Goal: Task Accomplishment & Management: Manage account settings

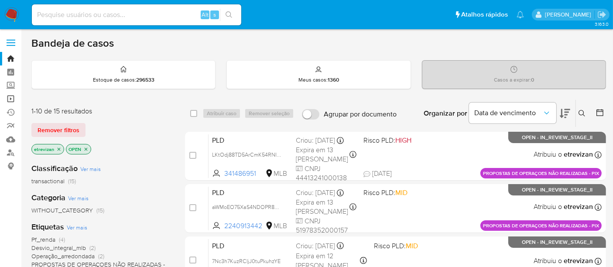
click at [10, 96] on link "Operações em massa" at bounding box center [52, 99] width 104 height 14
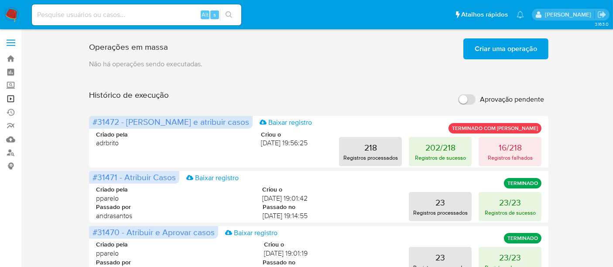
click at [10, 96] on link "Operações em massa" at bounding box center [52, 99] width 104 height 14
click at [10, 13] on img at bounding box center [11, 14] width 15 height 15
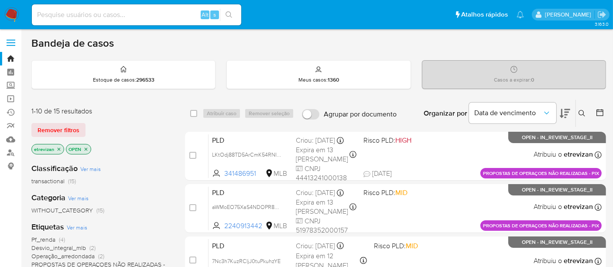
click at [58, 147] on icon "close-filter" at bounding box center [58, 149] width 5 height 5
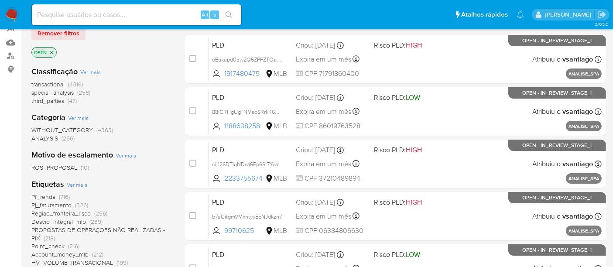
scroll to position [145, 0]
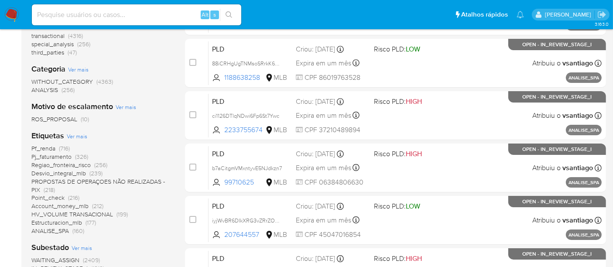
click at [42, 147] on span "Pf_renda" at bounding box center [43, 148] width 24 height 9
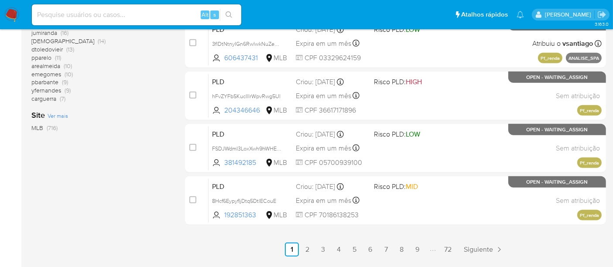
scroll to position [452, 0]
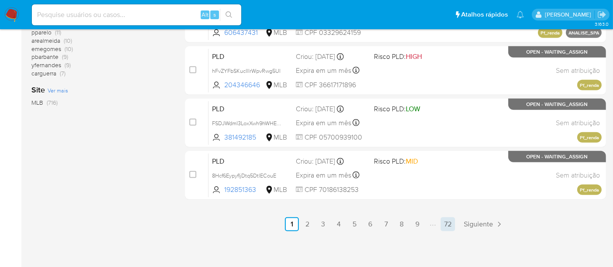
click at [444, 224] on link "72" at bounding box center [448, 224] width 14 height 14
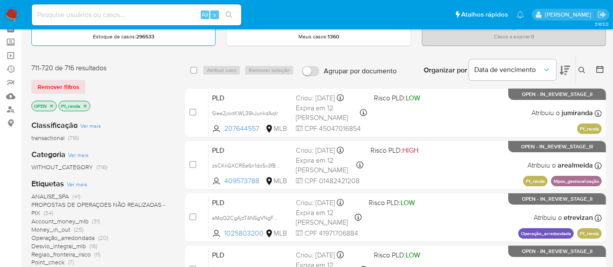
scroll to position [31, 0]
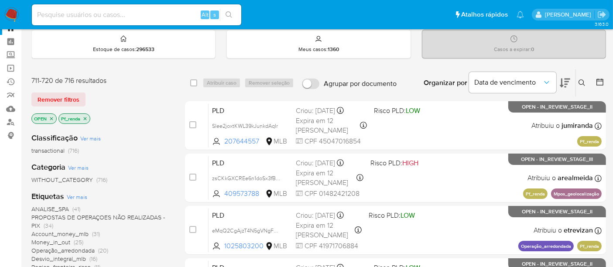
click at [11, 13] on img at bounding box center [11, 14] width 15 height 15
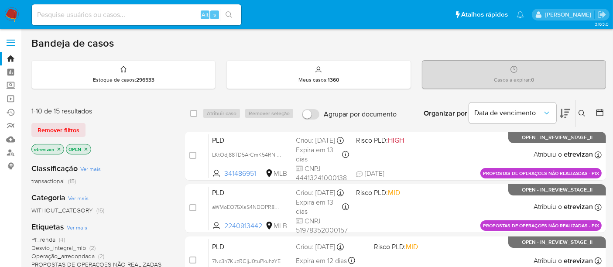
click at [57, 148] on icon "close-filter" at bounding box center [58, 149] width 5 height 5
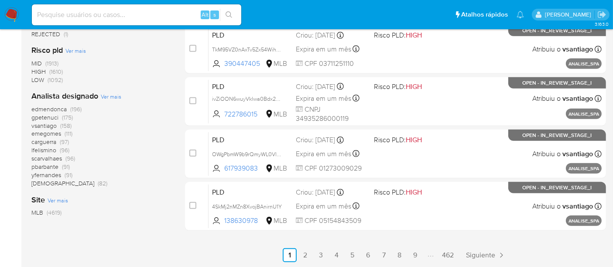
scroll to position [437, 0]
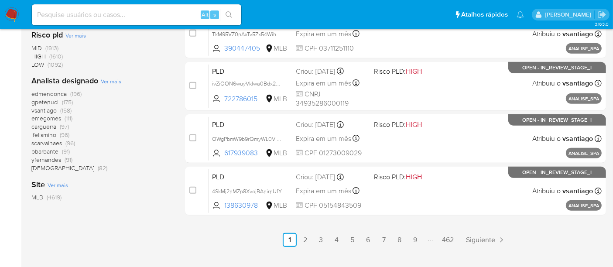
click at [46, 140] on span "scarvalhaes" at bounding box center [46, 143] width 31 height 9
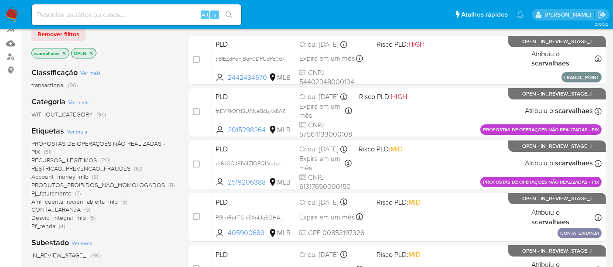
scroll to position [97, 0]
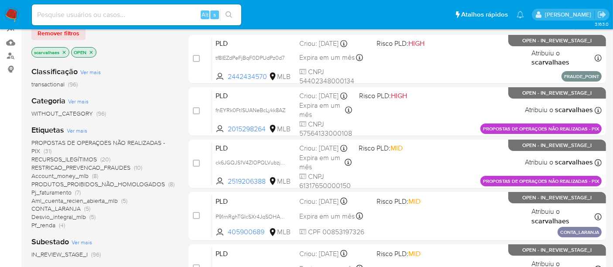
click at [49, 224] on span "Pf_renda" at bounding box center [43, 225] width 24 height 9
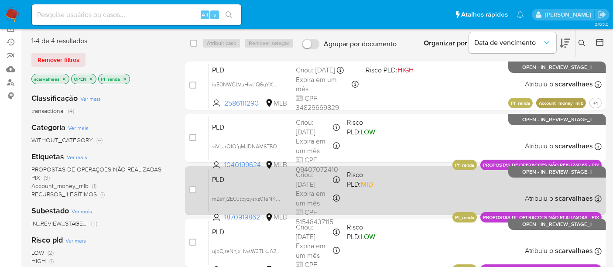
scroll to position [48, 0]
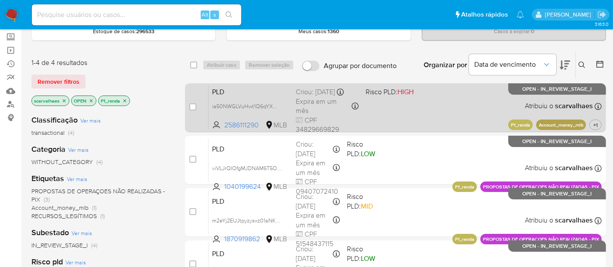
click at [437, 113] on div "PLD ia50NWGLVuHwt1Q6qYXW1hC3 2586111290 MLB Risco PLD: HIGH Criou: 12/10/2025 C…" at bounding box center [405, 108] width 393 height 44
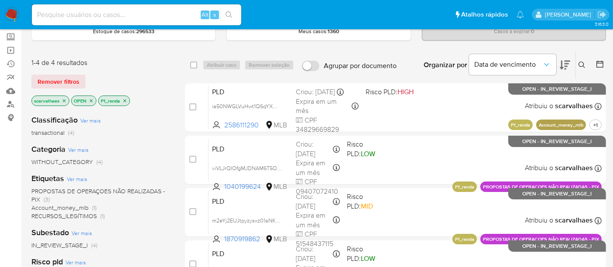
click at [63, 98] on icon "close-filter" at bounding box center [64, 100] width 5 height 5
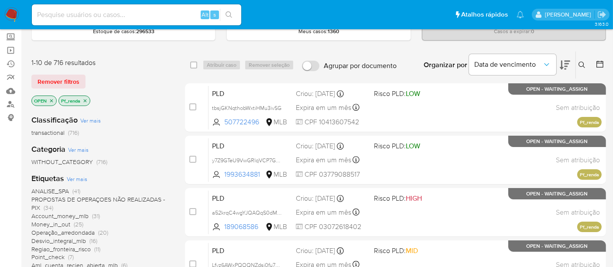
click at [87, 99] on icon "close-filter" at bounding box center [85, 100] width 5 height 5
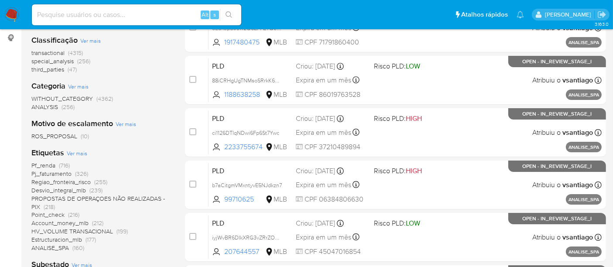
scroll to position [146, 0]
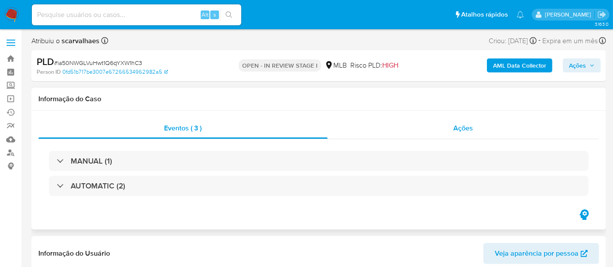
select select "10"
click at [467, 130] on span "Ações" at bounding box center [464, 128] width 20 height 10
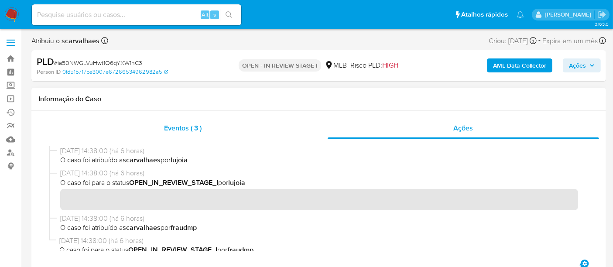
click at [176, 127] on span "Eventos ( 3 )" at bounding box center [184, 128] width 38 height 10
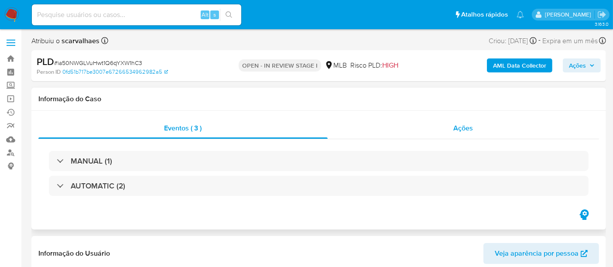
click at [461, 127] on span "Ações" at bounding box center [464, 128] width 20 height 10
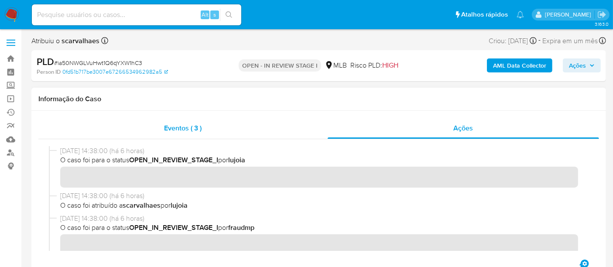
click at [175, 130] on span "Eventos ( 3 )" at bounding box center [184, 128] width 38 height 10
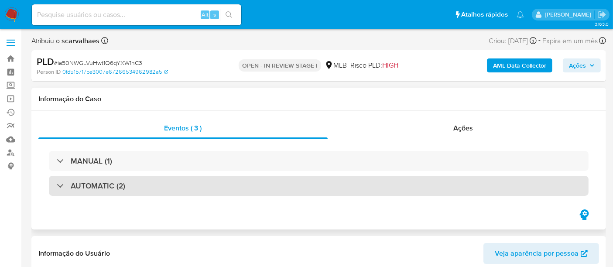
click at [153, 188] on div "AUTOMATIC (2)" at bounding box center [319, 186] width 540 height 20
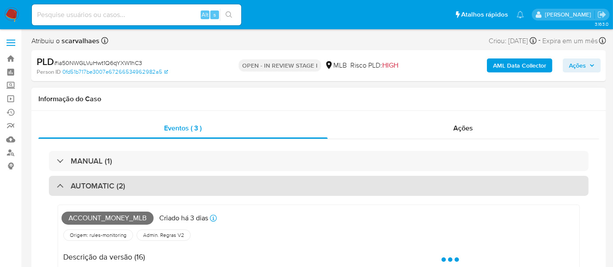
click at [172, 188] on div "AUTOMATIC (2)" at bounding box center [319, 186] width 540 height 20
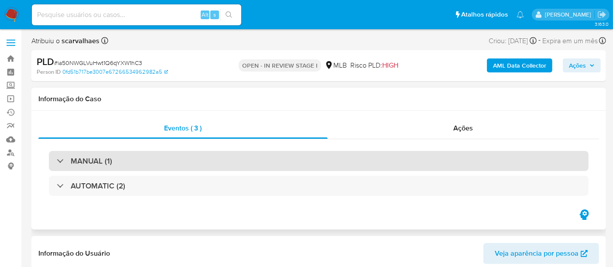
click at [159, 160] on div "MANUAL (1)" at bounding box center [319, 161] width 540 height 20
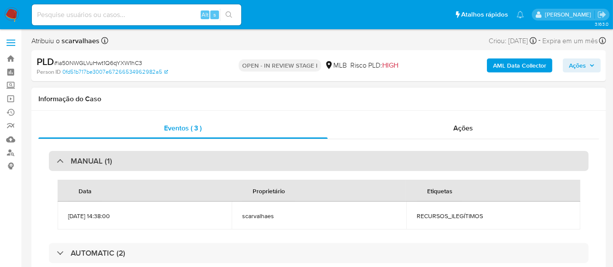
click at [159, 160] on div "MANUAL (1)" at bounding box center [319, 161] width 540 height 20
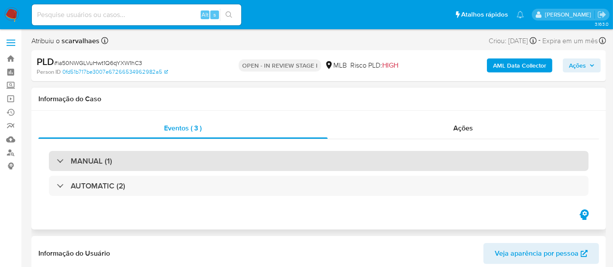
click at [160, 160] on div "MANUAL (1)" at bounding box center [319, 161] width 540 height 20
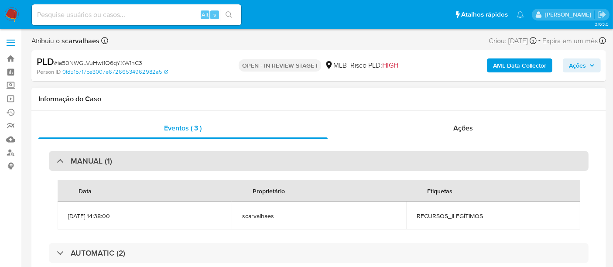
click at [221, 158] on div "MANUAL (1)" at bounding box center [319, 161] width 540 height 20
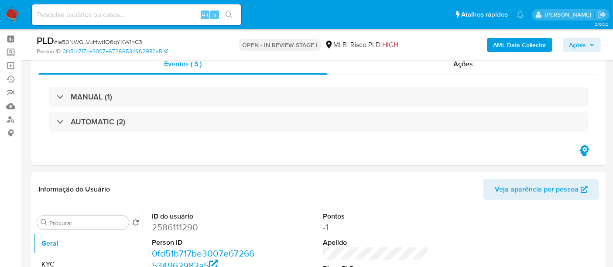
scroll to position [48, 0]
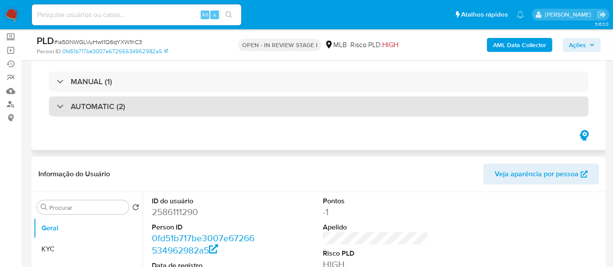
click at [211, 103] on div "AUTOMATIC (2)" at bounding box center [319, 106] width 540 height 20
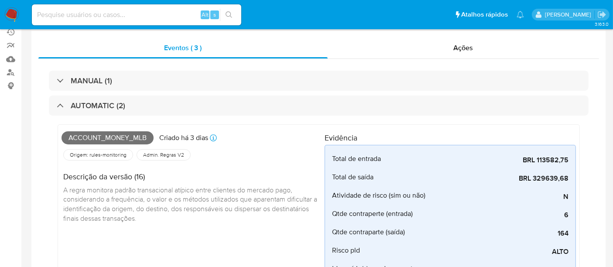
scroll to position [0, 0]
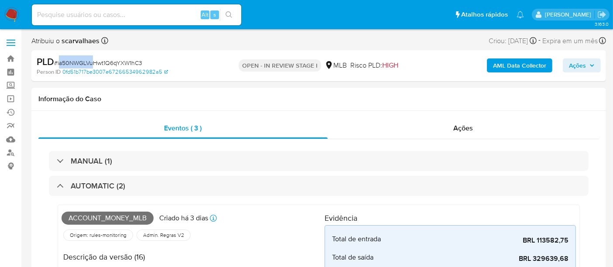
drag, startPoint x: 58, startPoint y: 62, endPoint x: 93, endPoint y: 61, distance: 34.5
click at [93, 61] on span "# ia50NWGLVuHwt1Q6qYXW1hC3" at bounding box center [98, 62] width 88 height 9
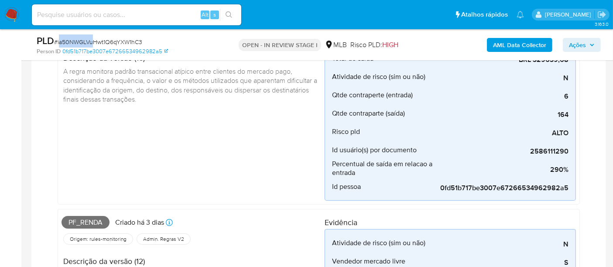
scroll to position [48, 0]
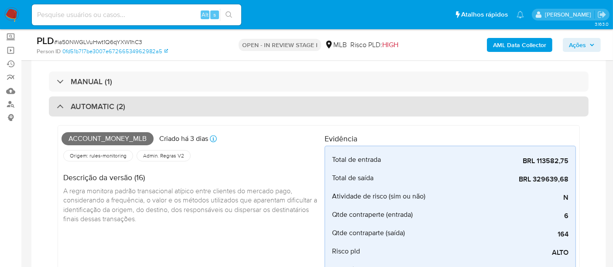
click at [172, 106] on div "AUTOMATIC (2)" at bounding box center [319, 106] width 540 height 20
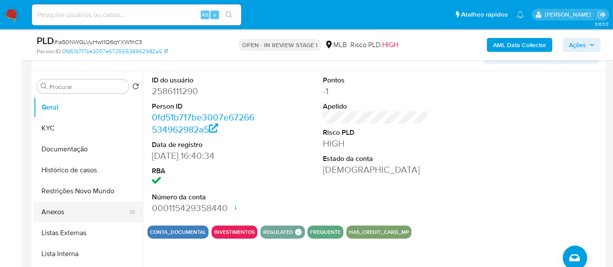
scroll to position [194, 0]
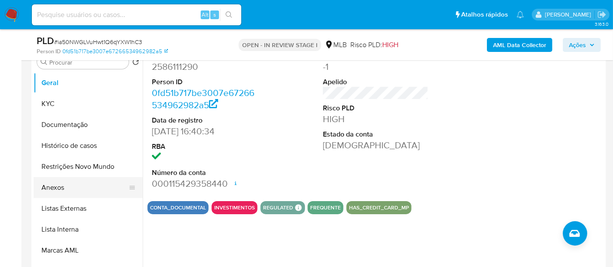
click at [52, 189] on button "Anexos" at bounding box center [85, 187] width 102 height 21
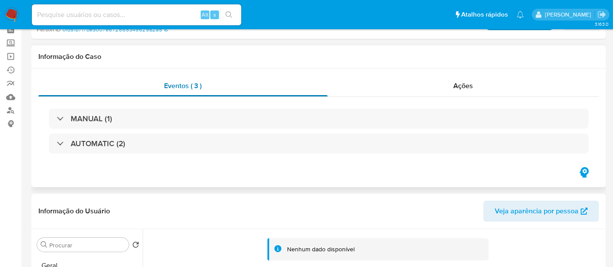
scroll to position [0, 0]
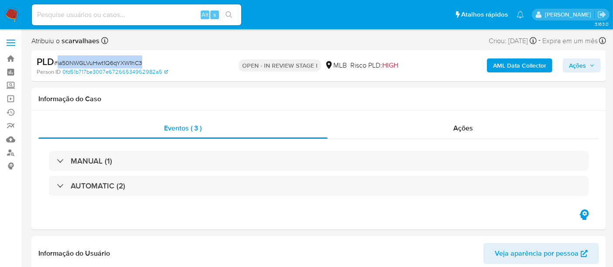
drag, startPoint x: 57, startPoint y: 64, endPoint x: 142, endPoint y: 63, distance: 84.7
click at [142, 63] on div "PLD # ia50NWGLVuHwt1Q6qYXW1hC3" at bounding box center [129, 61] width 185 height 13
copy span "ia50NWGLVuHwt1Q6qYXW1hC3"
drag, startPoint x: 12, startPoint y: 14, endPoint x: 18, endPoint y: 21, distance: 9.3
click at [12, 14] on img at bounding box center [11, 14] width 15 height 15
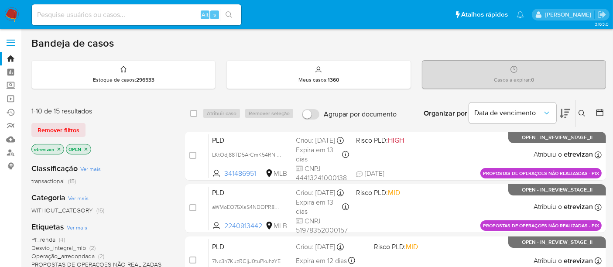
click at [57, 149] on icon "close-filter" at bounding box center [58, 149] width 5 height 5
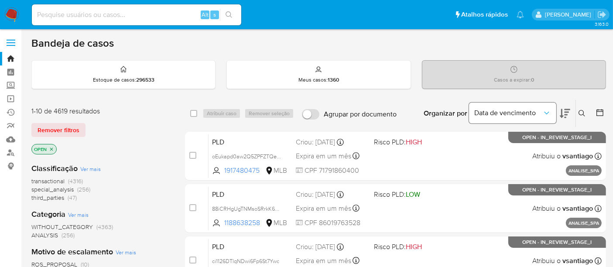
drag, startPoint x: 582, startPoint y: 111, endPoint x: 472, endPoint y: 114, distance: 109.6
click at [581, 112] on icon at bounding box center [582, 113] width 7 height 7
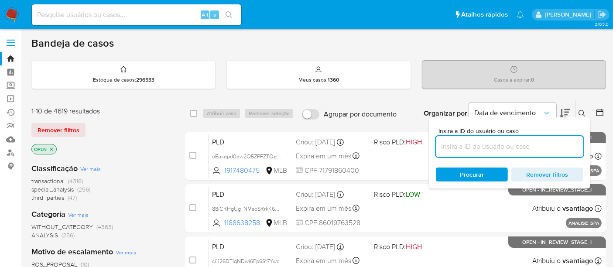
click at [449, 144] on input at bounding box center [510, 146] width 148 height 11
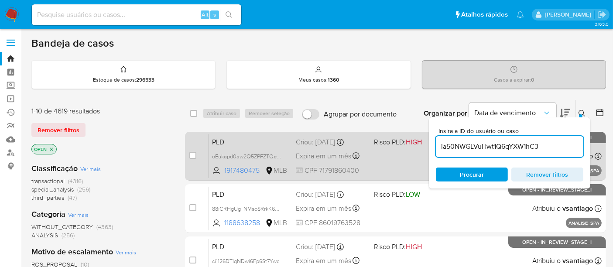
type input "ia50NWGLVuHwt1Q6qYXW1hC3"
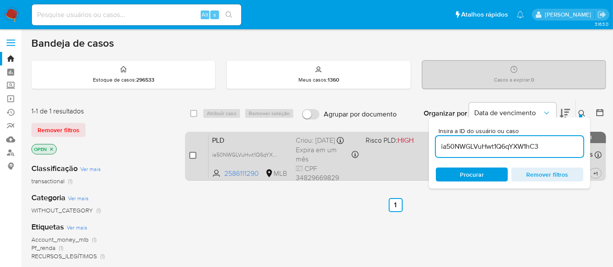
click at [193, 152] on input "checkbox" at bounding box center [192, 155] width 7 height 7
checkbox input "true"
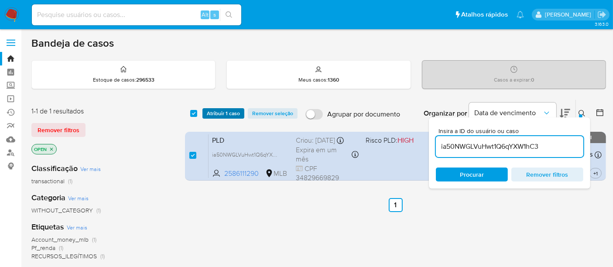
click at [217, 111] on span "Atribuir 1 caso" at bounding box center [223, 113] width 33 height 9
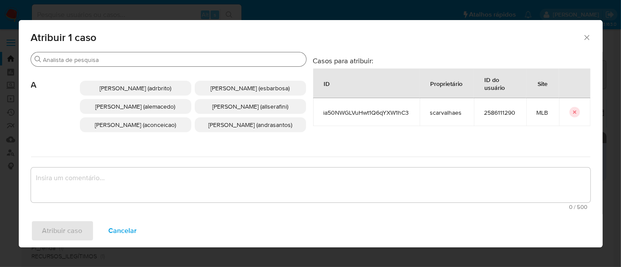
click at [175, 56] on input "Buscar" at bounding box center [172, 60] width 259 height 8
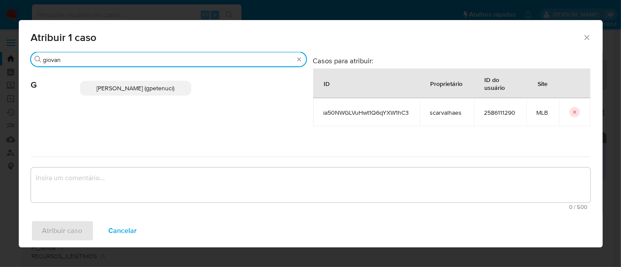
type input "giovan"
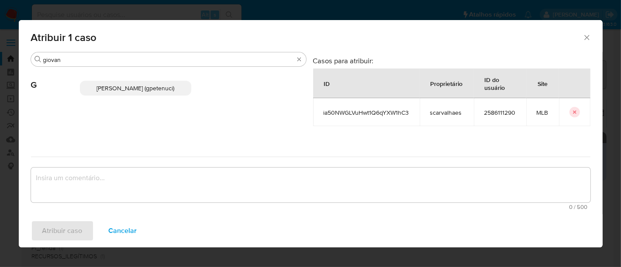
click at [131, 91] on span "Giovanna Petenuci Freitas (gpetenuci)" at bounding box center [135, 88] width 78 height 9
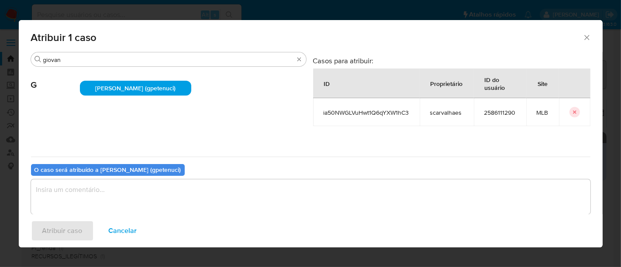
click at [77, 198] on textarea "assign-modal" at bounding box center [310, 196] width 559 height 35
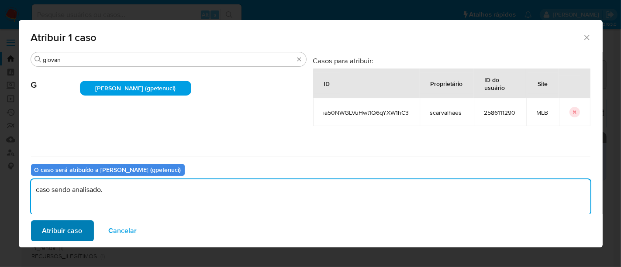
type textarea "caso sendo analisado."
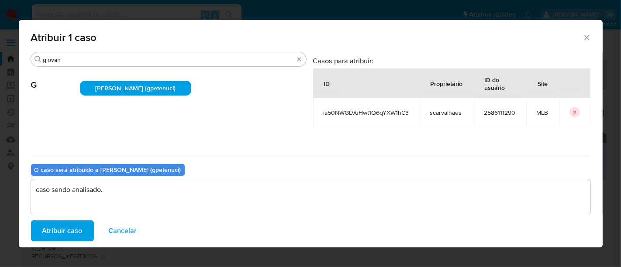
click at [68, 228] on span "Atribuir caso" at bounding box center [62, 230] width 40 height 19
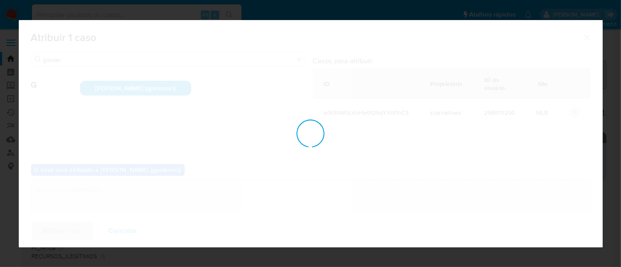
checkbox input "false"
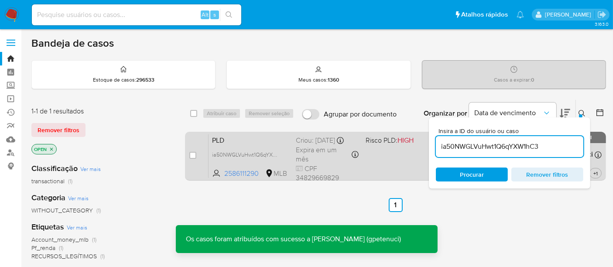
click at [357, 160] on div "Expira em um mês Expira em 26/11/2025 00:34:28" at bounding box center [327, 154] width 63 height 19
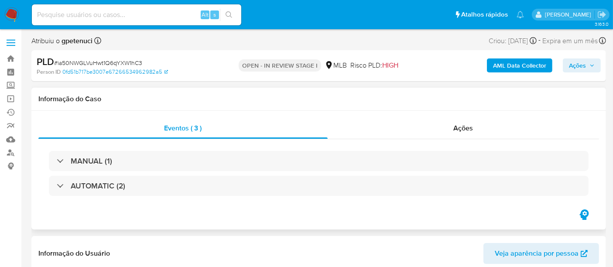
select select "10"
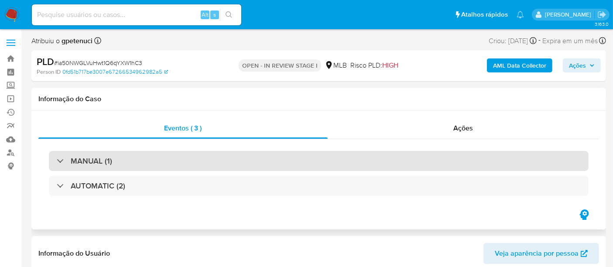
click at [146, 160] on div "MANUAL (1)" at bounding box center [319, 161] width 540 height 20
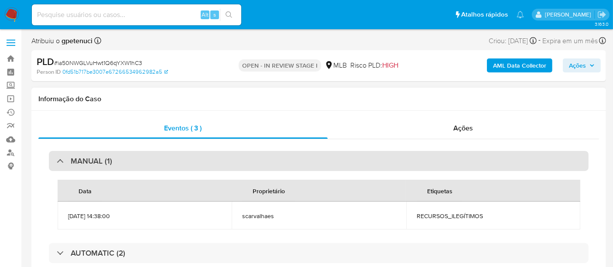
click at [146, 160] on div "MANUAL (1)" at bounding box center [319, 161] width 540 height 20
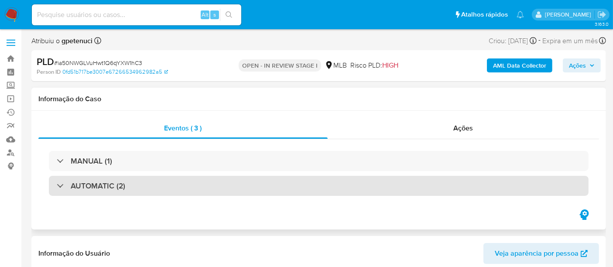
click at [178, 186] on div "AUTOMATIC (2)" at bounding box center [319, 186] width 540 height 20
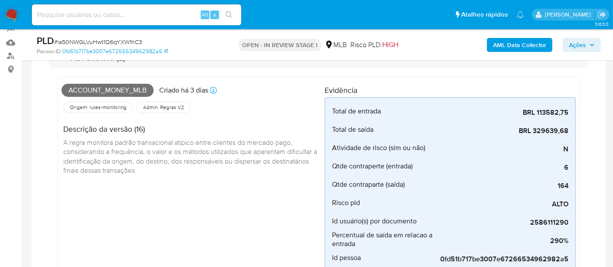
scroll to position [48, 0]
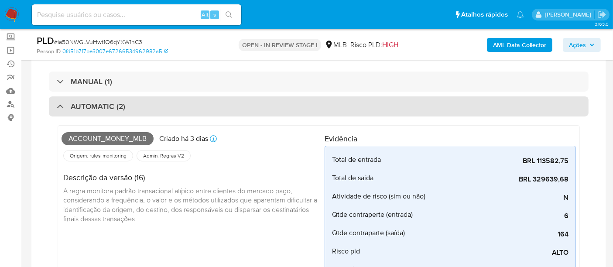
click at [169, 106] on div "AUTOMATIC (2)" at bounding box center [319, 106] width 540 height 20
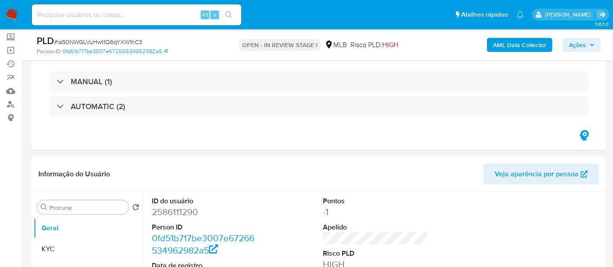
click at [10, 10] on img at bounding box center [11, 14] width 15 height 15
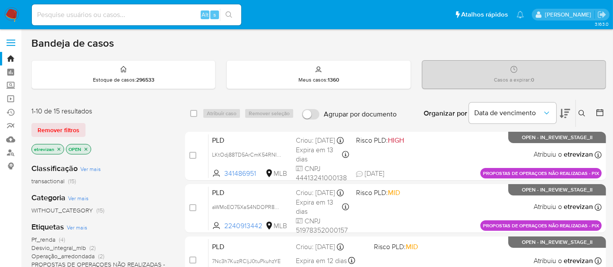
click at [58, 149] on icon "close-filter" at bounding box center [58, 149] width 5 height 5
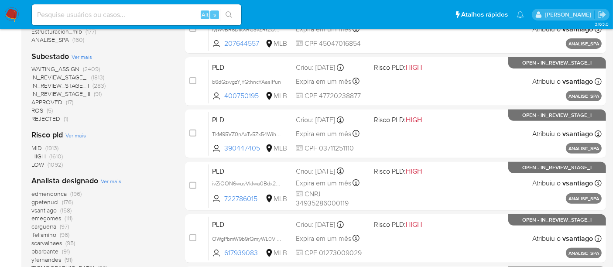
scroll to position [388, 0]
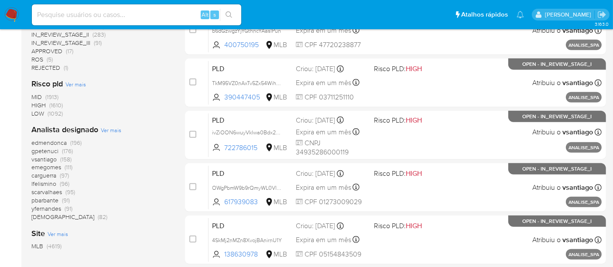
click at [48, 198] on span "pbarbante" at bounding box center [44, 200] width 27 height 9
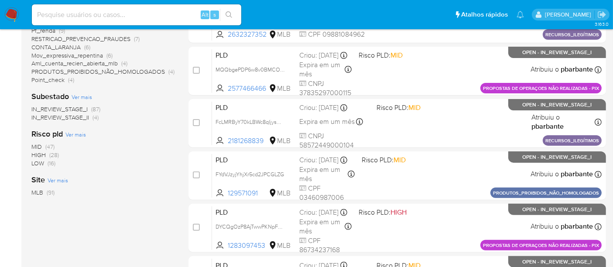
scroll to position [145, 0]
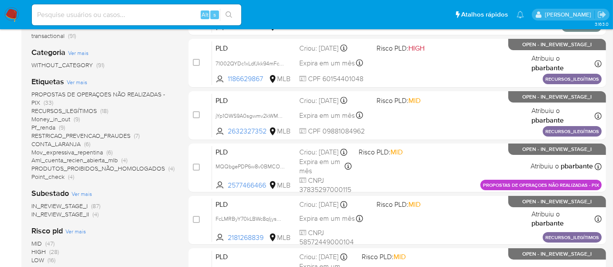
click at [48, 125] on span "Pf_renda" at bounding box center [43, 127] width 24 height 9
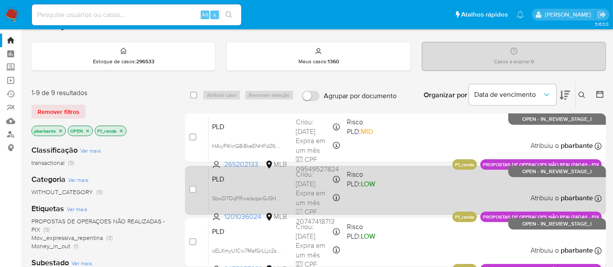
scroll to position [12, 0]
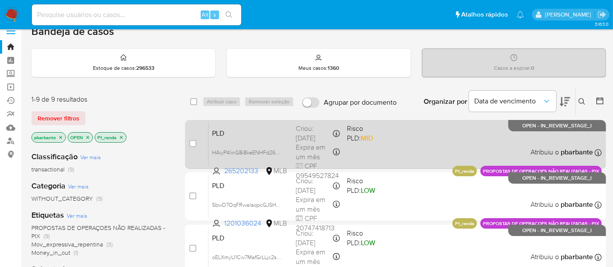
click at [418, 135] on div "PLD HAiyP4linG8i8keENHFd26uM 265202133 MLB Risco PLD: MID Criou: 12/10/2025 Cri…" at bounding box center [405, 144] width 393 height 44
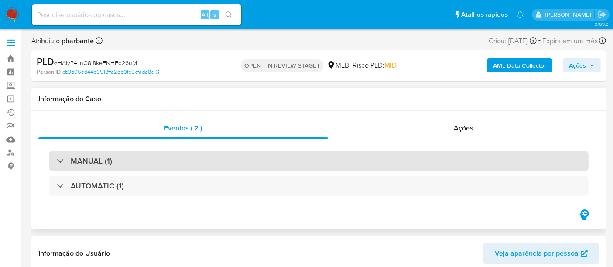
click at [150, 157] on div "MANUAL (1)" at bounding box center [319, 161] width 540 height 20
select select "10"
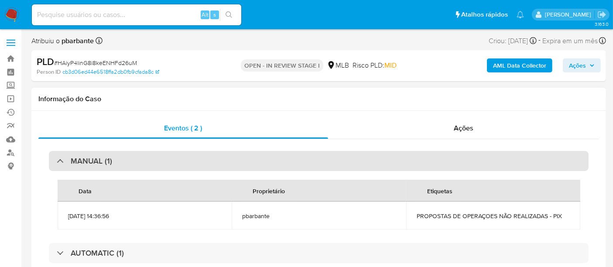
click at [130, 160] on div "MANUAL (1)" at bounding box center [319, 161] width 540 height 20
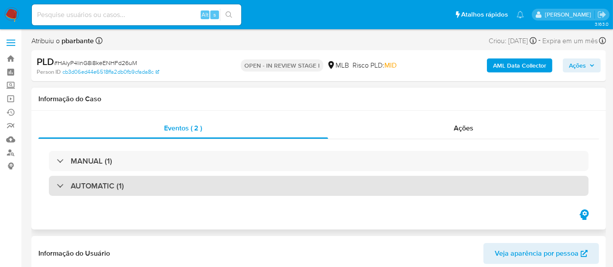
click at [148, 186] on div "AUTOMATIC (1)" at bounding box center [319, 186] width 540 height 20
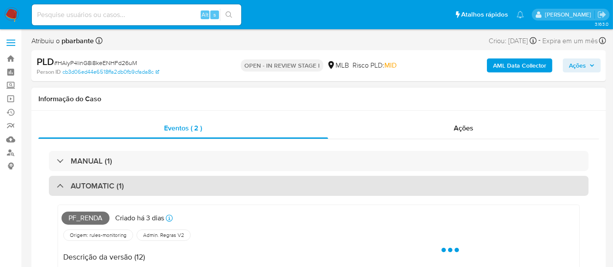
click at [175, 184] on div "AUTOMATIC (1)" at bounding box center [319, 186] width 540 height 20
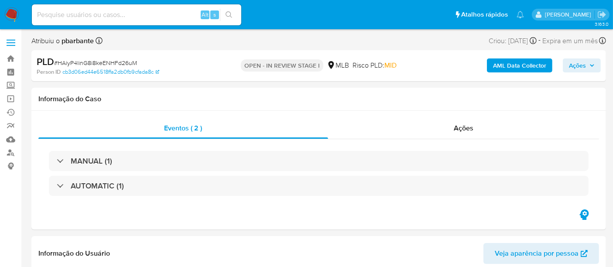
click at [13, 9] on img at bounding box center [11, 14] width 15 height 15
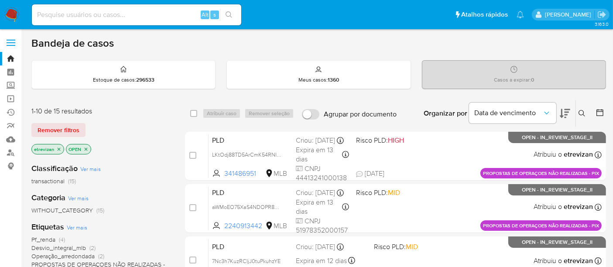
click at [58, 147] on icon "close-filter" at bounding box center [58, 149] width 5 height 5
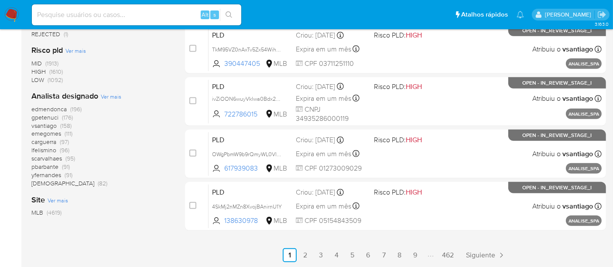
scroll to position [437, 0]
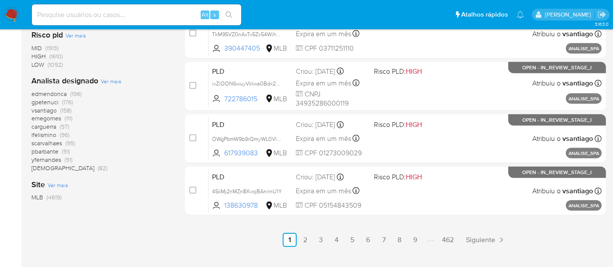
click at [50, 159] on span "yfernandes" at bounding box center [46, 159] width 30 height 9
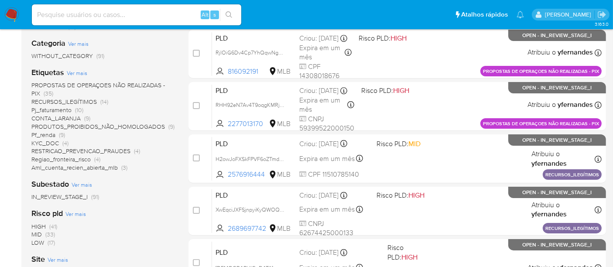
scroll to position [145, 0]
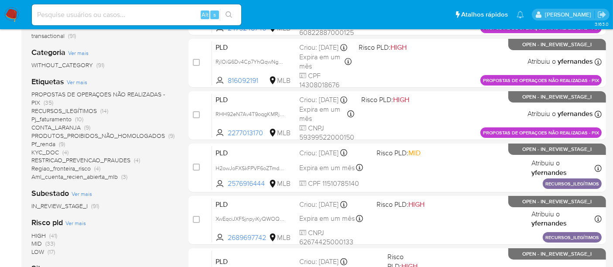
click at [41, 143] on span "Pf_renda" at bounding box center [43, 144] width 24 height 9
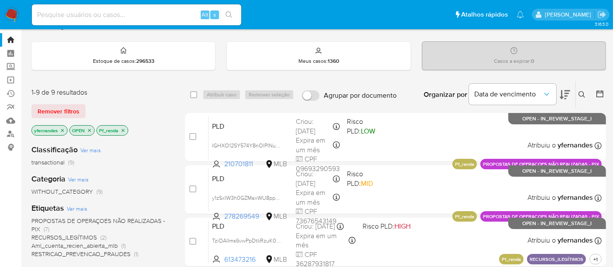
scroll to position [12, 0]
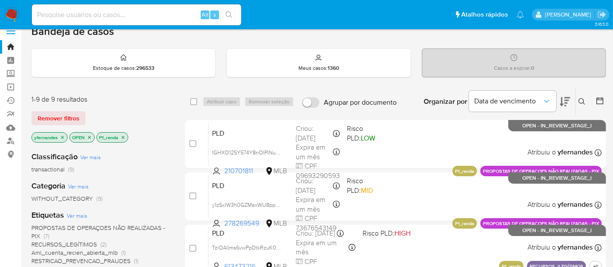
click at [63, 135] on icon "close-filter" at bounding box center [62, 137] width 5 height 5
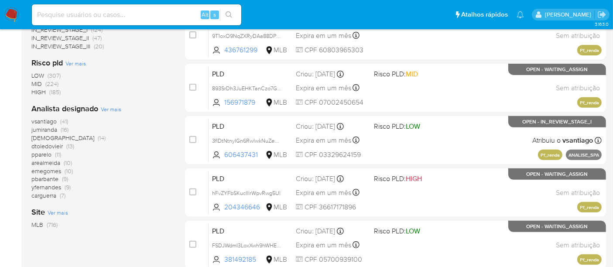
scroll to position [351, 0]
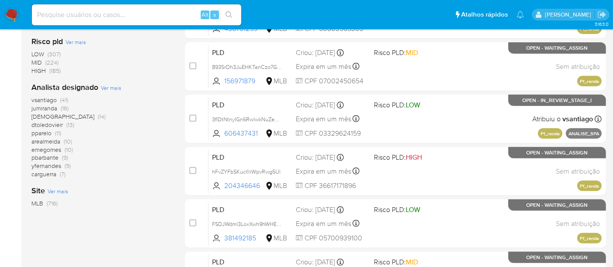
click at [45, 116] on span "isadacostaes" at bounding box center [62, 116] width 63 height 9
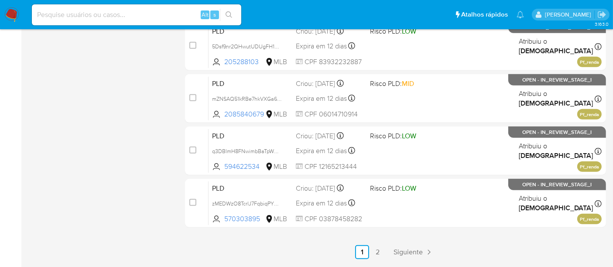
scroll to position [452, 0]
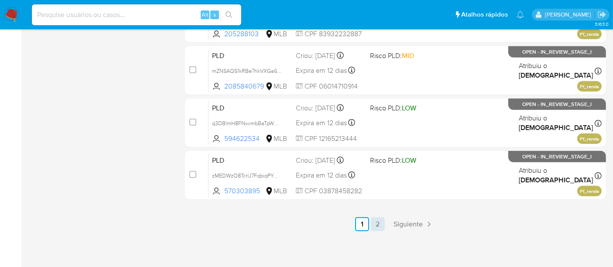
click at [376, 221] on link "2" at bounding box center [378, 224] width 14 height 14
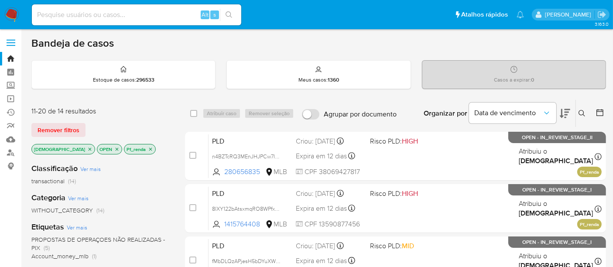
click at [87, 148] on icon "close-filter" at bounding box center [89, 149] width 5 height 5
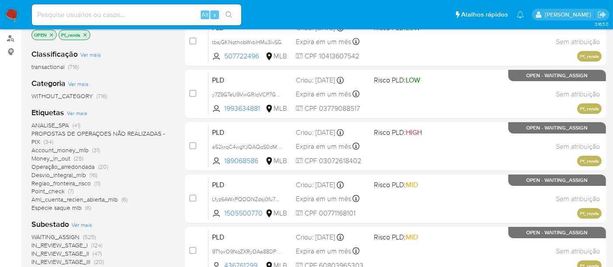
scroll to position [48, 0]
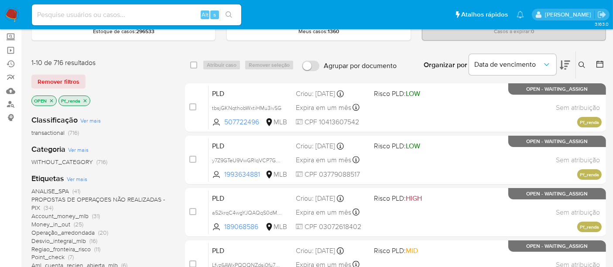
drag, startPoint x: 86, startPoint y: 98, endPoint x: 82, endPoint y: 105, distance: 8.0
click at [84, 100] on icon "close-filter" at bounding box center [85, 100] width 5 height 5
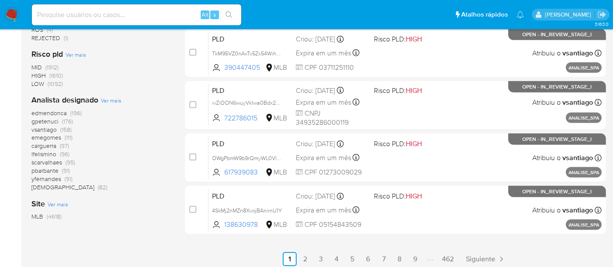
scroll to position [437, 0]
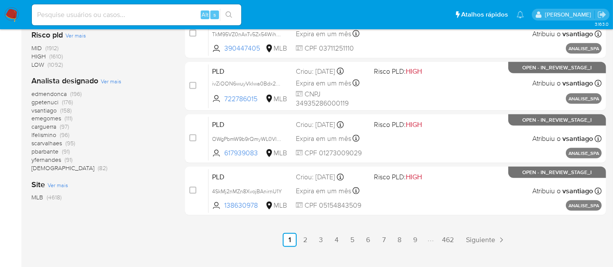
click at [50, 167] on span "[DEMOGRAPHIC_DATA]" at bounding box center [62, 168] width 63 height 9
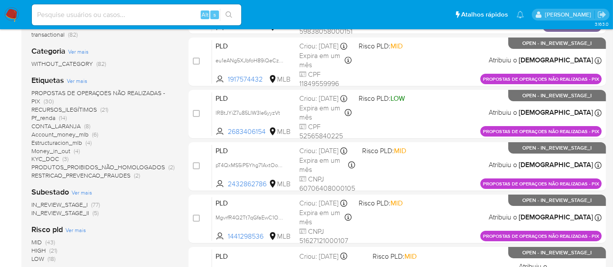
scroll to position [145, 0]
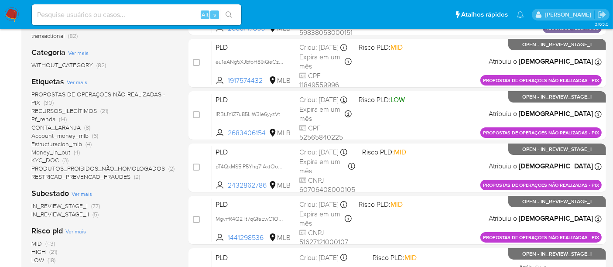
click at [44, 116] on span "Pf_renda" at bounding box center [43, 119] width 24 height 9
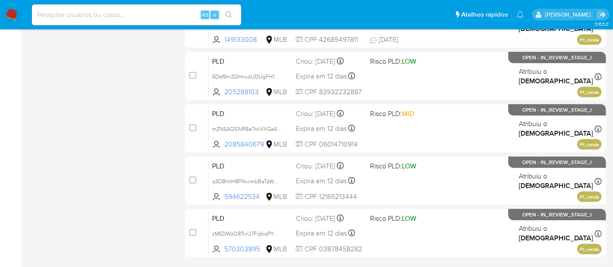
scroll to position [409, 0]
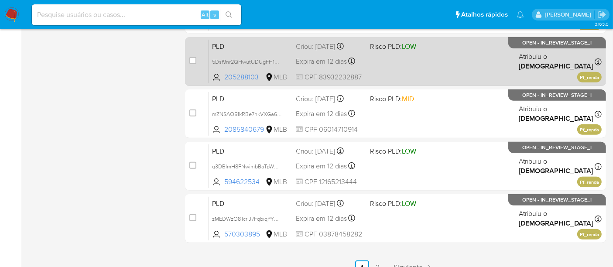
click at [437, 61] on span at bounding box center [403, 62] width 67 height 2
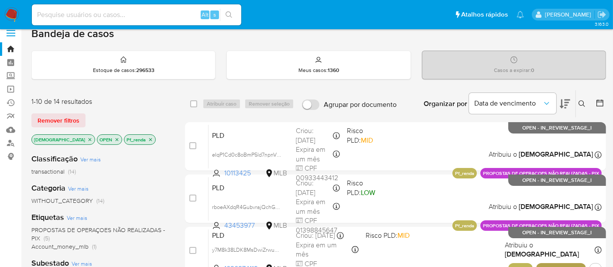
scroll to position [0, 0]
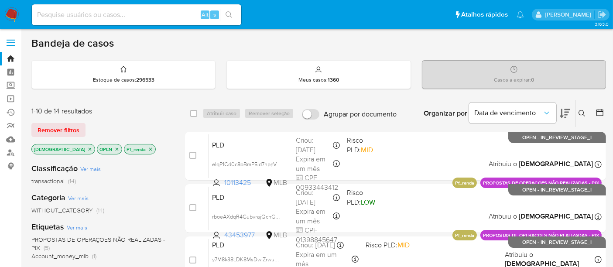
click at [89, 148] on icon "close-filter" at bounding box center [90, 149] width 3 height 3
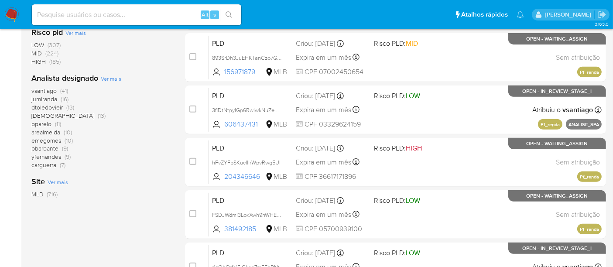
scroll to position [339, 0]
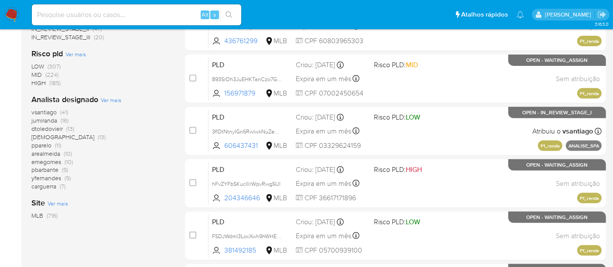
click at [47, 162] on span "emegomes" at bounding box center [46, 162] width 30 height 9
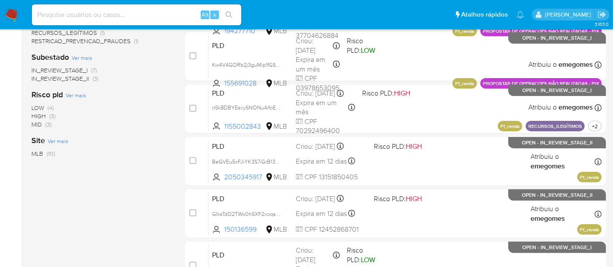
scroll to position [251, 0]
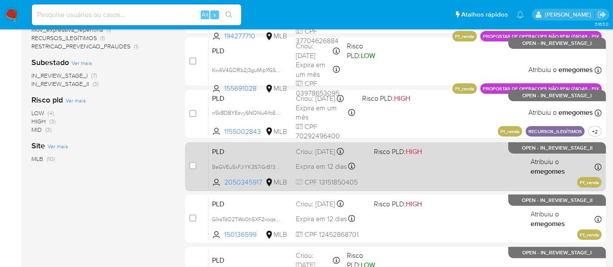
click at [421, 168] on div "PLD BeGVEu5xFJiYK3S7iGrB13Un 2050345917 MLB Risco PLD: HIGH Criou: 12/09/2025 C…" at bounding box center [405, 167] width 393 height 44
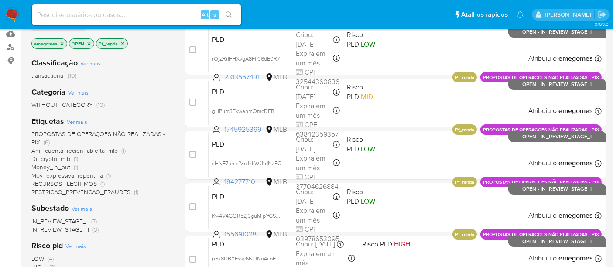
scroll to position [57, 0]
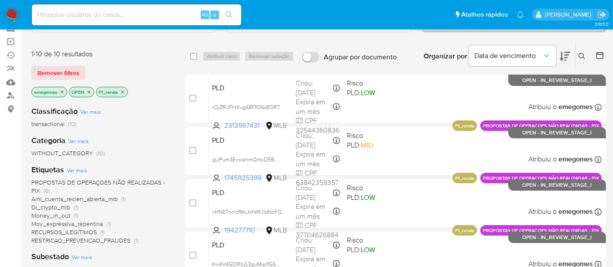
click at [91, 89] on icon "close-filter" at bounding box center [88, 91] width 5 height 5
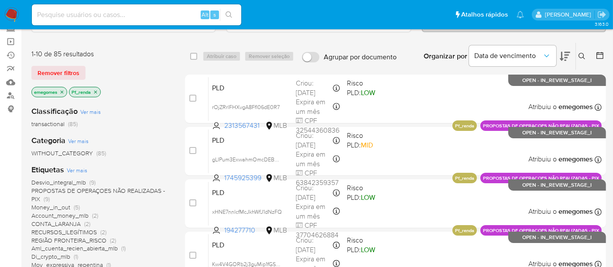
click at [96, 92] on icon "close-filter" at bounding box center [95, 91] width 5 height 5
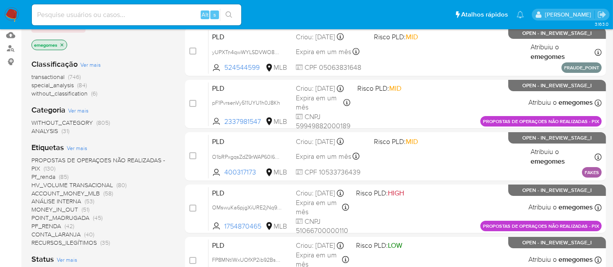
scroll to position [106, 0]
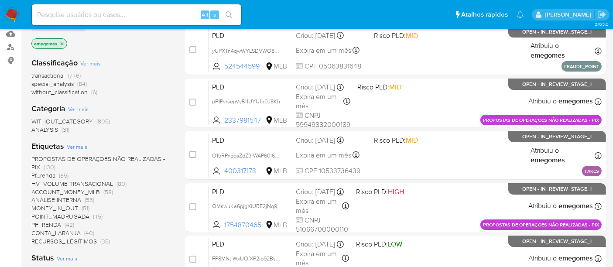
click at [49, 174] on span "Pf_renda" at bounding box center [43, 175] width 24 height 9
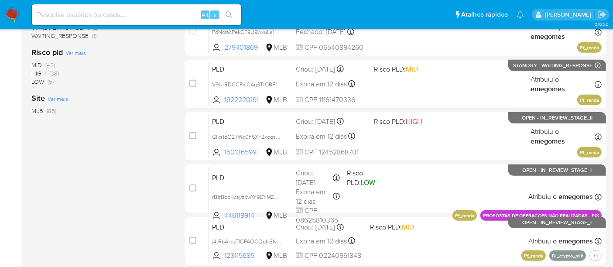
scroll to position [452, 0]
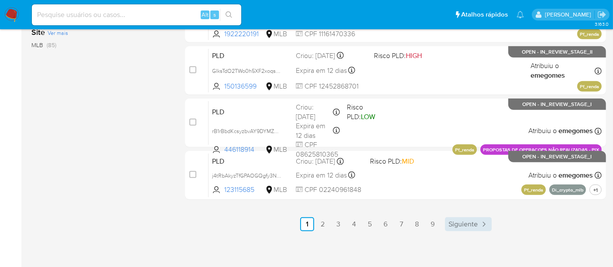
click at [468, 221] on span "Siguiente" at bounding box center [463, 224] width 29 height 7
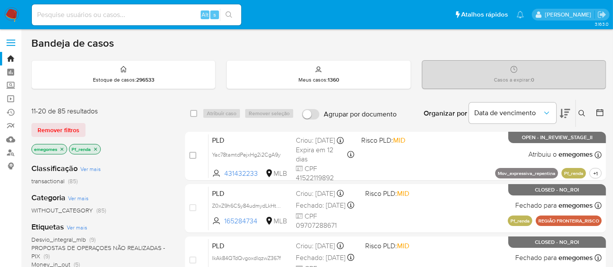
click at [62, 149] on icon "close-filter" at bounding box center [61, 149] width 5 height 5
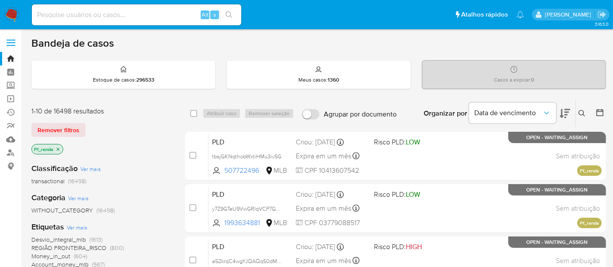
click at [57, 147] on icon "close-filter" at bounding box center [57, 149] width 5 height 5
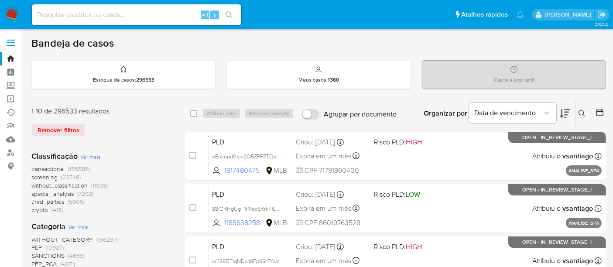
click at [10, 14] on img at bounding box center [11, 14] width 15 height 15
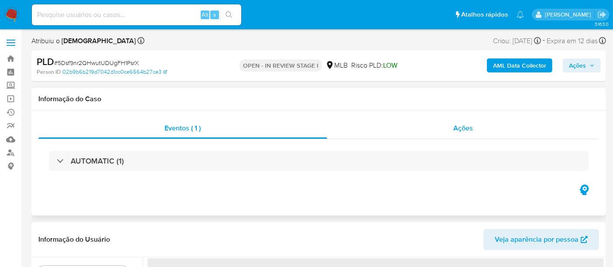
select select "10"
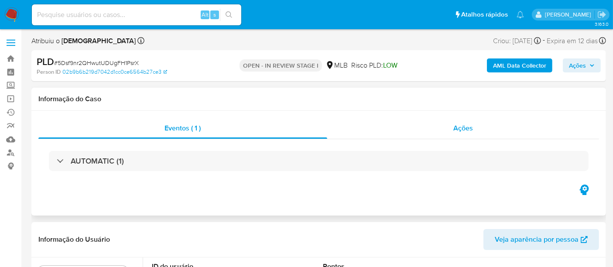
drag, startPoint x: 463, startPoint y: 129, endPoint x: 435, endPoint y: 132, distance: 27.7
click at [457, 131] on span "Ações" at bounding box center [464, 128] width 20 height 10
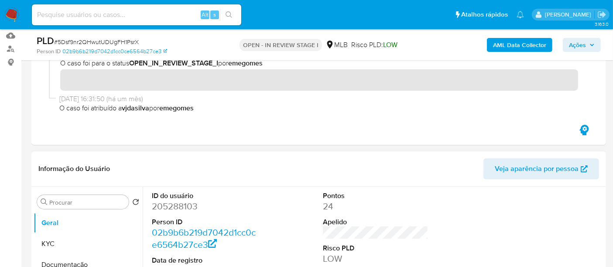
scroll to position [194, 0]
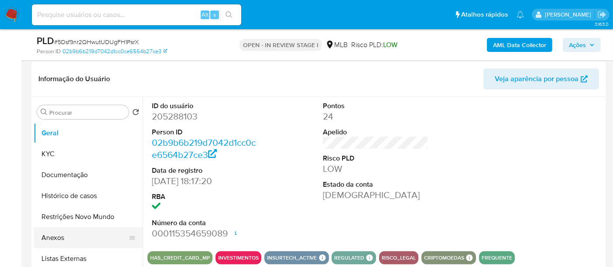
click at [58, 238] on button "Anexos" at bounding box center [85, 237] width 102 height 21
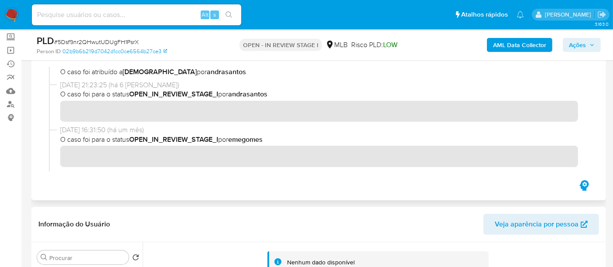
scroll to position [0, 0]
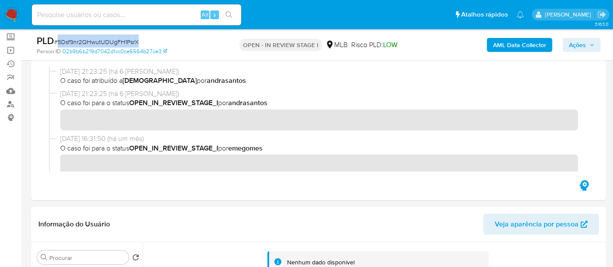
drag, startPoint x: 57, startPoint y: 39, endPoint x: 139, endPoint y: 41, distance: 82.1
click at [139, 41] on div "PLD # 5Dsf9nr2QHwutUDUgFH1PsrX" at bounding box center [129, 40] width 185 height 13
copy span "5Dsf9nr2QHwutUDUgFH1PsrX"
click at [10, 13] on img at bounding box center [11, 14] width 15 height 15
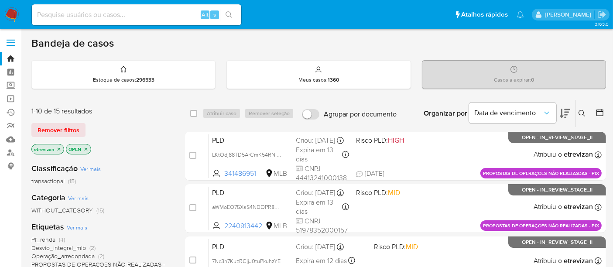
click at [56, 148] on icon "close-filter" at bounding box center [58, 149] width 5 height 5
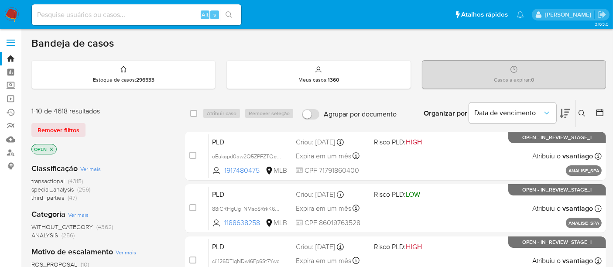
drag, startPoint x: 582, startPoint y: 108, endPoint x: 525, endPoint y: 125, distance: 59.7
click at [581, 109] on button at bounding box center [583, 113] width 14 height 10
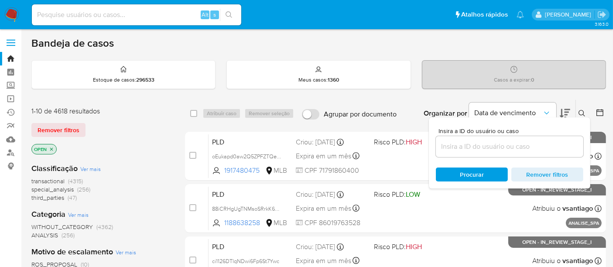
click at [443, 143] on input at bounding box center [510, 146] width 148 height 11
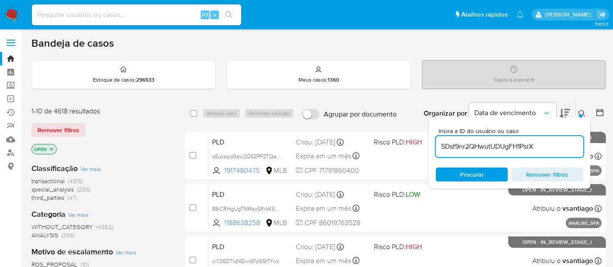
type input "5Dsf9nr2QHwutUDUgFH1PsrX"
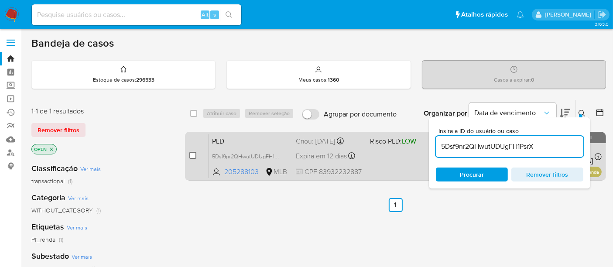
click at [191, 154] on input "checkbox" at bounding box center [192, 155] width 7 height 7
checkbox input "true"
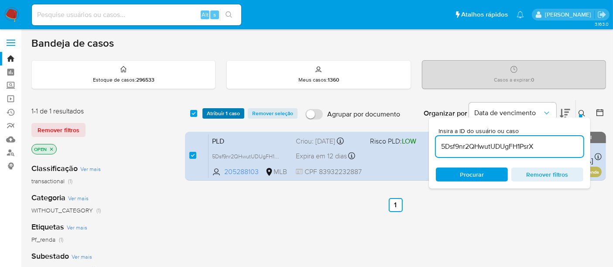
click at [219, 113] on span "Atribuir 1 caso" at bounding box center [223, 113] width 33 height 9
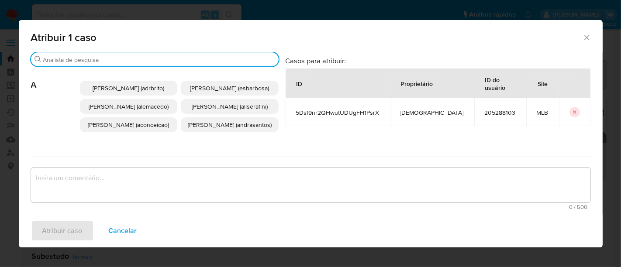
click at [124, 59] on input "Buscar" at bounding box center [159, 60] width 232 height 8
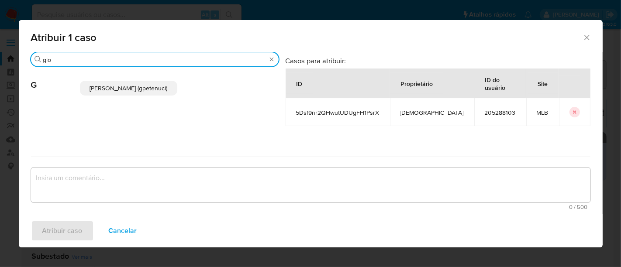
type input "gio"
click at [132, 91] on span "Giovanna Petenuci Freitas (gpetenuci)" at bounding box center [128, 88] width 78 height 9
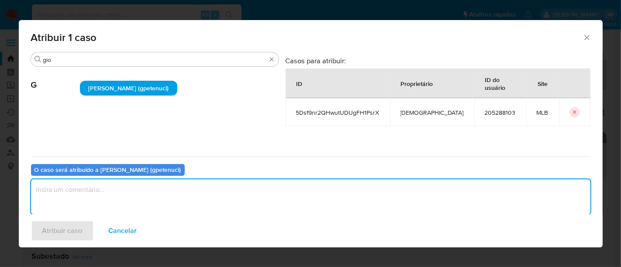
click at [79, 193] on textarea "assign-modal" at bounding box center [310, 196] width 559 height 35
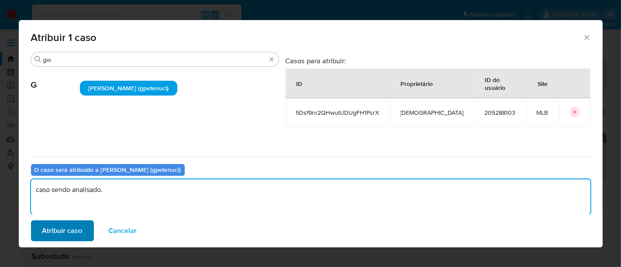
type textarea "caso sendo analisado."
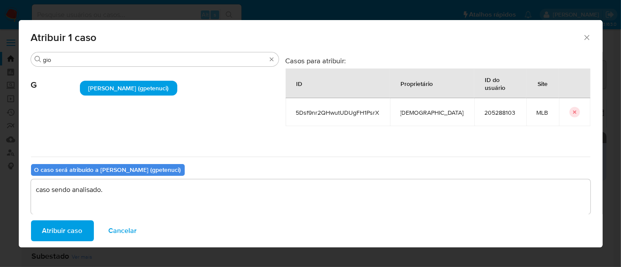
click at [66, 236] on span "Atribuir caso" at bounding box center [62, 230] width 40 height 19
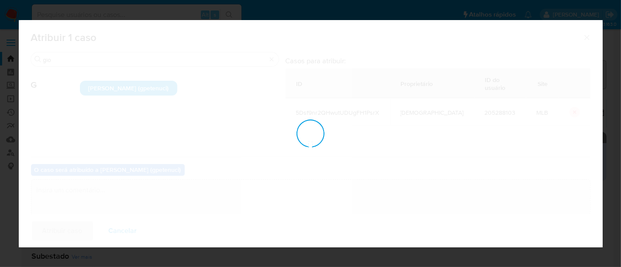
checkbox input "false"
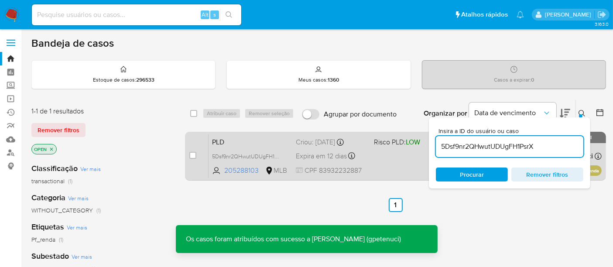
click at [386, 157] on div "PLD 5Dsf9nr2QHwutUDUgFH1PsrX 205288103 MLB Risco PLD: LOW Criou: 12/09/2025 Cri…" at bounding box center [405, 156] width 393 height 44
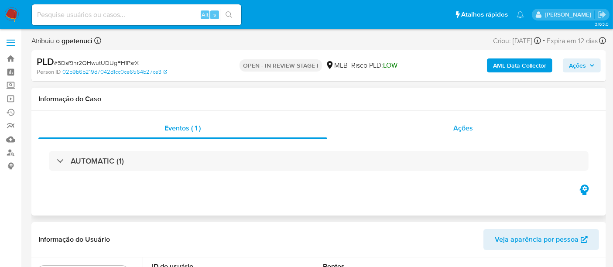
click at [469, 125] on span "Ações" at bounding box center [464, 128] width 20 height 10
select select "10"
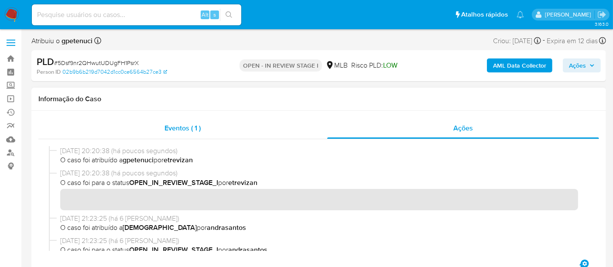
click at [167, 127] on span "Eventos ( 1 )" at bounding box center [183, 128] width 36 height 10
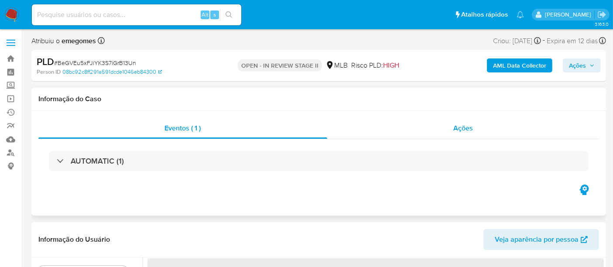
select select "10"
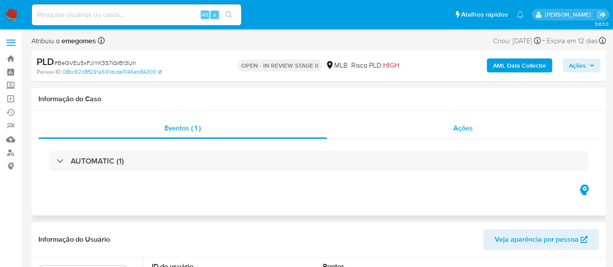
drag, startPoint x: 462, startPoint y: 129, endPoint x: 417, endPoint y: 131, distance: 45.0
click at [462, 130] on span "Ações" at bounding box center [464, 128] width 20 height 10
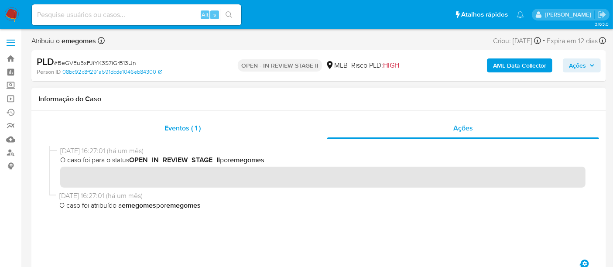
click at [176, 129] on span "Eventos ( 1 )" at bounding box center [183, 128] width 36 height 10
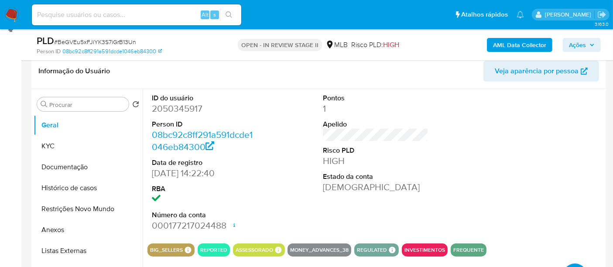
scroll to position [145, 0]
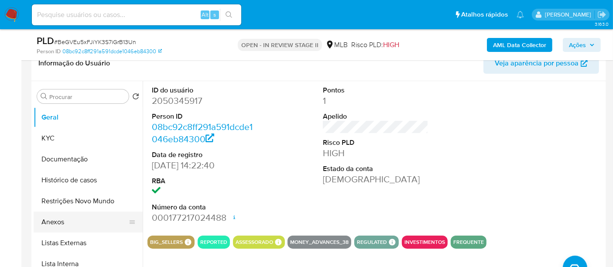
click at [56, 222] on button "Anexos" at bounding box center [85, 222] width 102 height 21
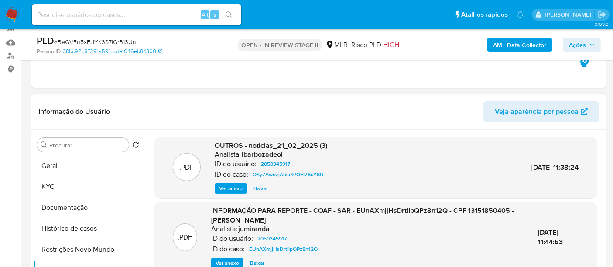
scroll to position [0, 0]
drag, startPoint x: 59, startPoint y: 40, endPoint x: 133, endPoint y: 41, distance: 73.8
click at [133, 41] on span "# BeGVEu5xFJiYK3S7iGrB13Un" at bounding box center [95, 42] width 82 height 9
copy span "BeGVEu5xFJiYK3S7iGrB13Un"
drag, startPoint x: 8, startPoint y: 9, endPoint x: 15, endPoint y: 17, distance: 9.9
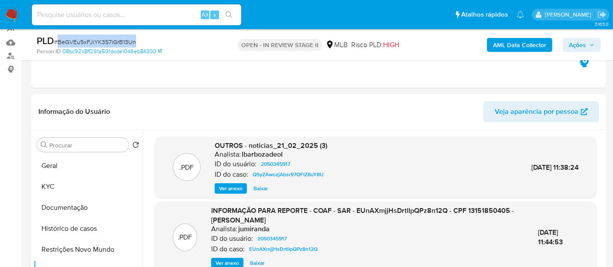
click at [9, 10] on img at bounding box center [11, 14] width 15 height 15
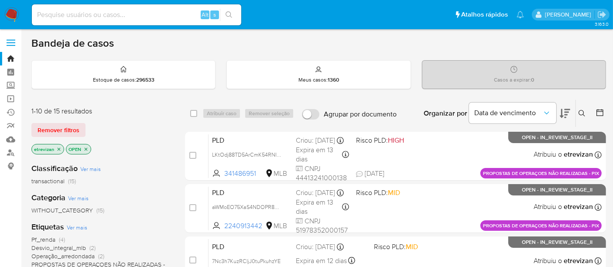
click at [59, 148] on icon "close-filter" at bounding box center [58, 149] width 5 height 5
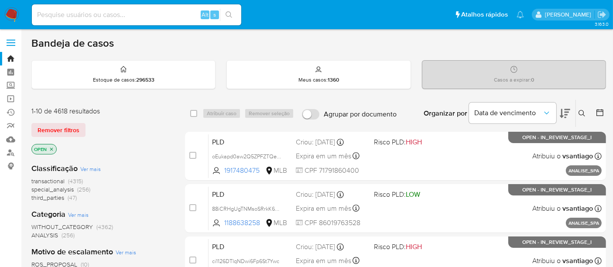
drag, startPoint x: 582, startPoint y: 109, endPoint x: 380, endPoint y: 105, distance: 202.2
click at [581, 110] on icon at bounding box center [582, 113] width 7 height 7
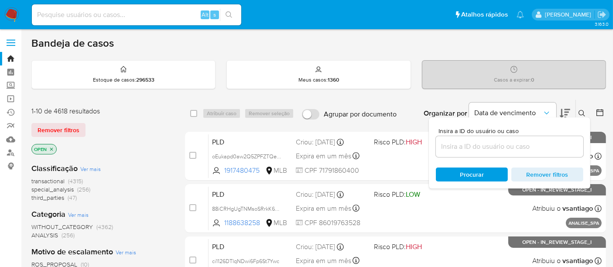
click at [447, 144] on input at bounding box center [510, 146] width 148 height 11
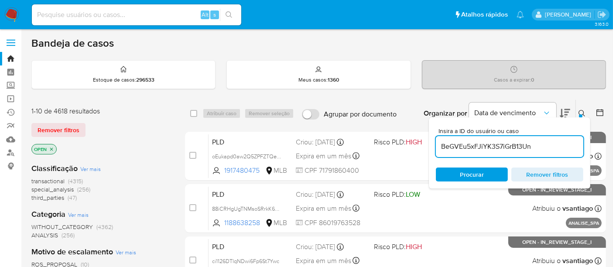
type input "BeGVEu5xFJiYK3S7iGrB13Un"
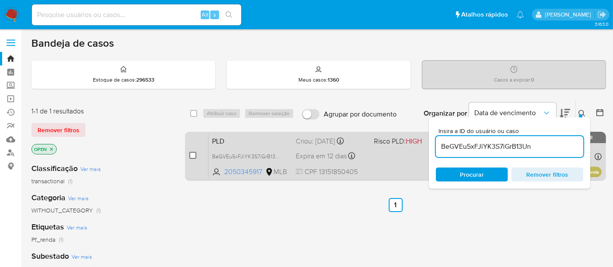
click at [191, 157] on input "checkbox" at bounding box center [192, 155] width 7 height 7
checkbox input "true"
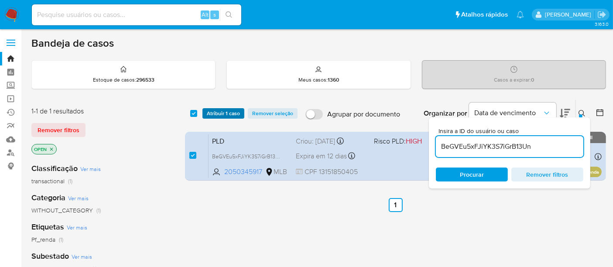
click at [213, 115] on span "Atribuir 1 caso" at bounding box center [223, 113] width 33 height 9
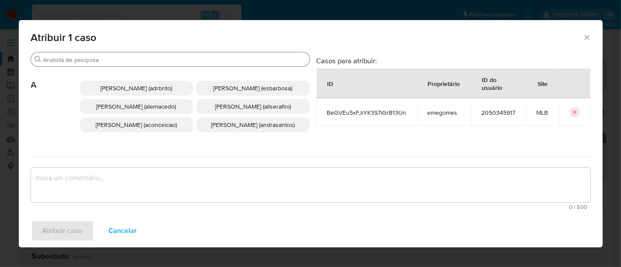
click at [111, 60] on input "Buscar" at bounding box center [174, 60] width 263 height 8
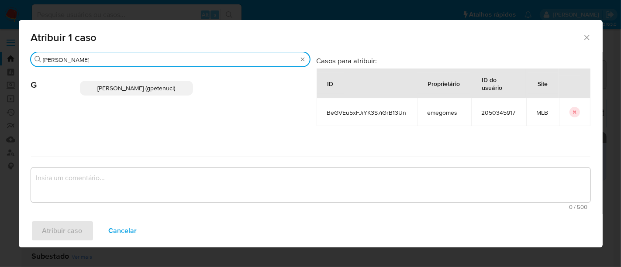
type input "giovanna"
click at [145, 93] on p "Giovanna Petenuci Freitas (gpetenuci)" at bounding box center [136, 88] width 113 height 15
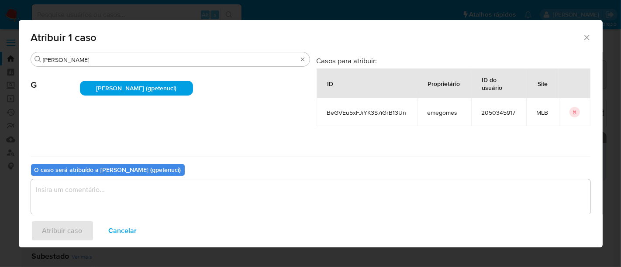
click at [79, 193] on textarea "assign-modal" at bounding box center [310, 196] width 559 height 35
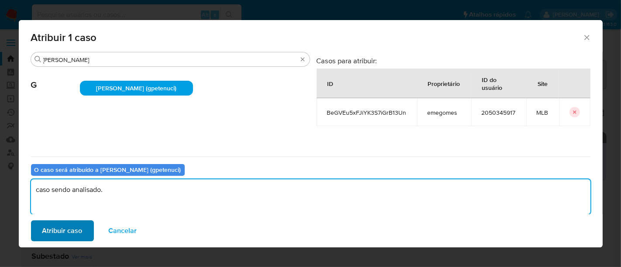
type textarea "caso sendo analisado."
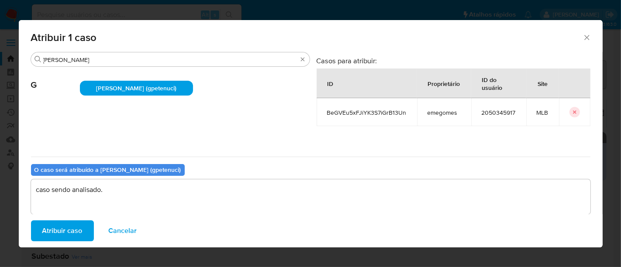
click at [62, 229] on span "Atribuir caso" at bounding box center [62, 230] width 40 height 19
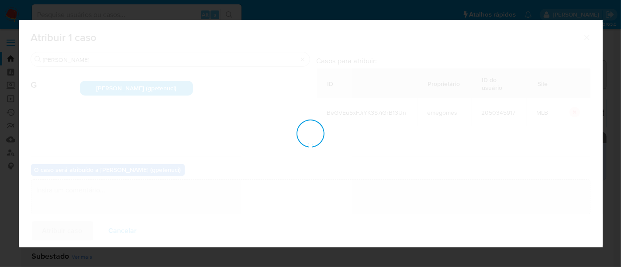
checkbox input "false"
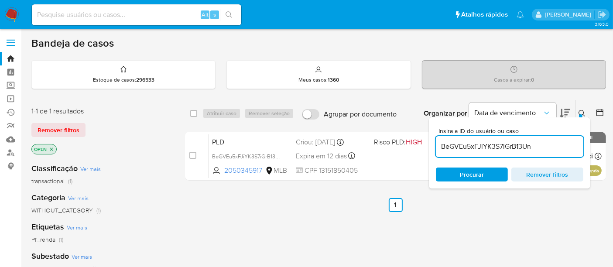
click at [54, 147] on icon "close-filter" at bounding box center [51, 149] width 5 height 5
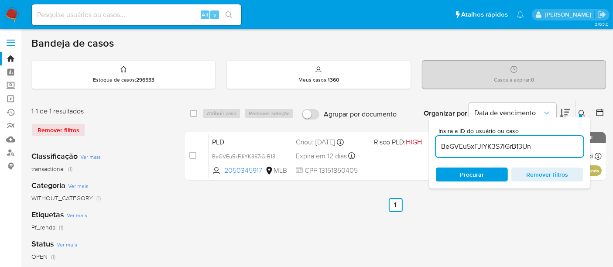
click at [7, 16] on img at bounding box center [11, 14] width 15 height 15
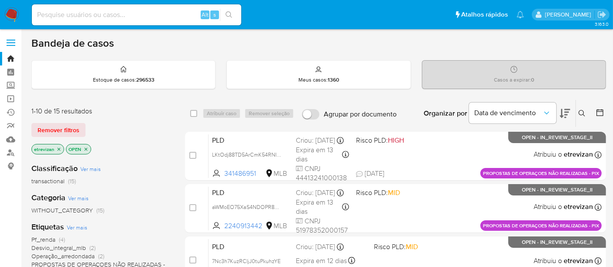
drag, startPoint x: 56, startPoint y: 148, endPoint x: 61, endPoint y: 148, distance: 4.4
click at [58, 148] on icon "close-filter" at bounding box center [58, 149] width 5 height 5
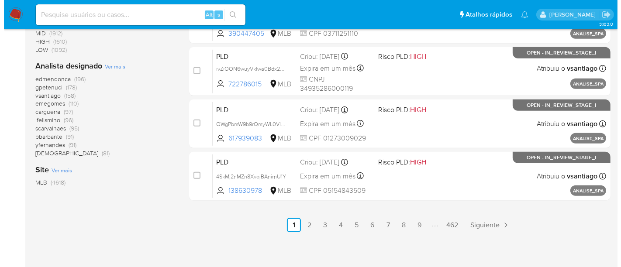
scroll to position [452, 0]
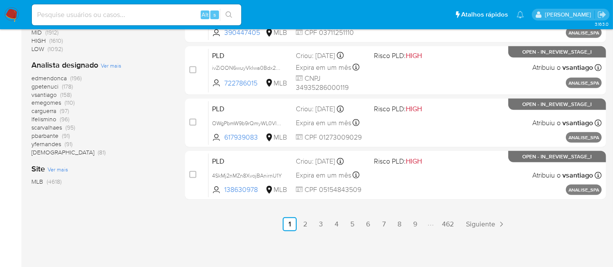
click at [114, 65] on span "Ver mais" at bounding box center [111, 66] width 21 height 8
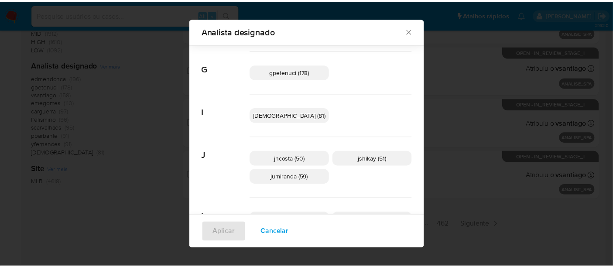
scroll to position [188, 0]
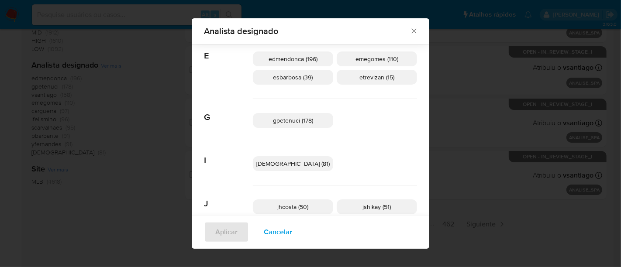
click at [298, 119] on span "gpetenuci (178)" at bounding box center [293, 120] width 40 height 9
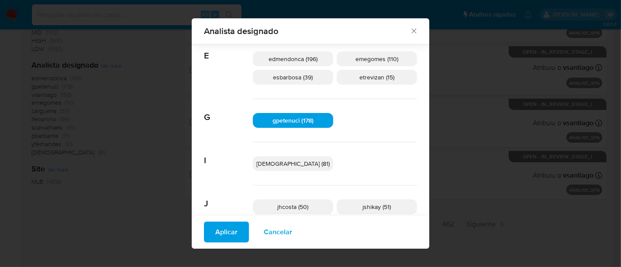
drag, startPoint x: 245, startPoint y: 236, endPoint x: 250, endPoint y: 233, distance: 5.6
click at [237, 236] on span "Aplicar" at bounding box center [226, 232] width 22 height 19
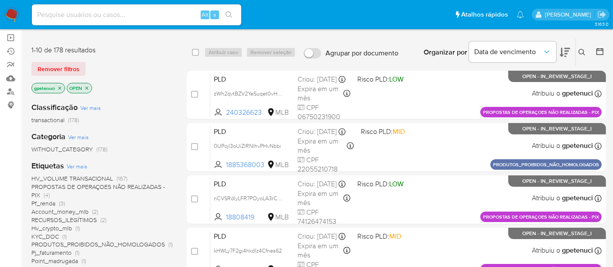
scroll to position [65, 0]
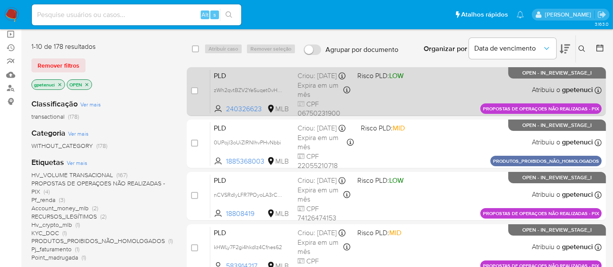
click at [445, 83] on div "PLD zWh2qvtBZV2YeSuqet0vH2sh 240326623 MLB Risco PLD: LOW Criou: 14/10/2025 Cri…" at bounding box center [406, 91] width 392 height 44
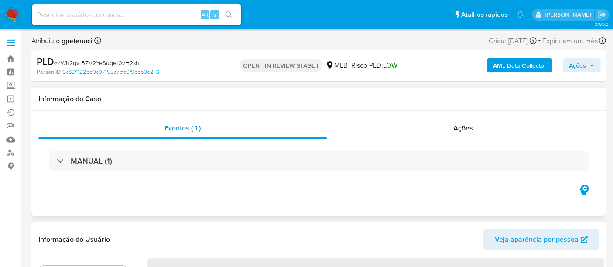
select select "10"
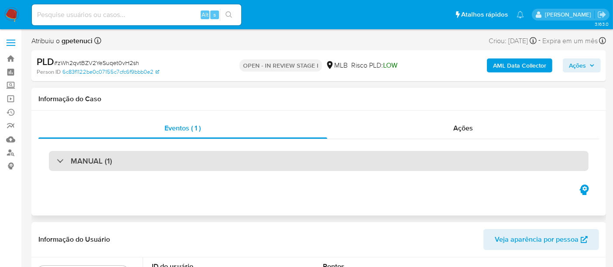
click at [114, 159] on div "MANUAL (1)" at bounding box center [319, 161] width 540 height 20
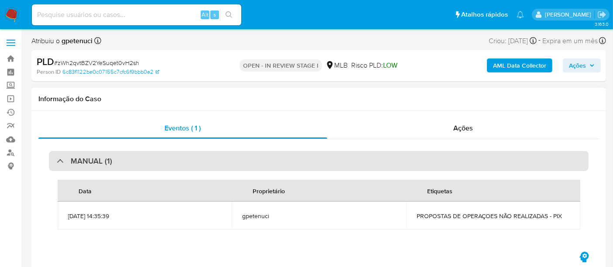
click at [130, 162] on div "MANUAL (1)" at bounding box center [319, 161] width 540 height 20
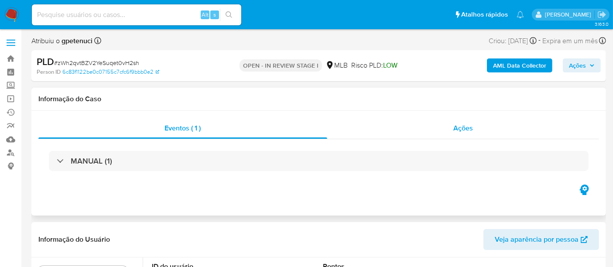
drag, startPoint x: 470, startPoint y: 127, endPoint x: 465, endPoint y: 127, distance: 4.8
click at [469, 127] on span "Ações" at bounding box center [464, 128] width 20 height 10
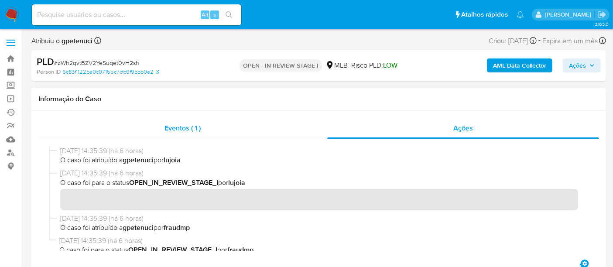
click at [175, 128] on span "Eventos ( 1 )" at bounding box center [183, 128] width 36 height 10
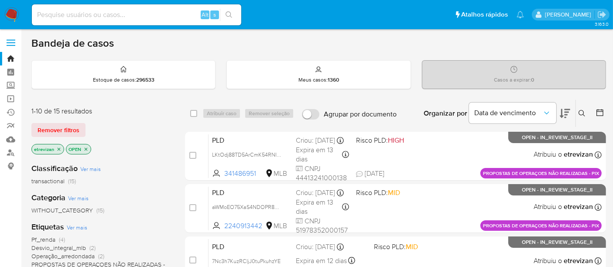
click at [58, 149] on icon "close-filter" at bounding box center [58, 149] width 5 height 5
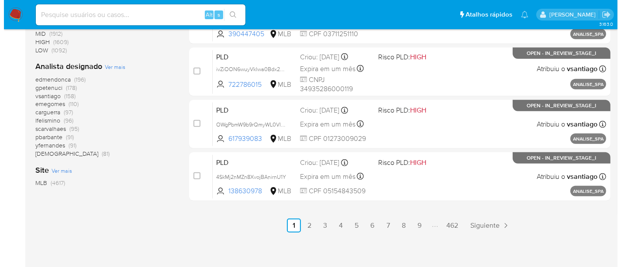
scroll to position [452, 0]
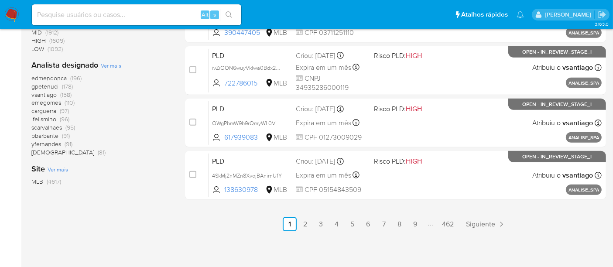
click at [60, 169] on span "Ver mais" at bounding box center [58, 169] width 21 height 8
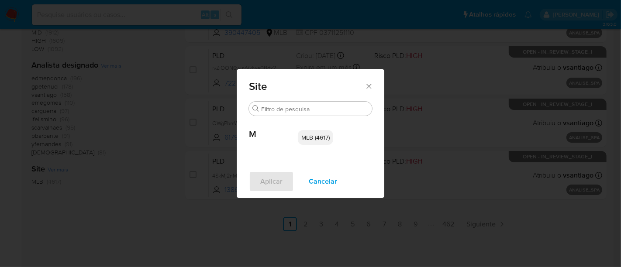
drag, startPoint x: 369, startPoint y: 84, endPoint x: 334, endPoint y: 92, distance: 36.2
click at [368, 86] on icon "Fechar" at bounding box center [369, 86] width 9 height 9
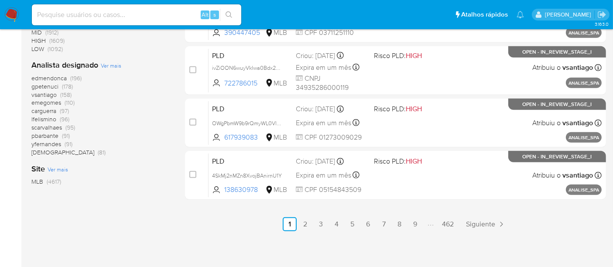
click at [115, 64] on span "Ver mais" at bounding box center [111, 66] width 21 height 8
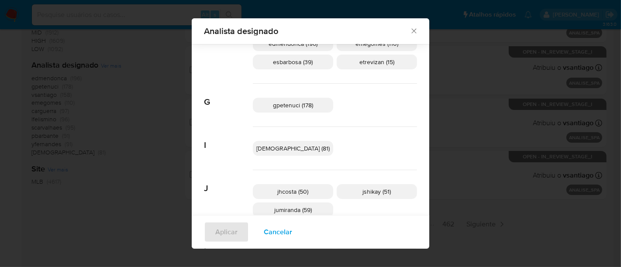
scroll to position [188, 0]
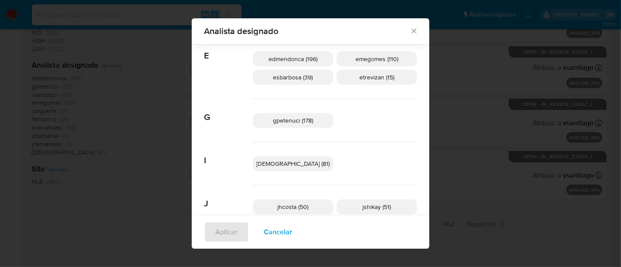
click at [297, 118] on span "gpetenuci (178)" at bounding box center [293, 120] width 40 height 9
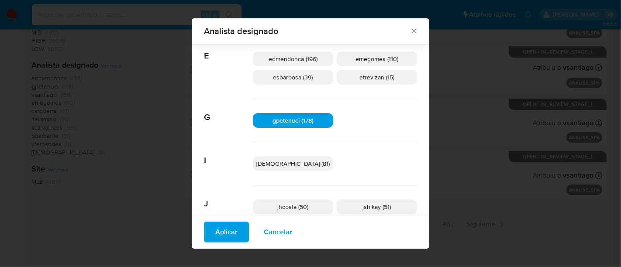
click at [237, 233] on span "Aplicar" at bounding box center [226, 232] width 22 height 19
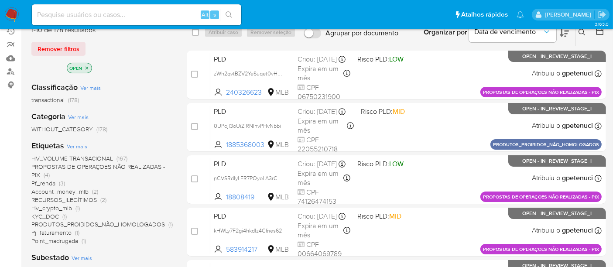
scroll to position [97, 0]
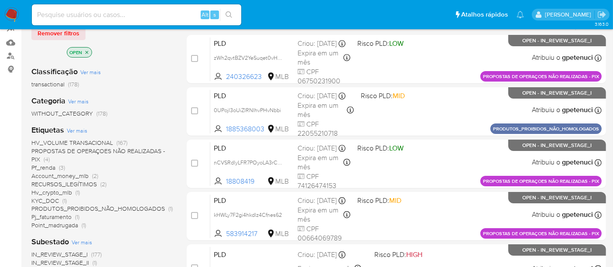
click at [50, 166] on span "Pf_renda" at bounding box center [43, 167] width 24 height 9
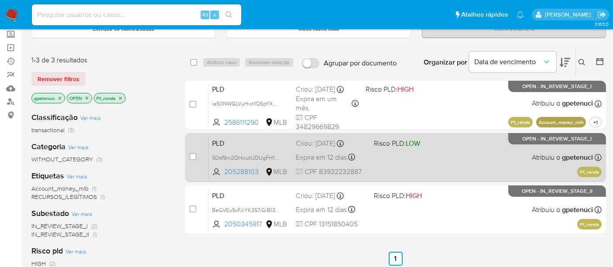
scroll to position [71, 0]
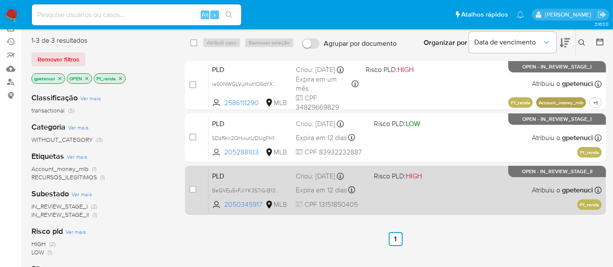
click at [458, 193] on div "PLD BeGVEu5xFJiYK3S7iGrB13Un 2050345917 MLB Risco PLD: HIGH Criou: 12/09/2025 C…" at bounding box center [405, 190] width 393 height 44
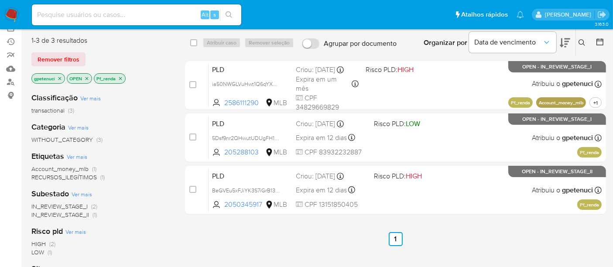
click at [60, 77] on icon "close-filter" at bounding box center [59, 78] width 5 height 5
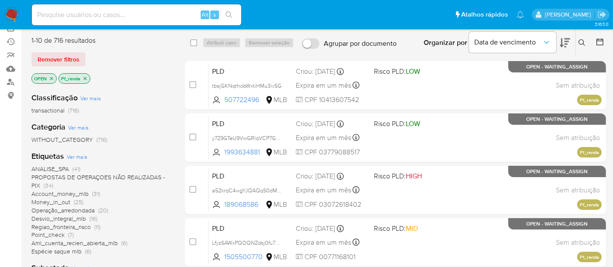
click at [87, 79] on icon "close-filter" at bounding box center [85, 78] width 5 height 5
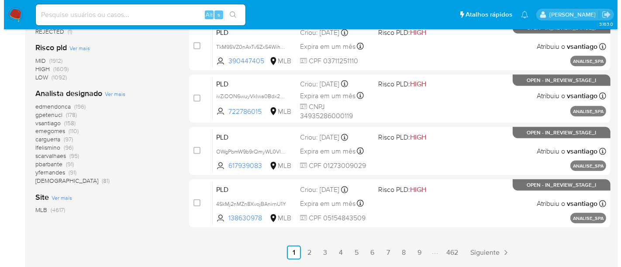
scroll to position [404, 0]
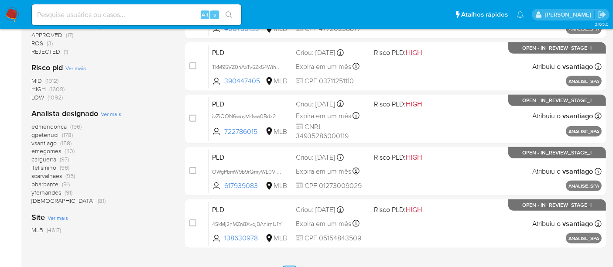
click at [105, 111] on span "Ver mais" at bounding box center [111, 114] width 21 height 8
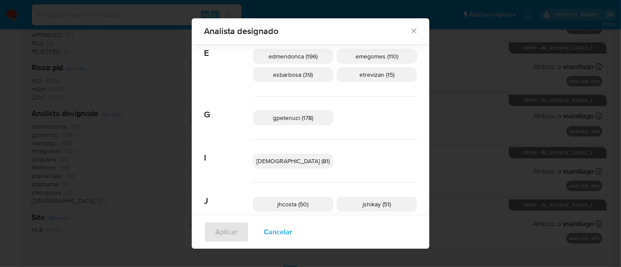
scroll to position [189, 0]
click at [299, 159] on span "isadacostaes (81)" at bounding box center [292, 162] width 73 height 9
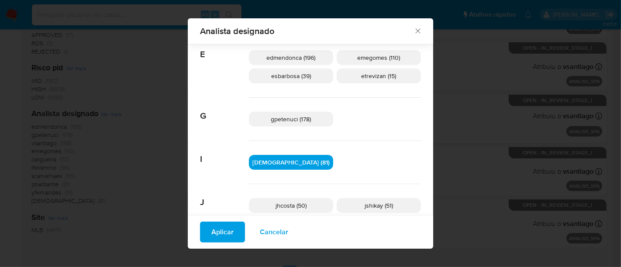
click at [234, 232] on span "Aplicar" at bounding box center [222, 232] width 22 height 19
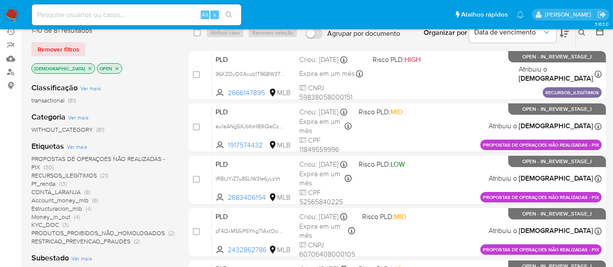
scroll to position [97, 0]
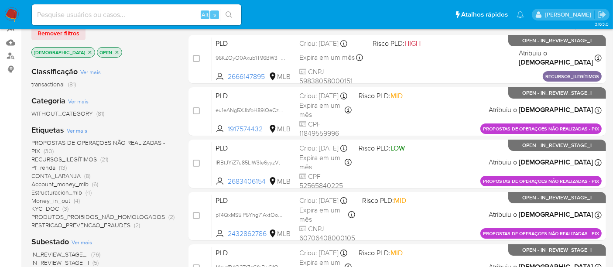
click at [46, 164] on span "Pf_renda" at bounding box center [43, 167] width 24 height 9
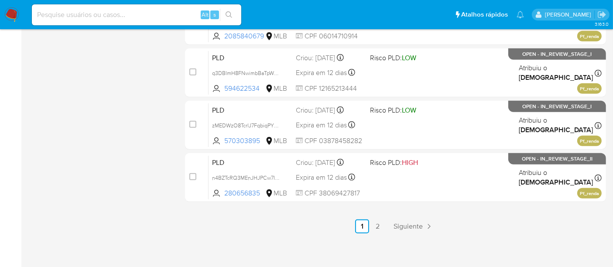
scroll to position [452, 0]
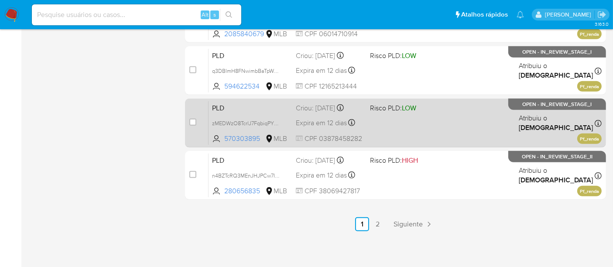
click at [454, 127] on div "PLD zMEDWzO8TcrlJ7FqbiqPYV55 570303895 MLB Risco PLD: LOW Criou: 12/09/2025 Cri…" at bounding box center [405, 123] width 393 height 44
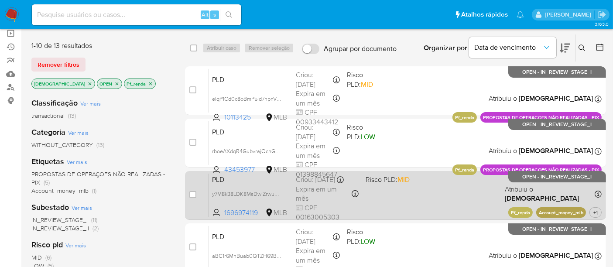
scroll to position [64, 0]
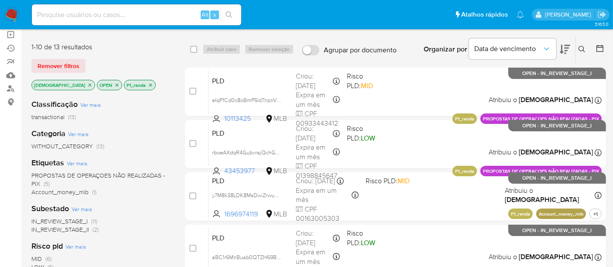
click at [87, 83] on icon "close-filter" at bounding box center [89, 85] width 5 height 5
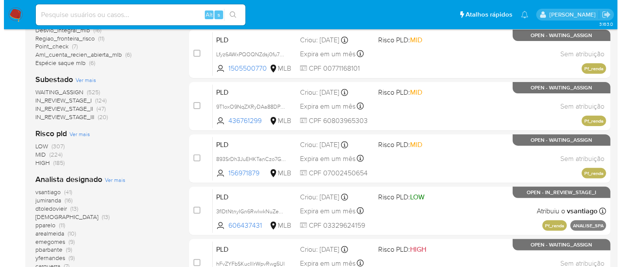
scroll to position [306, 0]
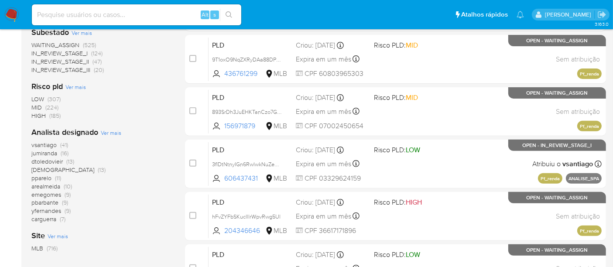
click at [110, 134] on span "Ver mais" at bounding box center [111, 133] width 21 height 8
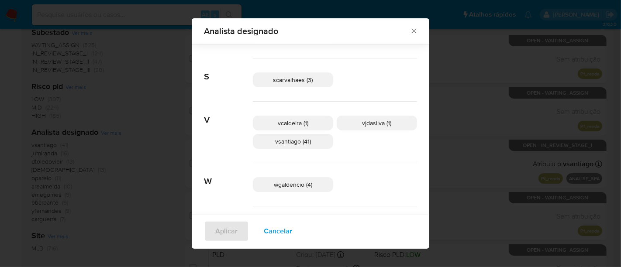
scroll to position [437, 0]
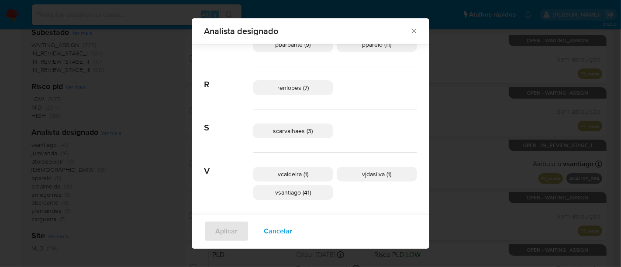
click at [292, 231] on span "Cancelar" at bounding box center [278, 231] width 28 height 19
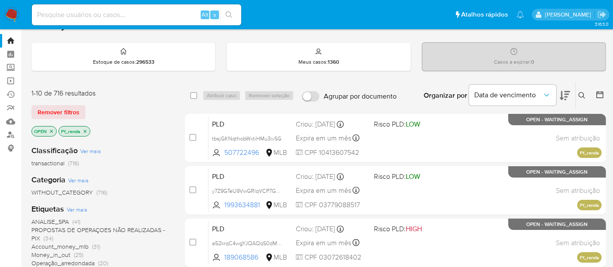
scroll to position [16, 0]
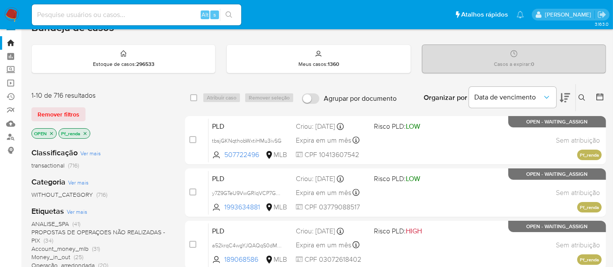
drag, startPoint x: 85, startPoint y: 132, endPoint x: 89, endPoint y: 136, distance: 5.6
click at [86, 133] on icon "close-filter" at bounding box center [85, 133] width 5 height 5
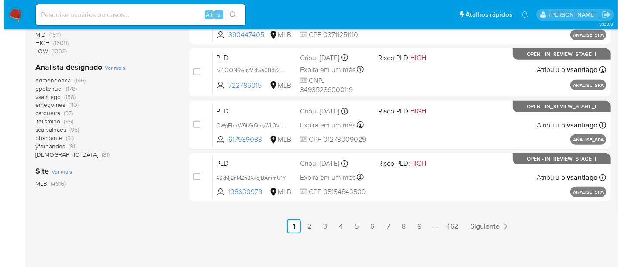
scroll to position [452, 0]
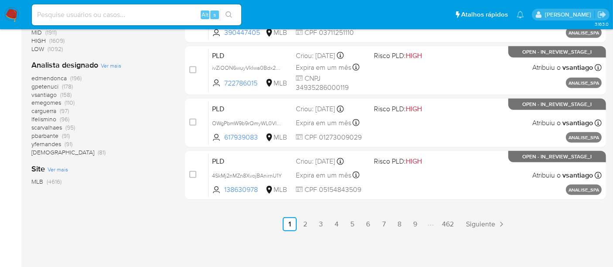
click at [110, 63] on span "Ver mais" at bounding box center [111, 66] width 21 height 8
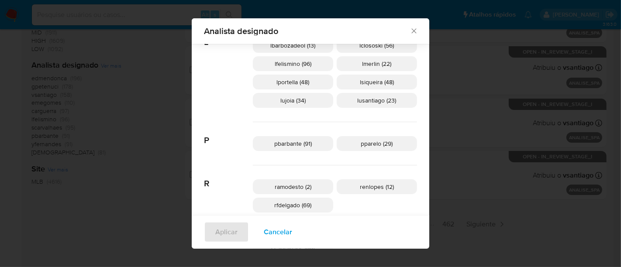
scroll to position [479, 0]
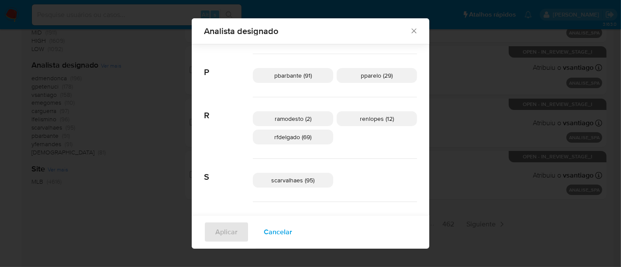
click at [292, 180] on span "scarvalhaes (95)" at bounding box center [293, 180] width 43 height 9
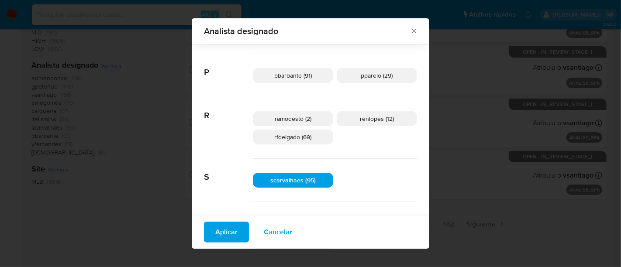
click at [237, 231] on span "Aplicar" at bounding box center [226, 232] width 22 height 19
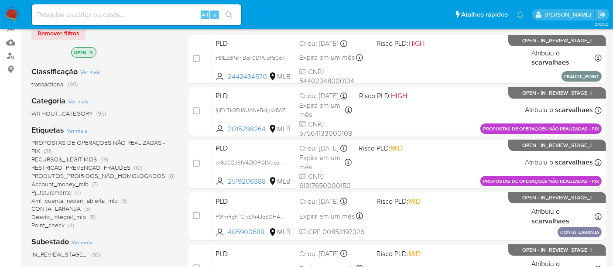
scroll to position [145, 0]
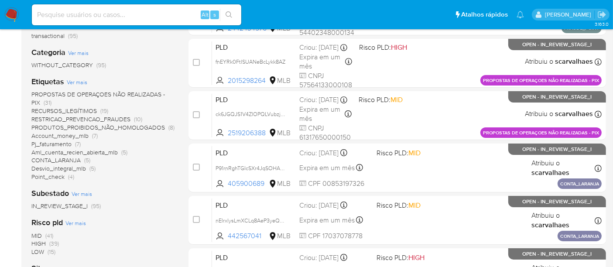
click at [77, 192] on span "Ver mais" at bounding box center [82, 194] width 21 height 8
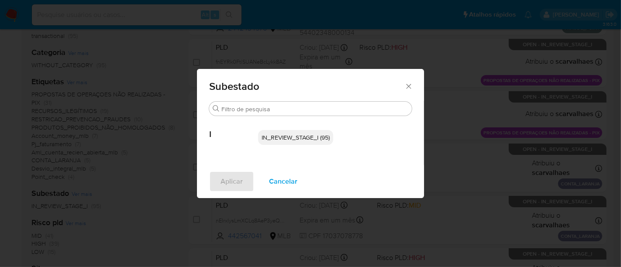
click at [275, 180] on span "Cancelar" at bounding box center [283, 181] width 28 height 19
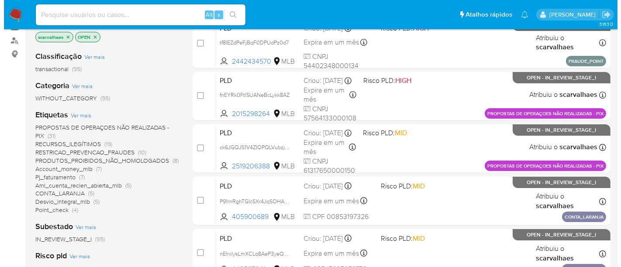
scroll to position [97, 0]
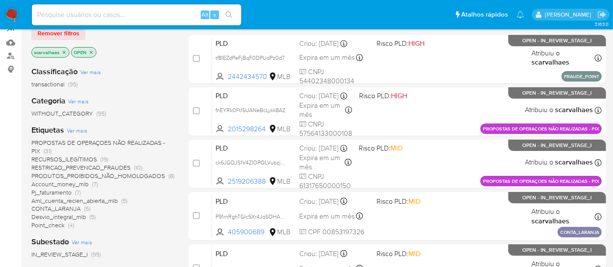
click at [73, 130] on span "Ver mais" at bounding box center [77, 131] width 21 height 8
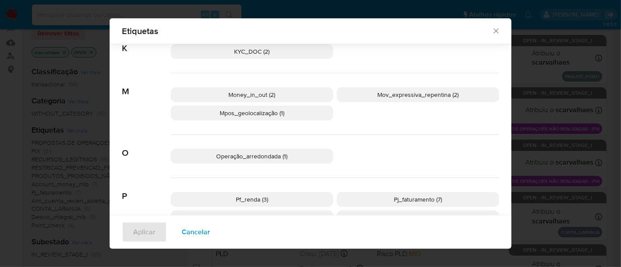
scroll to position [382, 0]
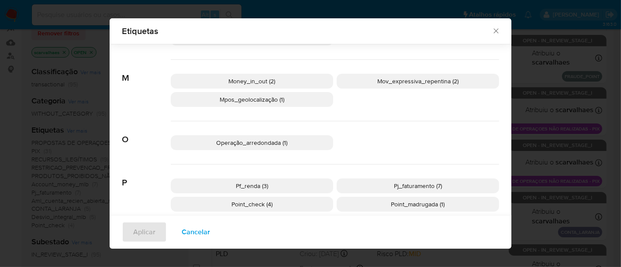
click at [254, 185] on span "Pf_renda (3)" at bounding box center [252, 186] width 32 height 9
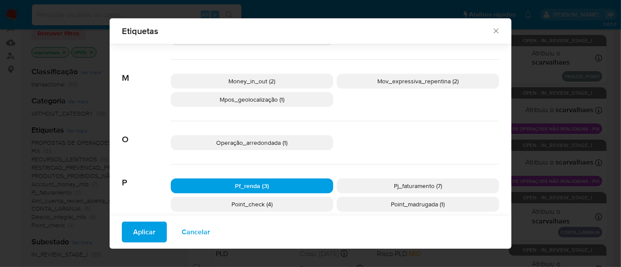
click at [141, 237] on span "Aplicar" at bounding box center [144, 232] width 22 height 19
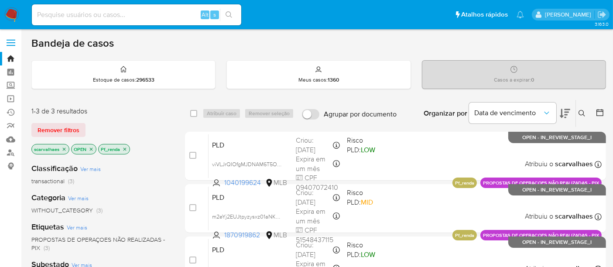
click at [7, 17] on img at bounding box center [11, 14] width 15 height 15
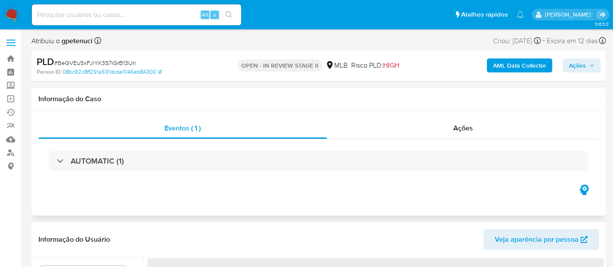
select select "10"
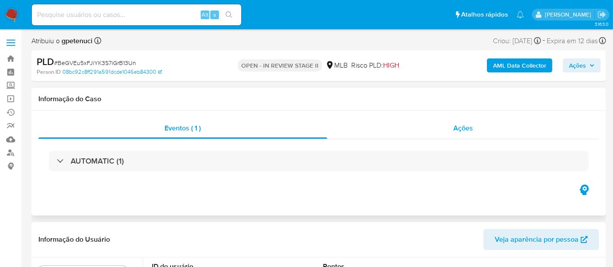
click at [461, 127] on span "Ações" at bounding box center [464, 128] width 20 height 10
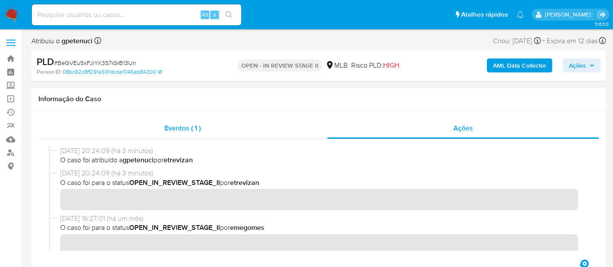
click at [177, 128] on span "Eventos ( 1 )" at bounding box center [183, 128] width 36 height 10
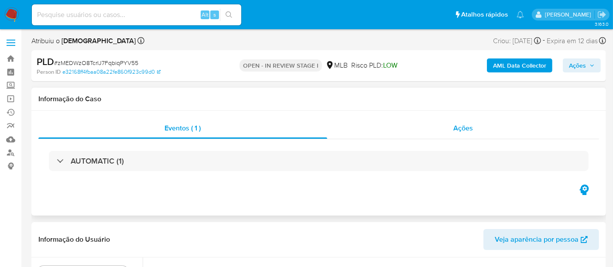
select select "10"
click at [460, 129] on span "Ações" at bounding box center [464, 128] width 20 height 10
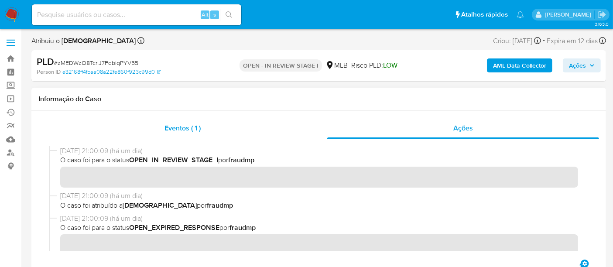
drag, startPoint x: 179, startPoint y: 129, endPoint x: 205, endPoint y: 133, distance: 26.6
click at [179, 129] on span "Eventos ( 1 )" at bounding box center [183, 128] width 36 height 10
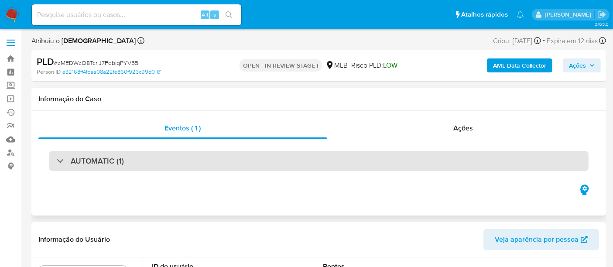
click at [130, 169] on div "AUTOMATIC (1)" at bounding box center [319, 161] width 540 height 20
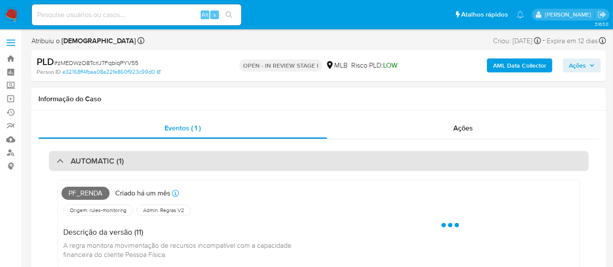
drag, startPoint x: 167, startPoint y: 159, endPoint x: 175, endPoint y: 158, distance: 8.9
click at [167, 159] on div "AUTOMATIC (1)" at bounding box center [319, 161] width 540 height 20
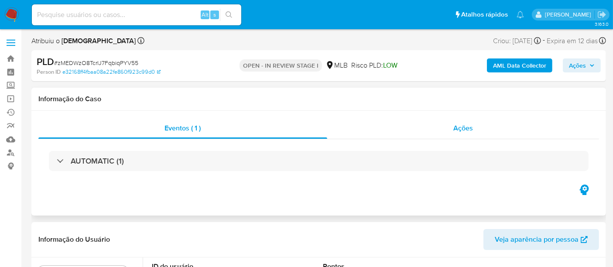
click at [464, 127] on span "Ações" at bounding box center [464, 128] width 20 height 10
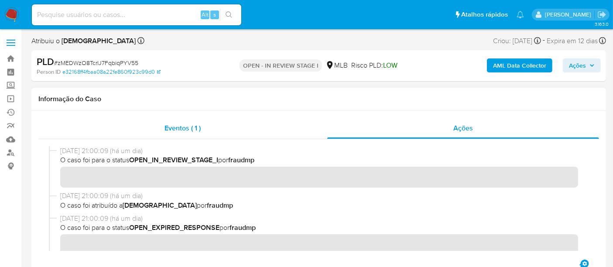
click at [183, 123] on span "Eventos ( 1 )" at bounding box center [183, 128] width 36 height 10
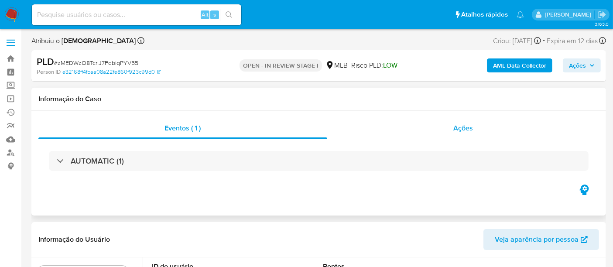
click at [466, 130] on span "Ações" at bounding box center [464, 128] width 20 height 10
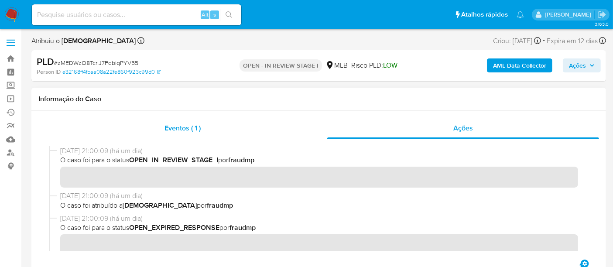
click at [181, 123] on div "Eventos ( 1 )" at bounding box center [182, 128] width 289 height 21
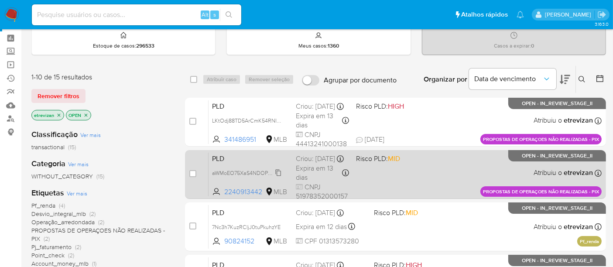
scroll to position [97, 0]
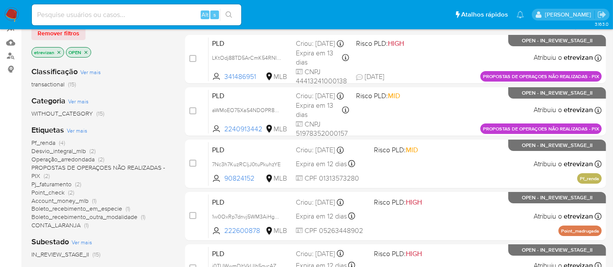
click at [59, 50] on icon "close-filter" at bounding box center [58, 52] width 5 height 5
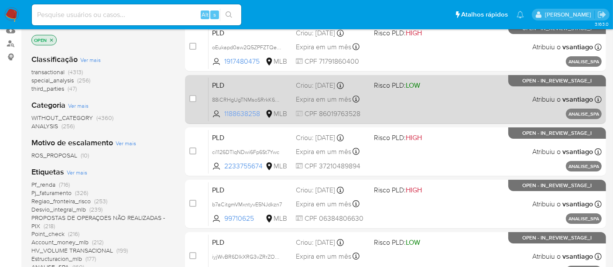
scroll to position [145, 0]
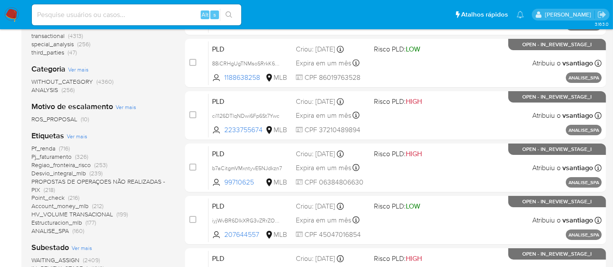
click at [42, 146] on span "Pf_renda" at bounding box center [43, 148] width 24 height 9
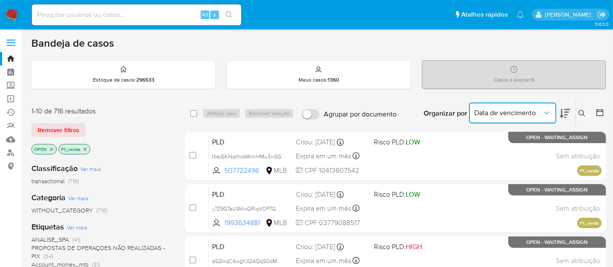
click at [547, 110] on icon "Organizar por" at bounding box center [547, 113] width 9 height 9
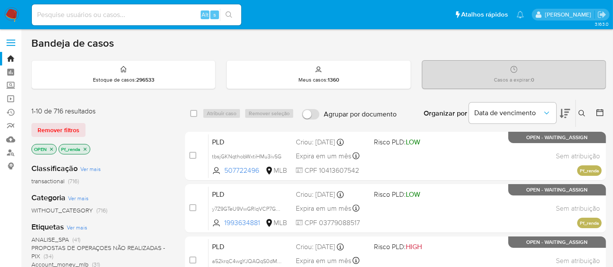
click at [600, 110] on icon at bounding box center [600, 112] width 7 height 7
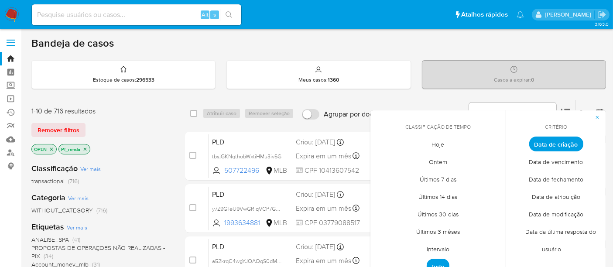
click at [562, 45] on div "Bandeja de casos" at bounding box center [318, 43] width 575 height 13
click at [271, 48] on div "Bandeja de casos" at bounding box center [318, 43] width 575 height 13
click at [411, 100] on div "Organizar por Data de vencimento Os resultados não podem ser classificados enqu…" at bounding box center [503, 113] width 205 height 27
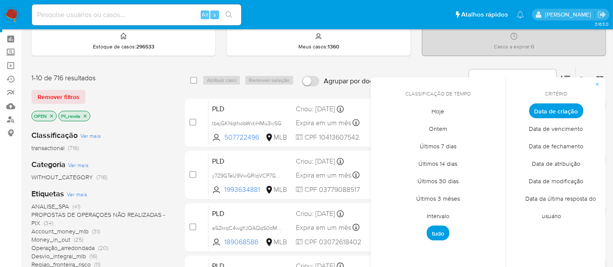
scroll to position [48, 0]
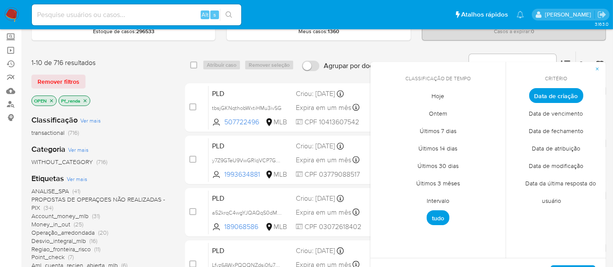
click at [575, 228] on div "Critério Data de criação Data de vencimento Data de fechamento Data de atribuiç…" at bounding box center [556, 160] width 100 height 196
click at [596, 66] on icon "button" at bounding box center [597, 68] width 5 height 5
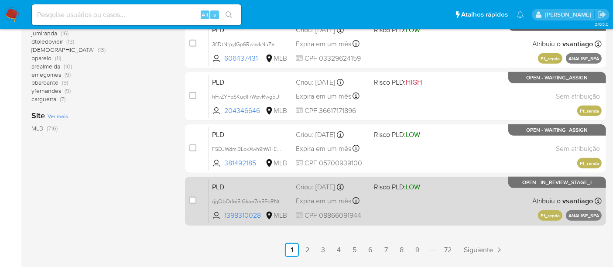
scroll to position [452, 0]
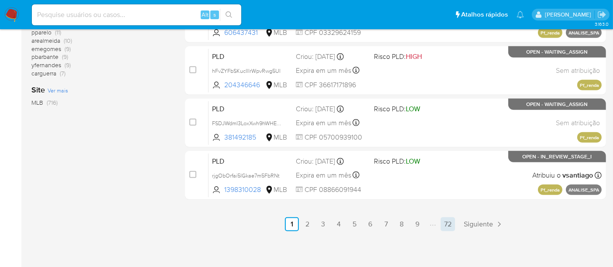
click at [447, 221] on link "72" at bounding box center [448, 224] width 14 height 14
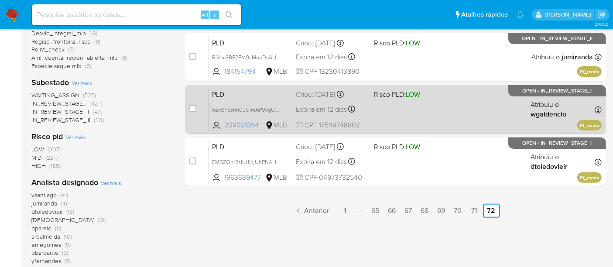
scroll to position [291, 0]
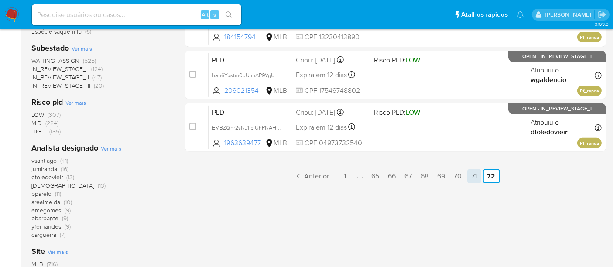
click at [473, 171] on link "71" at bounding box center [475, 176] width 14 height 14
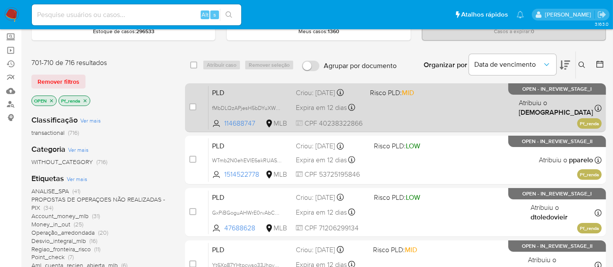
scroll to position [97, 0]
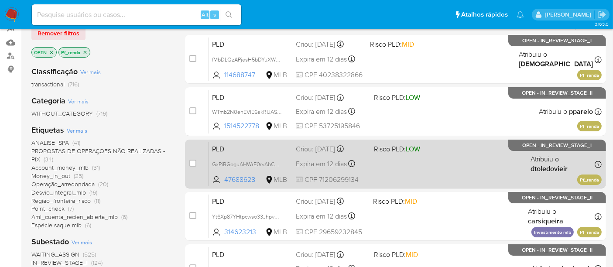
click at [421, 163] on span at bounding box center [409, 164] width 71 height 2
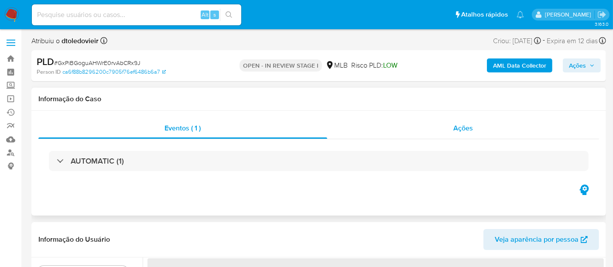
select select "10"
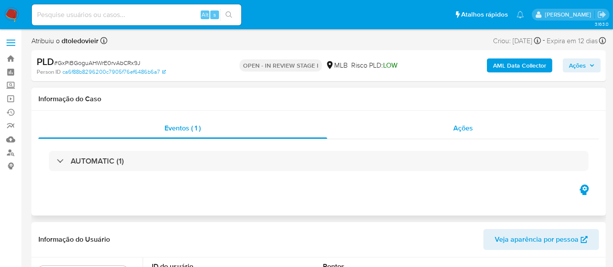
drag, startPoint x: 466, startPoint y: 127, endPoint x: 433, endPoint y: 131, distance: 33.5
click at [466, 127] on span "Ações" at bounding box center [464, 128] width 20 height 10
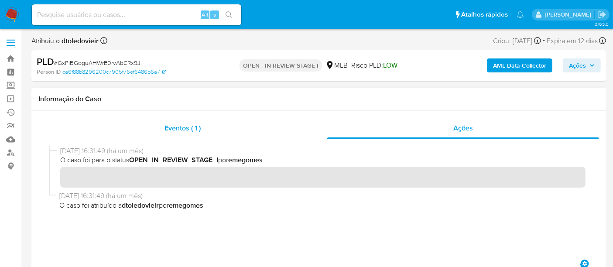
click at [181, 129] on span "Eventos ( 1 )" at bounding box center [183, 128] width 36 height 10
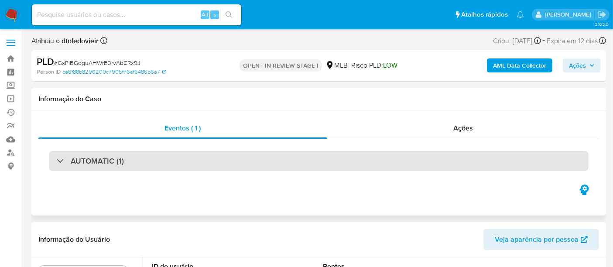
click at [153, 163] on div "AUTOMATIC (1)" at bounding box center [319, 161] width 540 height 20
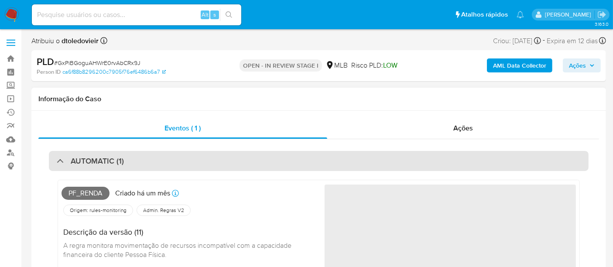
click at [170, 159] on div "AUTOMATIC (1)" at bounding box center [319, 161] width 540 height 20
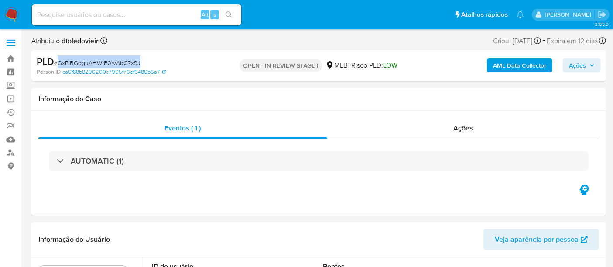
drag, startPoint x: 58, startPoint y: 62, endPoint x: 140, endPoint y: 65, distance: 81.3
click at [140, 65] on div "PLD # GxPiBGoguAHWrE0rvAbCRx9J" at bounding box center [129, 61] width 185 height 13
copy span "GxPiBGoguAHWrE0rvAbCRx9J"
click at [11, 12] on img at bounding box center [11, 14] width 15 height 15
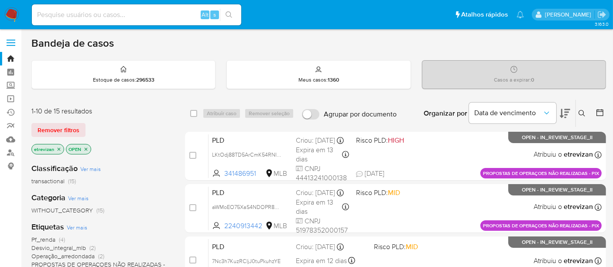
click at [59, 148] on icon "close-filter" at bounding box center [58, 149] width 5 height 5
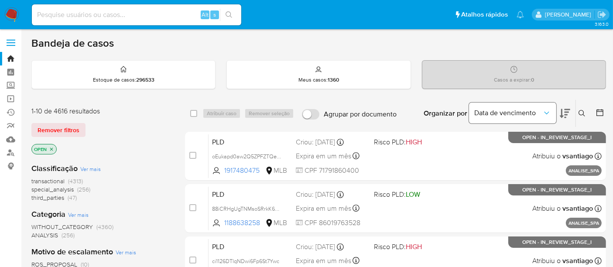
drag, startPoint x: 582, startPoint y: 111, endPoint x: 535, endPoint y: 114, distance: 47.7
click at [582, 113] on icon at bounding box center [582, 113] width 7 height 7
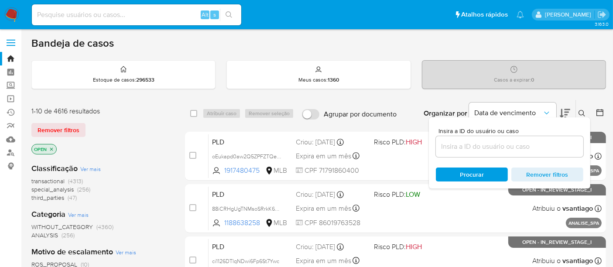
click at [445, 149] on input at bounding box center [510, 146] width 148 height 11
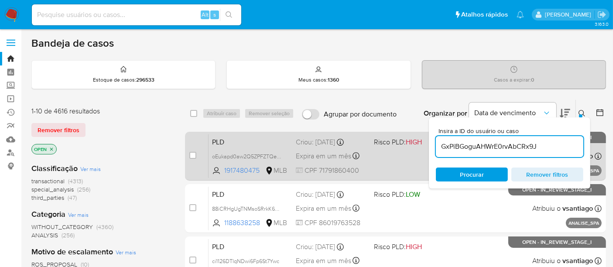
type input "GxPiBGoguAHWrE0rvAbCRx9J"
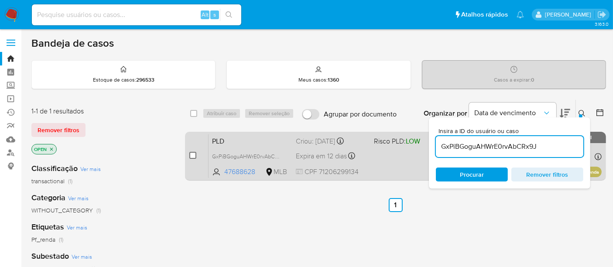
click at [195, 153] on input "checkbox" at bounding box center [192, 155] width 7 height 7
checkbox input "true"
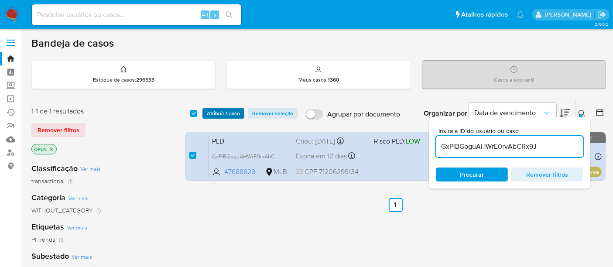
click at [219, 117] on span "Atribuir 1 caso" at bounding box center [223, 113] width 33 height 9
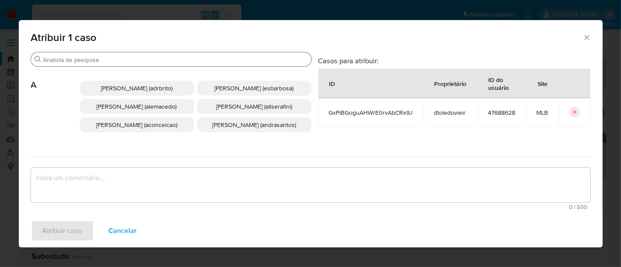
click at [127, 58] on input "Buscar" at bounding box center [175, 60] width 265 height 8
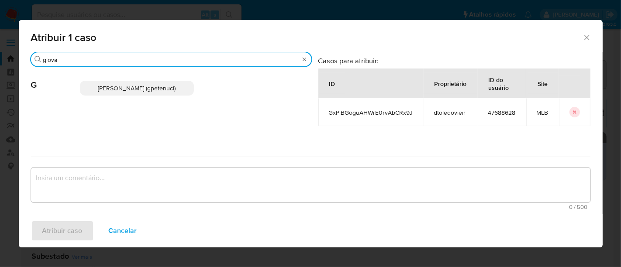
type input "giova"
click at [141, 86] on span "[PERSON_NAME] (gpetenuci)" at bounding box center [137, 88] width 78 height 9
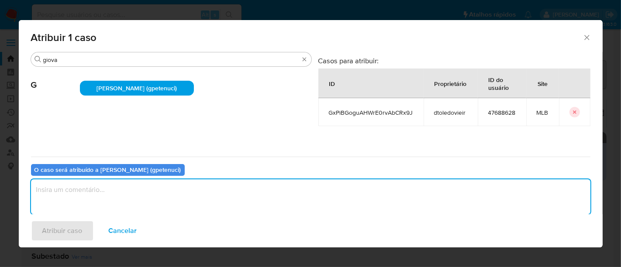
click at [63, 194] on textarea "assign-modal" at bounding box center [310, 196] width 559 height 35
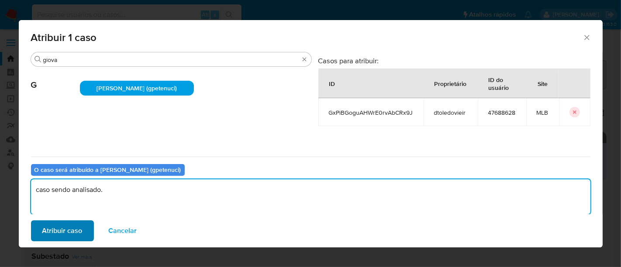
type textarea "caso sendo analisado."
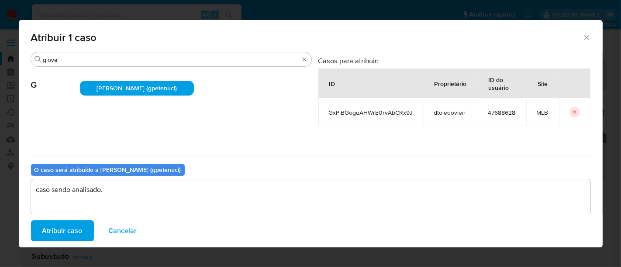
click at [44, 232] on span "Atribuir caso" at bounding box center [62, 230] width 40 height 19
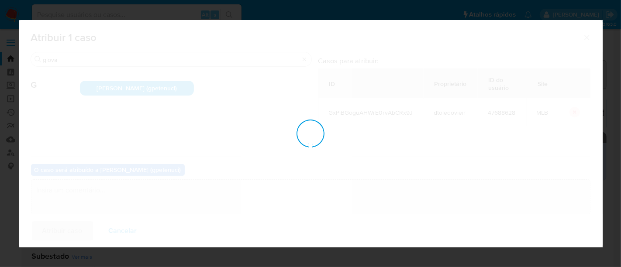
checkbox input "false"
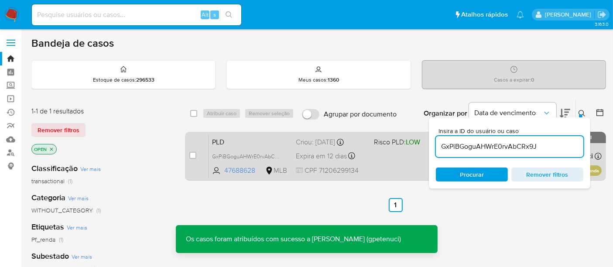
click at [385, 155] on span at bounding box center [409, 156] width 71 height 2
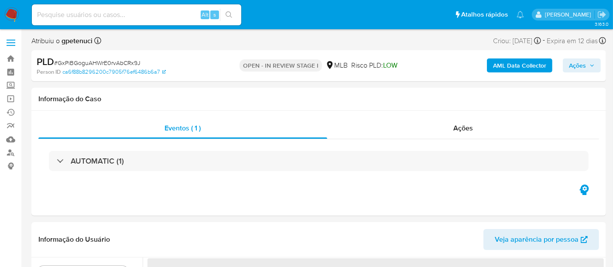
click at [12, 11] on img at bounding box center [11, 14] width 15 height 15
select select "10"
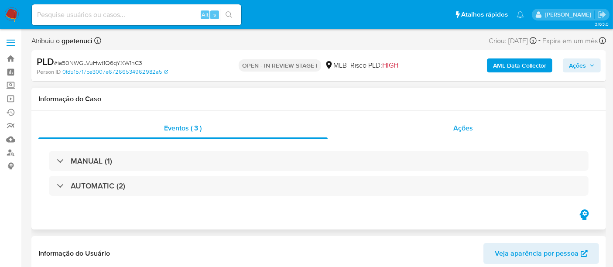
select select "10"
click at [469, 127] on span "Ações" at bounding box center [464, 128] width 20 height 10
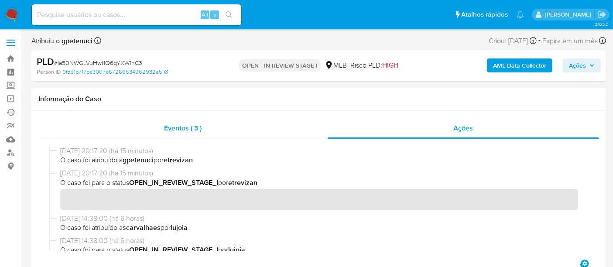
click at [182, 127] on span "Eventos ( 3 )" at bounding box center [184, 128] width 38 height 10
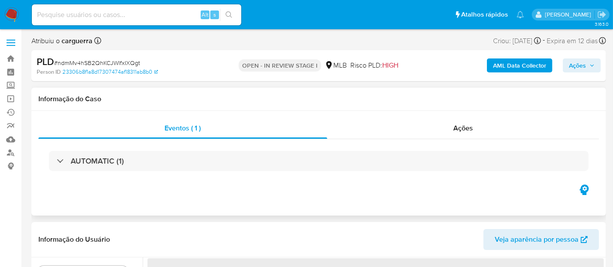
select select "10"
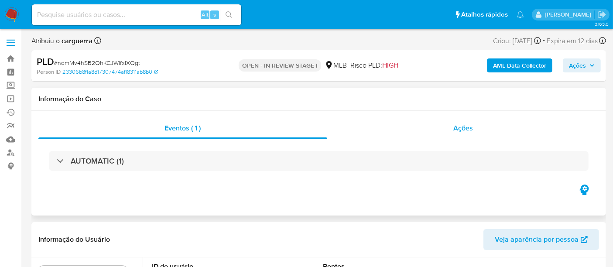
click at [460, 127] on span "Ações" at bounding box center [464, 128] width 20 height 10
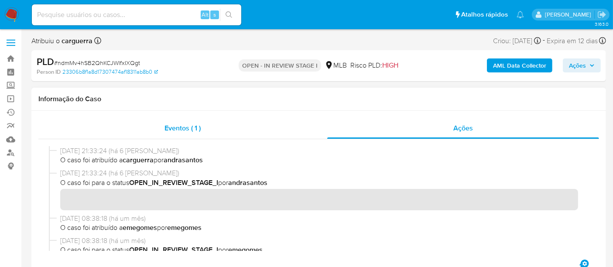
click at [176, 125] on span "Eventos ( 1 )" at bounding box center [183, 128] width 36 height 10
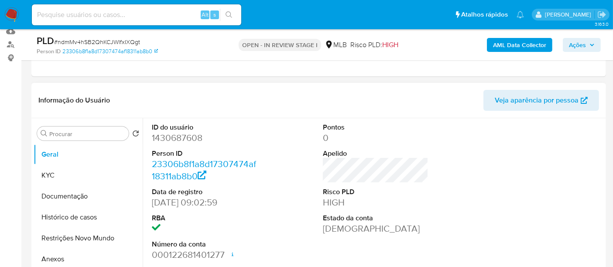
scroll to position [97, 0]
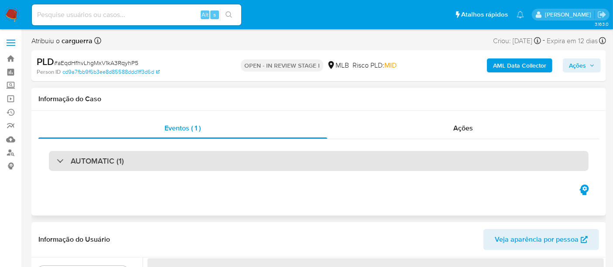
select select "10"
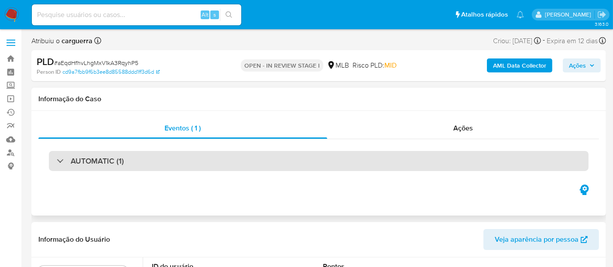
click at [147, 163] on div "AUTOMATIC (1)" at bounding box center [319, 161] width 540 height 20
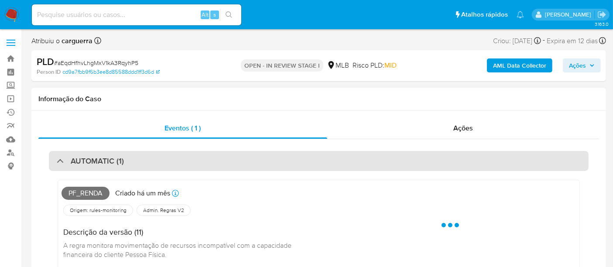
click at [201, 157] on div "AUTOMATIC (1)" at bounding box center [319, 161] width 540 height 20
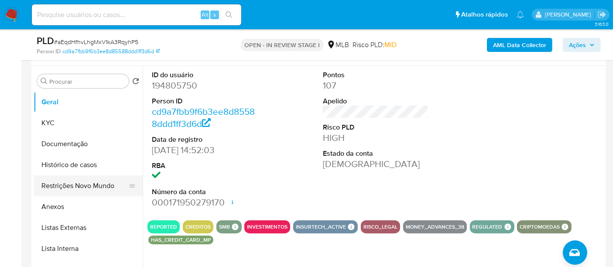
scroll to position [145, 0]
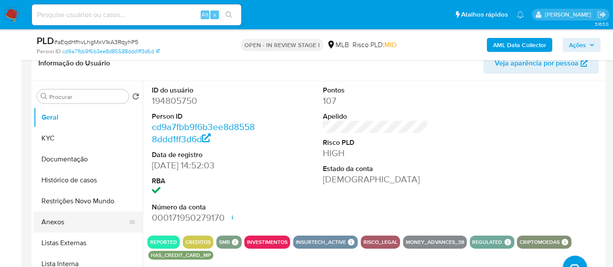
click at [55, 220] on button "Anexos" at bounding box center [85, 222] width 102 height 21
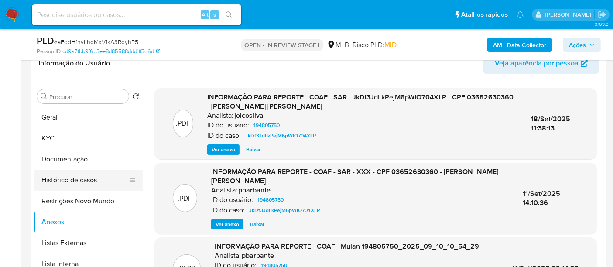
click at [79, 181] on button "Histórico de casos" at bounding box center [85, 180] width 102 height 21
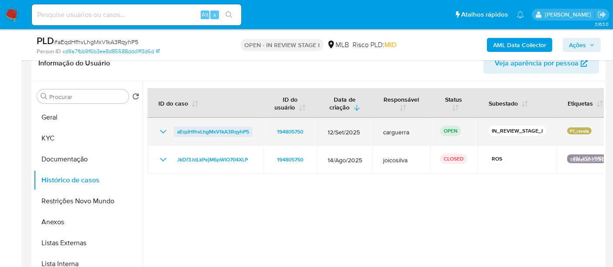
click at [214, 134] on span "aEqdHfhvLhgMxV1kA3RqyhP5" at bounding box center [213, 132] width 72 height 10
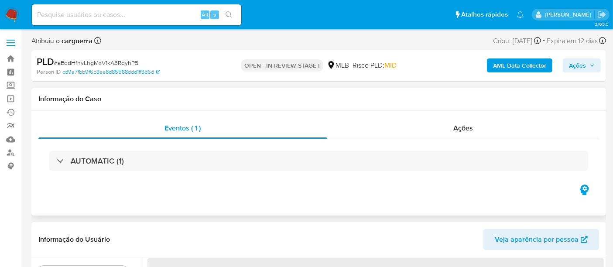
select select "10"
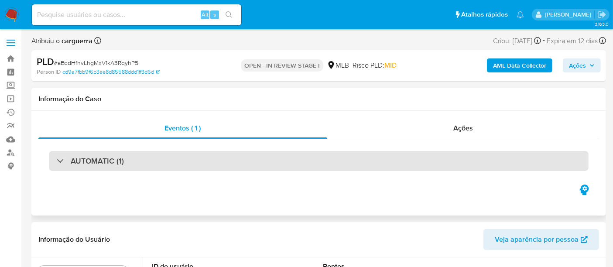
click at [364, 162] on div "AUTOMATIC (1)" at bounding box center [319, 161] width 540 height 20
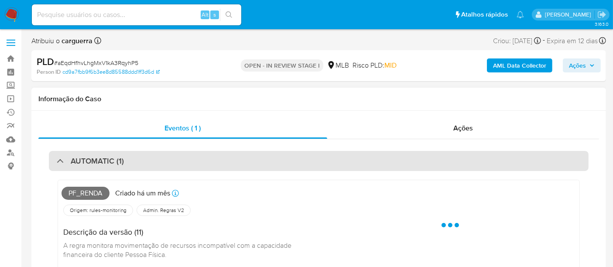
click at [365, 158] on div "AUTOMATIC (1)" at bounding box center [319, 161] width 540 height 20
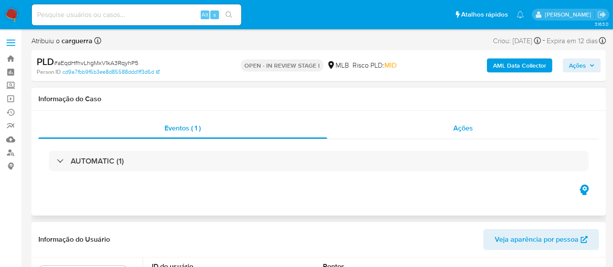
click at [468, 128] on span "Ações" at bounding box center [464, 128] width 20 height 10
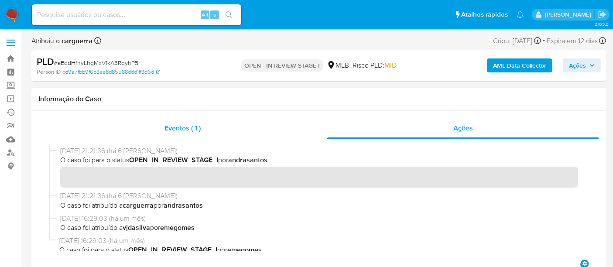
click at [182, 127] on span "Eventos ( 1 )" at bounding box center [183, 128] width 36 height 10
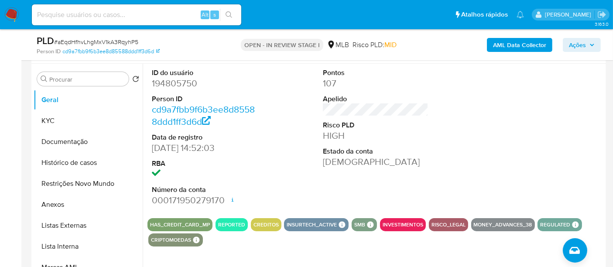
scroll to position [194, 0]
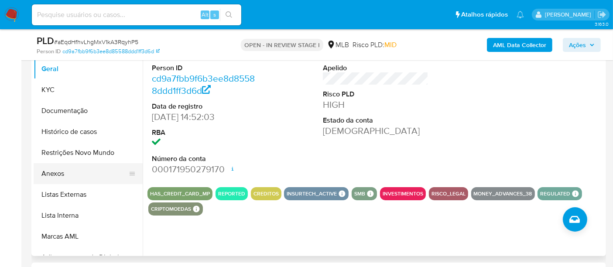
click at [49, 172] on button "Anexos" at bounding box center [85, 173] width 102 height 21
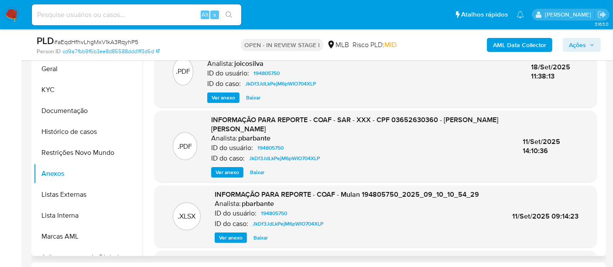
scroll to position [0, 0]
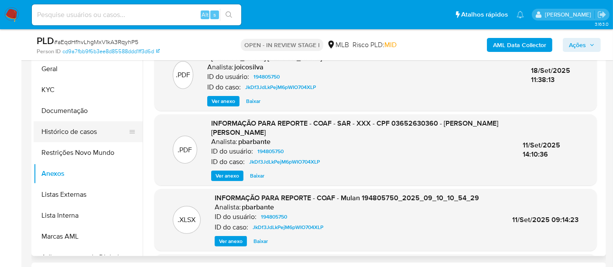
click at [75, 131] on button "Histórico de casos" at bounding box center [85, 131] width 102 height 21
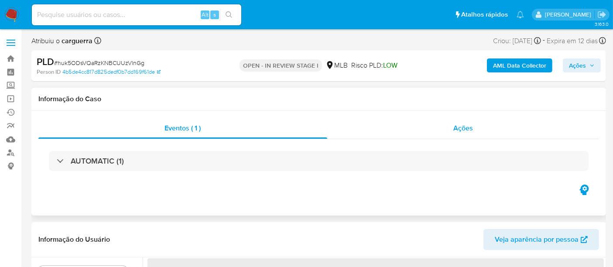
click at [472, 124] on span "Ações" at bounding box center [464, 128] width 20 height 10
select select "10"
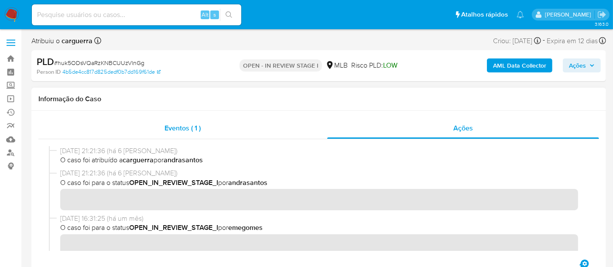
click at [179, 128] on span "Eventos ( 1 )" at bounding box center [183, 128] width 36 height 10
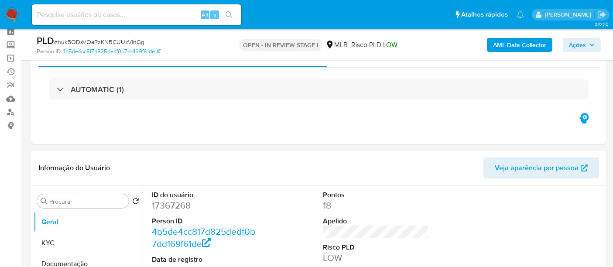
scroll to position [97, 0]
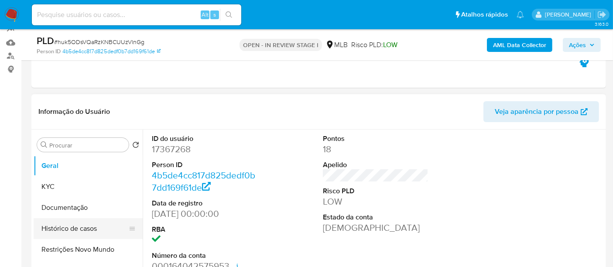
click at [84, 227] on button "Histórico de casos" at bounding box center [85, 228] width 102 height 21
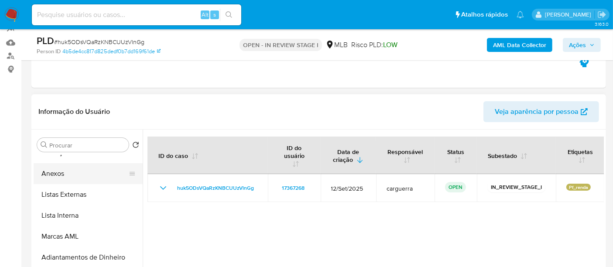
click at [60, 175] on button "Anexos" at bounding box center [85, 173] width 102 height 21
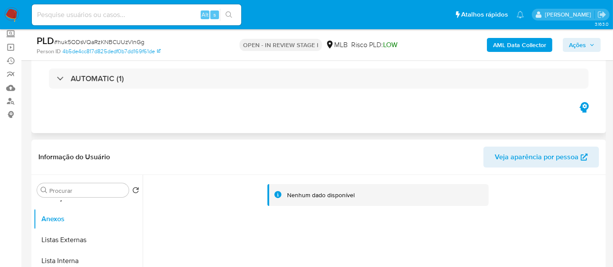
scroll to position [0, 0]
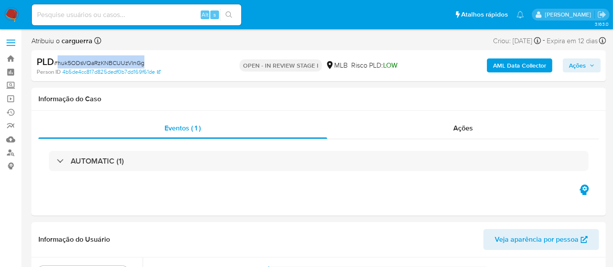
drag, startPoint x: 58, startPoint y: 60, endPoint x: 142, endPoint y: 67, distance: 84.9
click at [142, 67] on div "PLD # huk5ODsVQaRzKNBCUUzVlnGg" at bounding box center [129, 61] width 185 height 13
copy span "huk5ODsVQaRzKNBCUUzVlnGg"
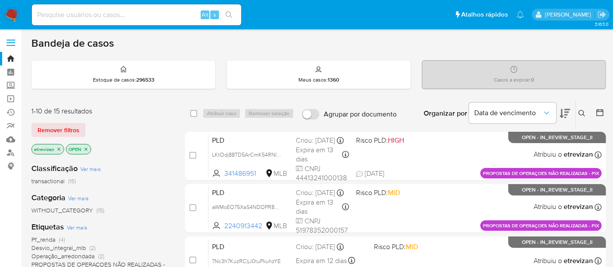
click at [58, 149] on icon "close-filter" at bounding box center [58, 149] width 5 height 5
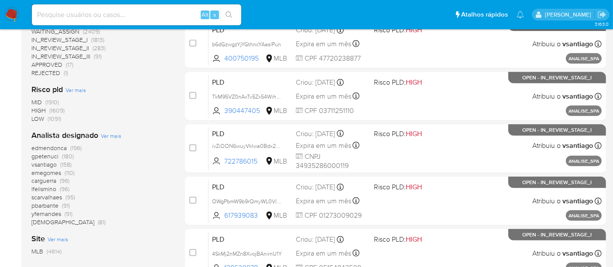
scroll to position [388, 0]
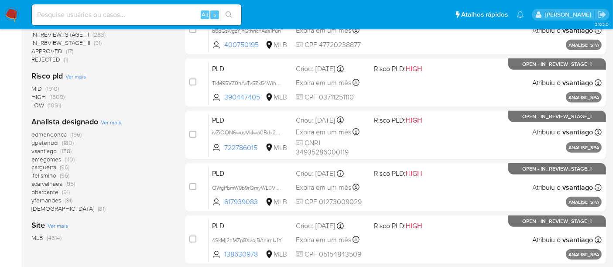
click at [50, 141] on span "gpetenuci" at bounding box center [44, 142] width 27 height 9
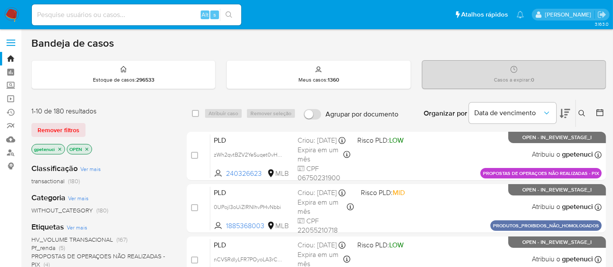
click at [603, 113] on icon at bounding box center [600, 112] width 9 height 9
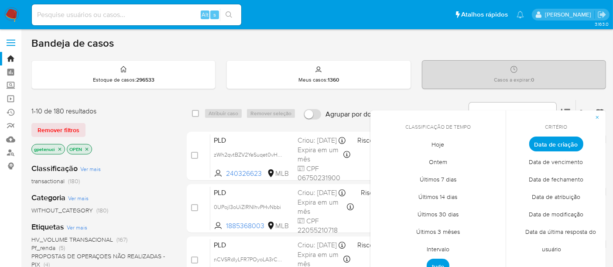
click at [563, 143] on span "Data de criação" at bounding box center [557, 144] width 54 height 15
click at [596, 116] on icon "button" at bounding box center [597, 117] width 5 height 5
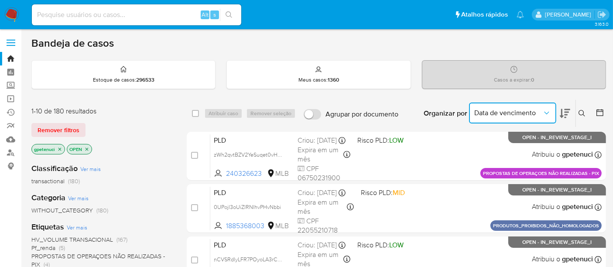
click at [550, 110] on icon "Organizar por" at bounding box center [547, 113] width 9 height 9
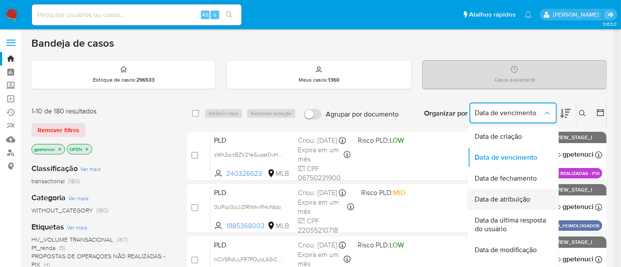
click at [504, 197] on span "Data de atribuição" at bounding box center [502, 199] width 55 height 9
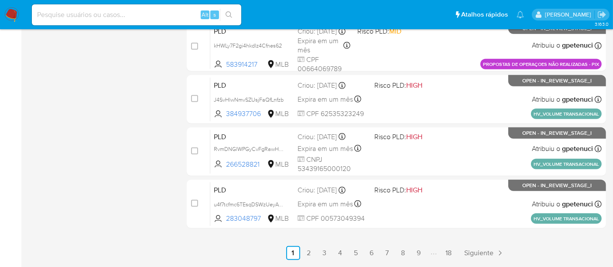
scroll to position [452, 0]
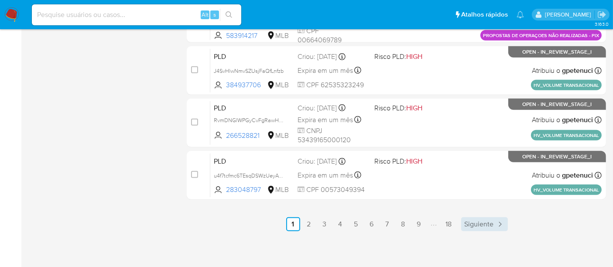
click at [482, 221] on span "Siguiente" at bounding box center [479, 224] width 29 height 7
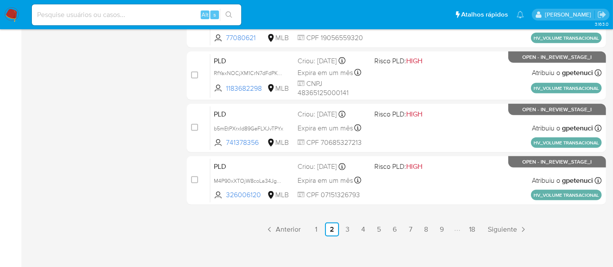
scroll to position [452, 0]
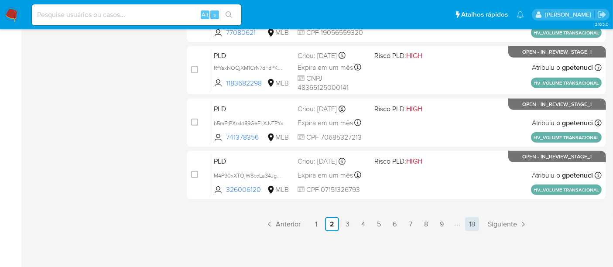
click at [472, 224] on link "18" at bounding box center [472, 224] width 14 height 14
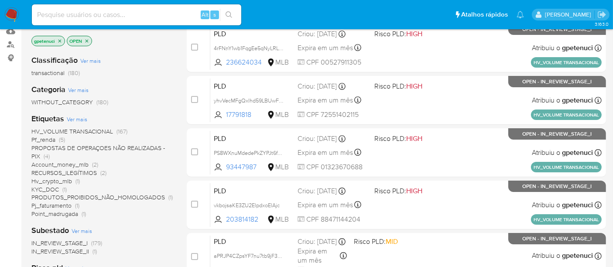
scroll to position [97, 0]
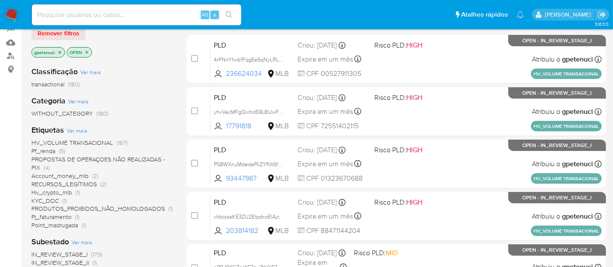
click at [50, 147] on span "Pf_renda" at bounding box center [43, 151] width 24 height 9
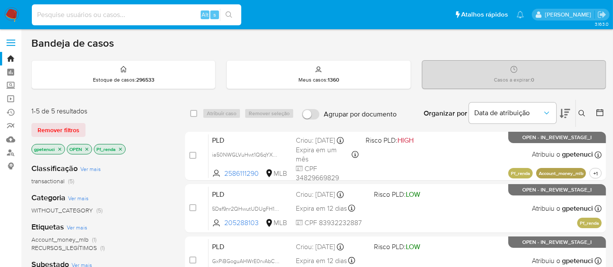
click at [137, 17] on input at bounding box center [137, 14] width 210 height 11
paste input "aWMoEO75XaS4NDOPR8TMO4bW"
type input "aWMoEO75XaS4NDOPR8TMO4bW"
click at [230, 15] on icon "search-icon" at bounding box center [229, 14] width 7 height 7
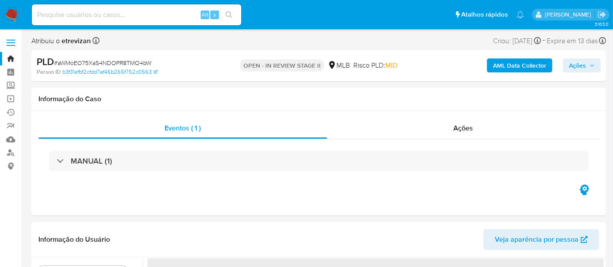
select select "10"
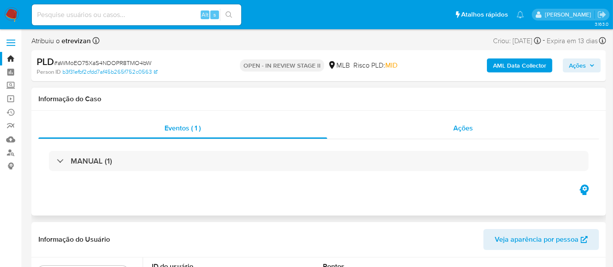
click at [474, 126] on div "Ações" at bounding box center [463, 128] width 272 height 21
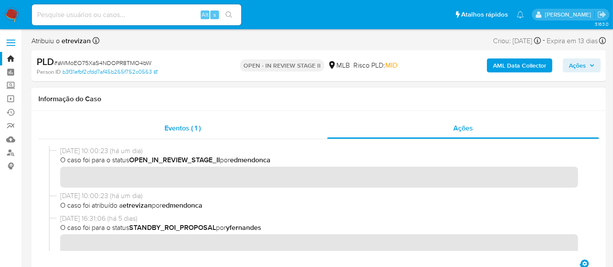
click at [182, 125] on span "Eventos ( 1 )" at bounding box center [183, 128] width 36 height 10
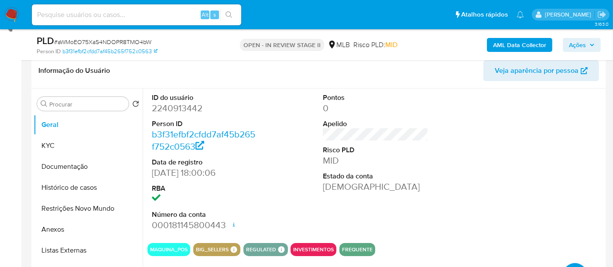
scroll to position [145, 0]
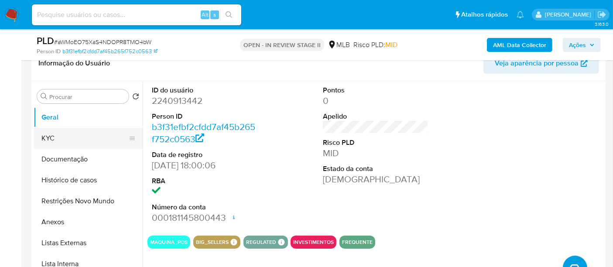
click at [51, 137] on button "KYC" at bounding box center [85, 138] width 102 height 21
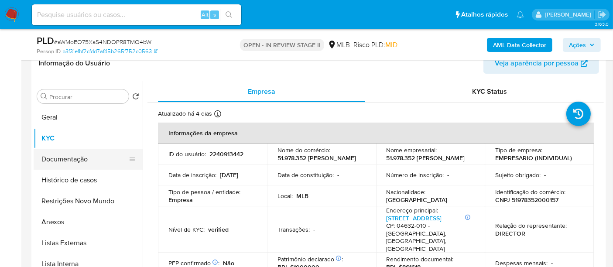
click at [76, 161] on button "Documentação" at bounding box center [85, 159] width 102 height 21
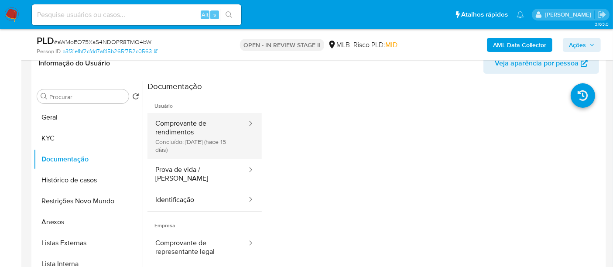
click at [183, 122] on button "Comprovante de rendimentos Concluído: 29/09/2025 (hace 15 días)" at bounding box center [198, 136] width 100 height 46
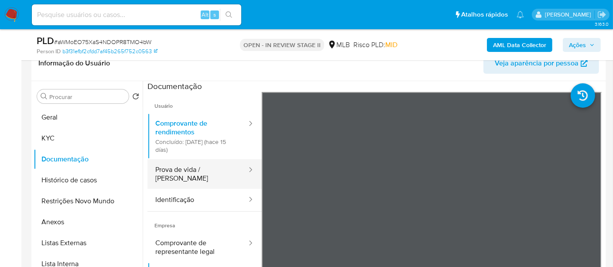
click at [169, 172] on button "Prova de vida / Selfie" at bounding box center [198, 174] width 100 height 30
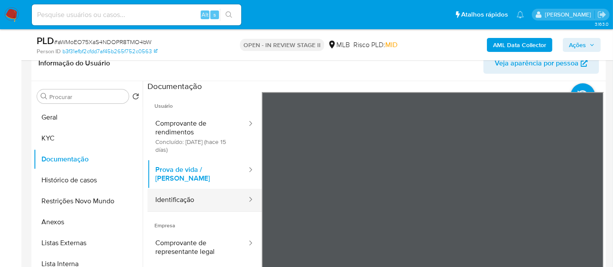
click at [168, 193] on button "Identificação" at bounding box center [198, 200] width 100 height 22
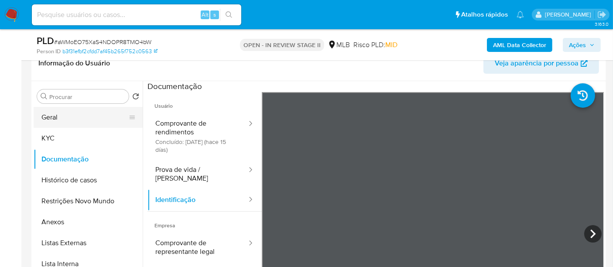
drag, startPoint x: 57, startPoint y: 113, endPoint x: 118, endPoint y: 120, distance: 61.9
click at [57, 114] on button "Geral" at bounding box center [85, 117] width 102 height 21
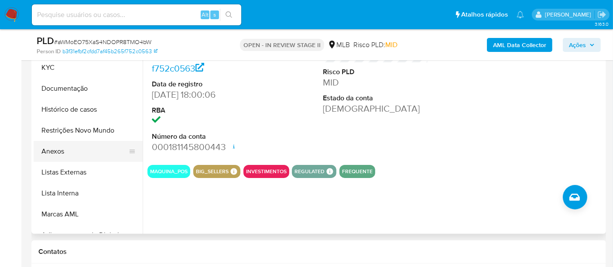
scroll to position [194, 0]
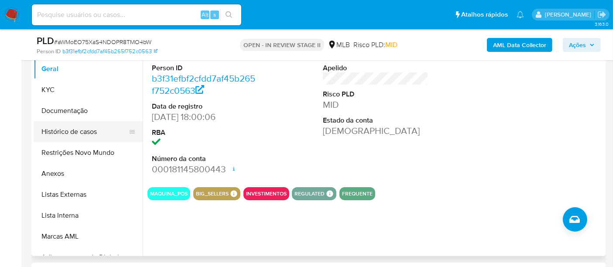
click at [80, 130] on button "Histórico de casos" at bounding box center [85, 131] width 102 height 21
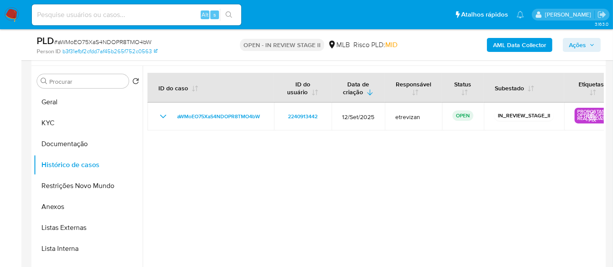
scroll to position [145, 0]
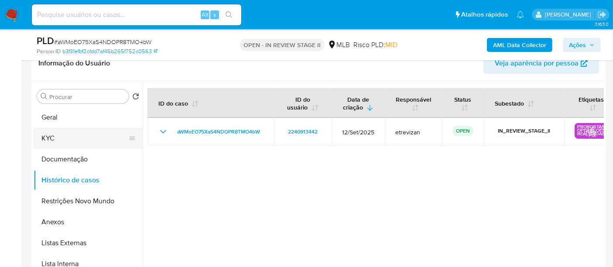
drag, startPoint x: 54, startPoint y: 119, endPoint x: 120, endPoint y: 132, distance: 67.2
click at [54, 118] on button "Geral" at bounding box center [88, 117] width 109 height 21
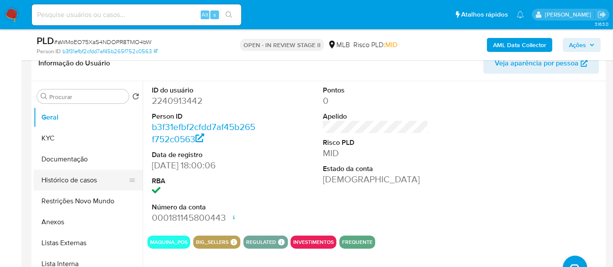
click at [61, 176] on button "Histórico de casos" at bounding box center [85, 180] width 102 height 21
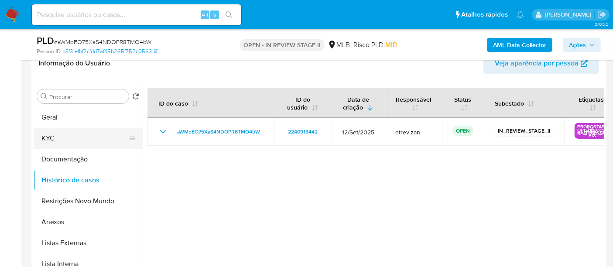
click at [57, 138] on button "KYC" at bounding box center [85, 138] width 102 height 21
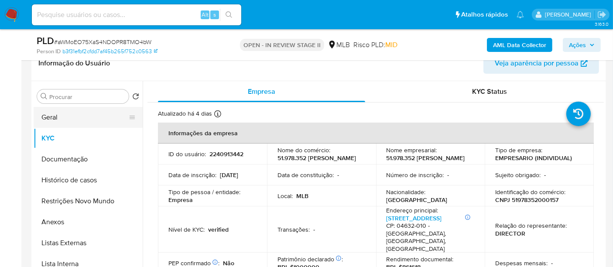
click at [62, 120] on button "Geral" at bounding box center [85, 117] width 102 height 21
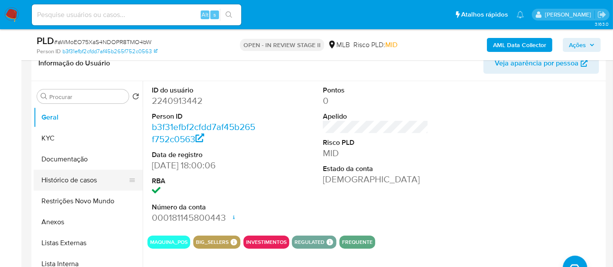
click at [72, 179] on button "Histórico de casos" at bounding box center [85, 180] width 102 height 21
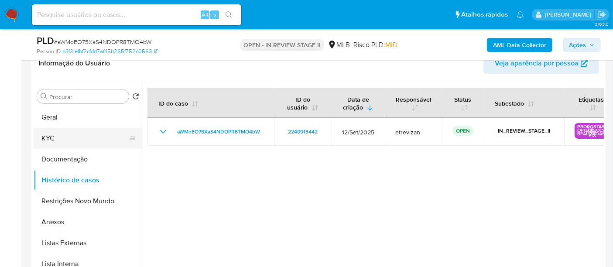
click at [46, 136] on button "KYC" at bounding box center [85, 138] width 102 height 21
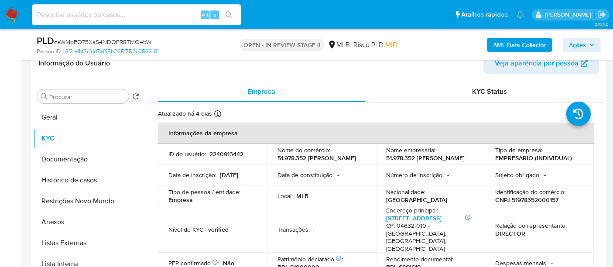
click at [152, 13] on input at bounding box center [137, 14] width 210 height 11
paste input "HdoGGjvLDUSTxS4gur7jZmea"
type input "HdoGGjvLDUSTxS4gur7jZmea"
click at [231, 12] on icon "search-icon" at bounding box center [229, 14] width 7 height 7
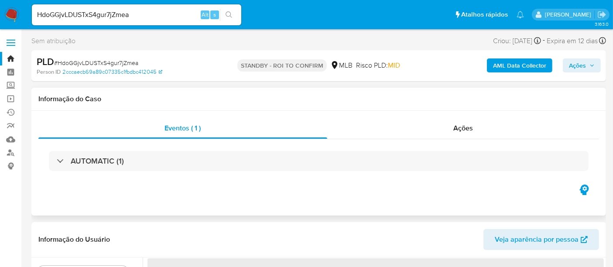
select select "10"
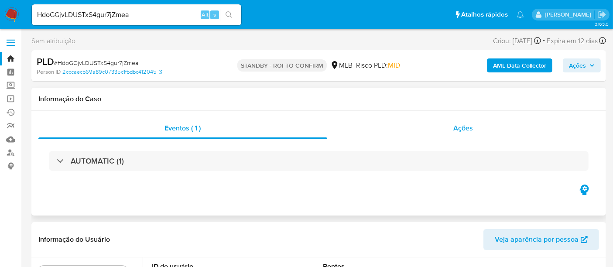
click at [463, 127] on span "Ações" at bounding box center [464, 128] width 20 height 10
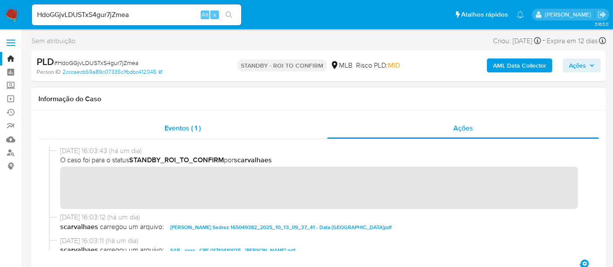
click at [189, 126] on span "Eventos ( 1 )" at bounding box center [183, 128] width 36 height 10
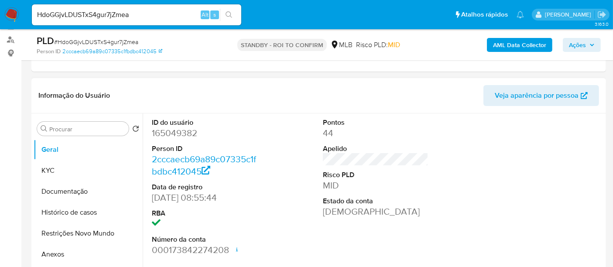
scroll to position [145, 0]
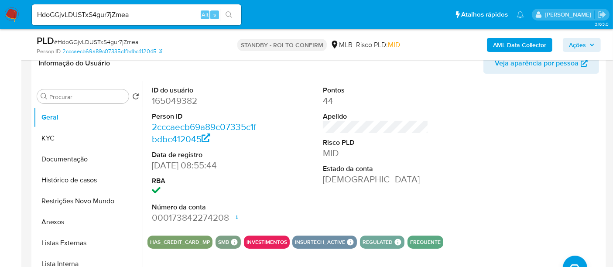
drag, startPoint x: 85, startPoint y: 156, endPoint x: 185, endPoint y: 169, distance: 101.3
click at [85, 156] on button "Documentação" at bounding box center [88, 159] width 109 height 21
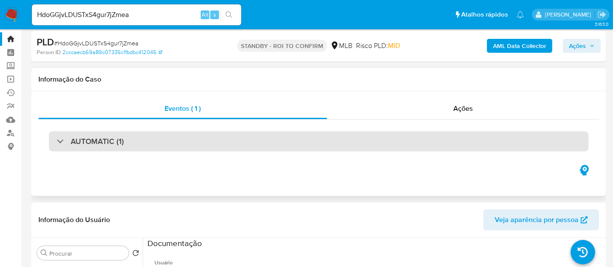
scroll to position [0, 0]
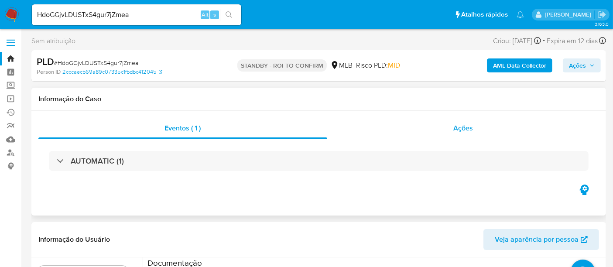
click at [468, 130] on span "Ações" at bounding box center [464, 128] width 20 height 10
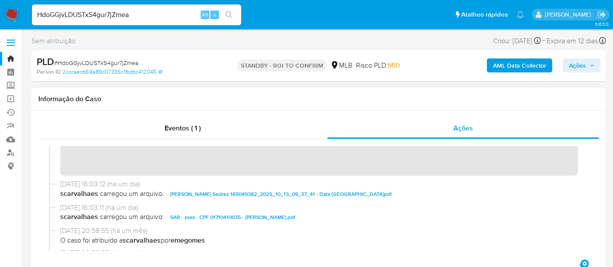
scroll to position [48, 0]
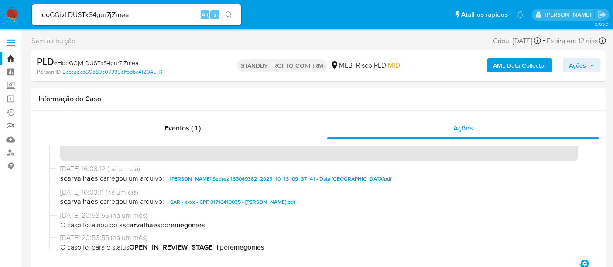
click at [592, 64] on icon "button" at bounding box center [592, 65] width 5 height 5
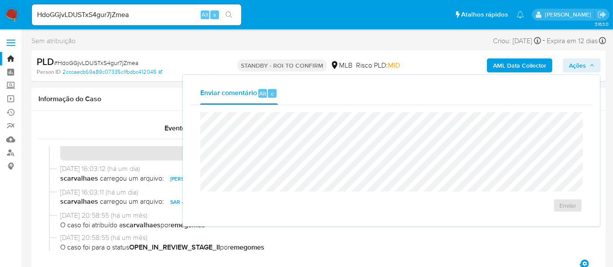
click at [575, 66] on span "Ações" at bounding box center [577, 65] width 17 height 14
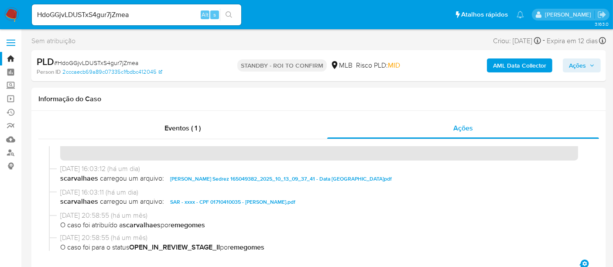
click at [575, 66] on span "Ações" at bounding box center [577, 65] width 17 height 14
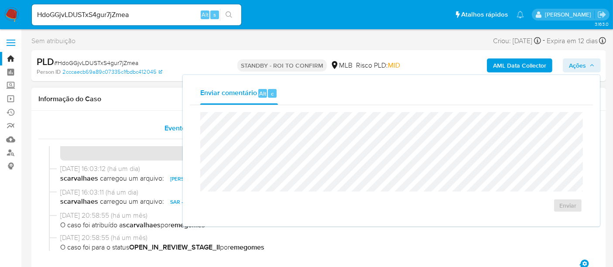
click at [112, 124] on div "Eventos ( 1 )" at bounding box center [182, 128] width 289 height 21
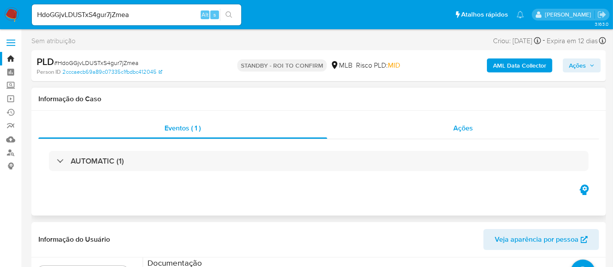
click at [461, 128] on span "Ações" at bounding box center [464, 128] width 20 height 10
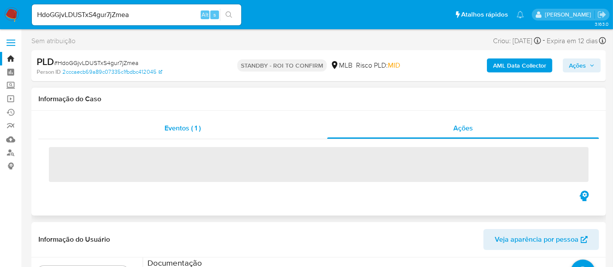
click at [184, 127] on span "Eventos ( 1 )" at bounding box center [183, 128] width 36 height 10
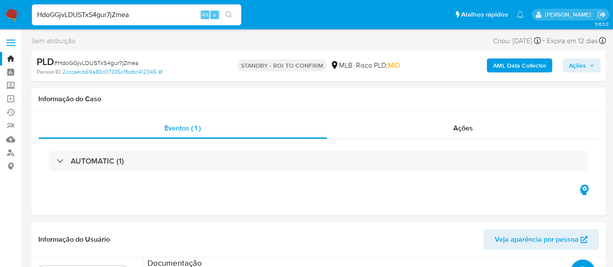
drag, startPoint x: 147, startPoint y: 14, endPoint x: 0, endPoint y: 14, distance: 147.1
click at [0, 14] on nav "Pausado Ver notificaciones HdoGGjvLDUSTxS4gur7jZmea Alt s Atalhos rápidos Presi…" at bounding box center [306, 14] width 613 height 29
paste input "d4ek9OeZWzxVGKeZBLHd8KD"
type input "d4ek9OeZWzxVGKeZBLHd8KDa"
click at [227, 13] on icon "search-icon" at bounding box center [229, 14] width 7 height 7
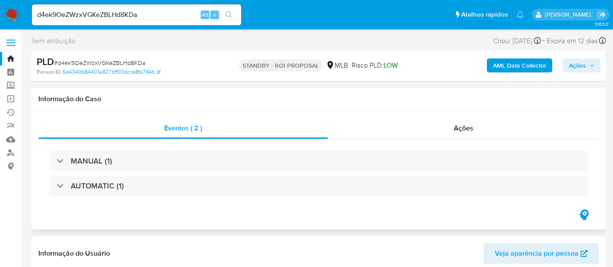
select select "10"
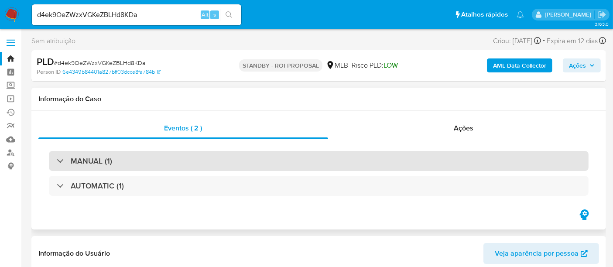
drag, startPoint x: 189, startPoint y: 159, endPoint x: 199, endPoint y: 162, distance: 10.4
click at [189, 159] on div "MANUAL (1)" at bounding box center [319, 161] width 540 height 20
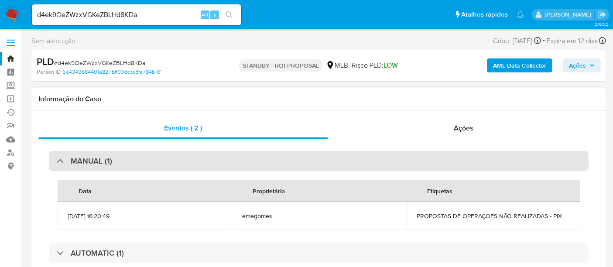
click at [292, 162] on div "MANUAL (1)" at bounding box center [319, 161] width 540 height 20
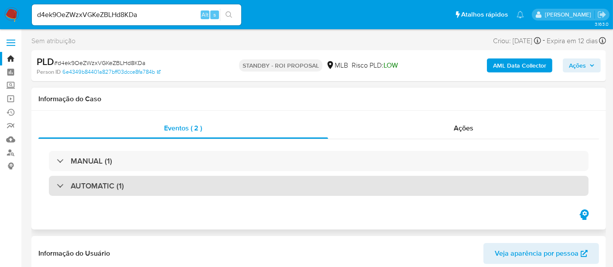
click at [237, 193] on div "AUTOMATIC (1)" at bounding box center [319, 186] width 540 height 20
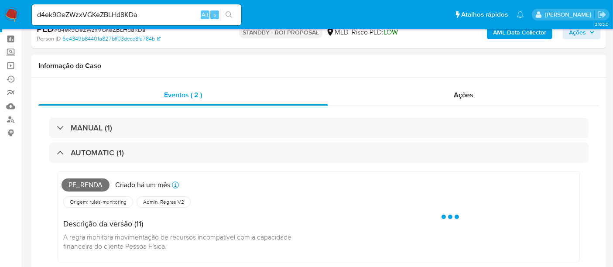
scroll to position [48, 0]
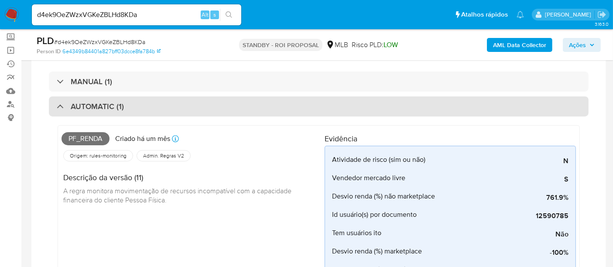
click at [222, 106] on div "AUTOMATIC (1)" at bounding box center [319, 106] width 540 height 20
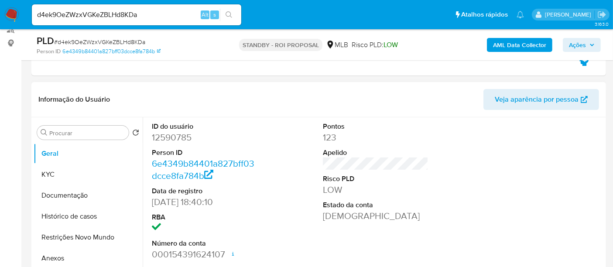
scroll to position [145, 0]
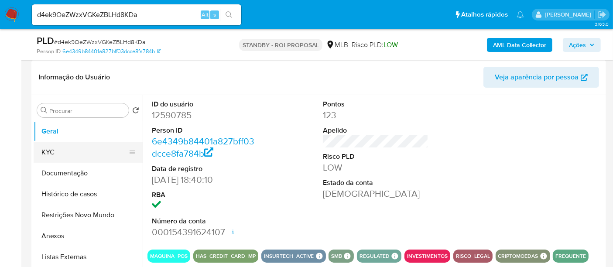
drag, startPoint x: 47, startPoint y: 150, endPoint x: 71, endPoint y: 150, distance: 23.6
click at [47, 150] on button "KYC" at bounding box center [85, 152] width 102 height 21
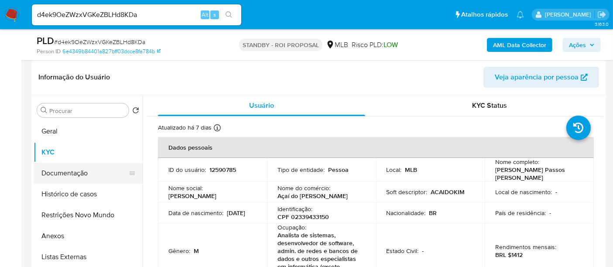
click at [68, 174] on button "Documentação" at bounding box center [85, 173] width 102 height 21
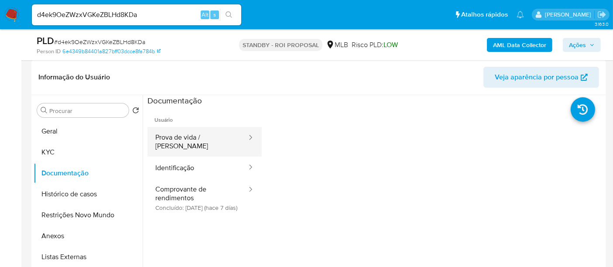
drag, startPoint x: 201, startPoint y: 139, endPoint x: 213, endPoint y: 139, distance: 11.4
click at [201, 139] on button "Prova de vida / Selfie" at bounding box center [198, 142] width 100 height 30
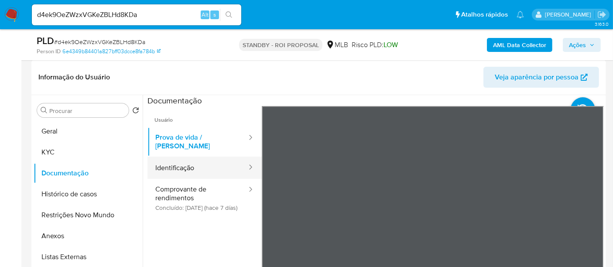
drag, startPoint x: 179, startPoint y: 160, endPoint x: 234, endPoint y: 160, distance: 55.0
click at [184, 160] on button "Identificação" at bounding box center [198, 168] width 100 height 22
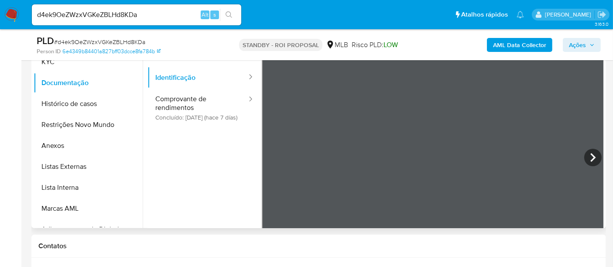
scroll to position [237, 0]
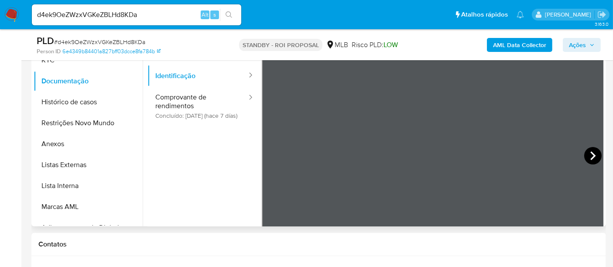
click at [595, 155] on icon at bounding box center [593, 155] width 17 height 17
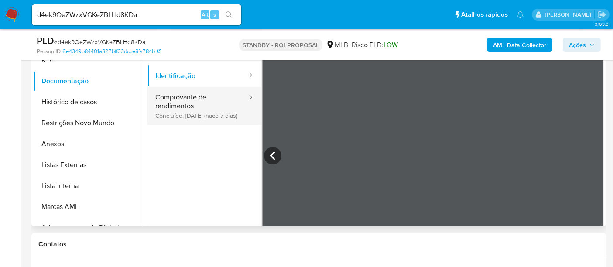
drag, startPoint x: 174, startPoint y: 93, endPoint x: 191, endPoint y: 97, distance: 17.0
click at [175, 93] on button "Comprovante de rendimentos Concluído: 07/10/2025 (hace 7 días)" at bounding box center [198, 106] width 100 height 38
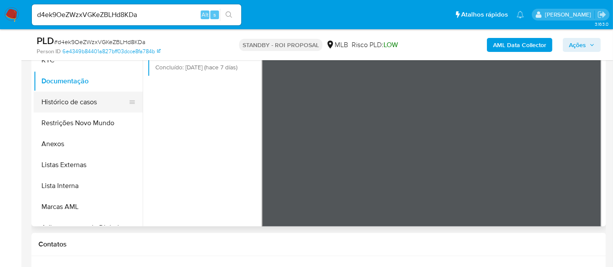
scroll to position [189, 0]
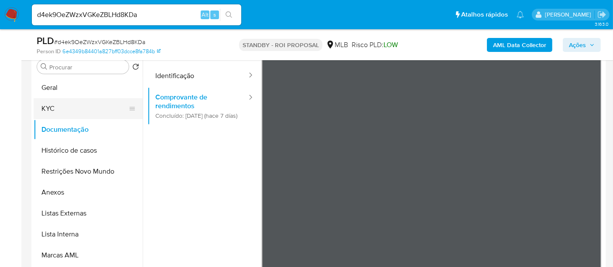
click at [55, 110] on button "KYC" at bounding box center [85, 108] width 102 height 21
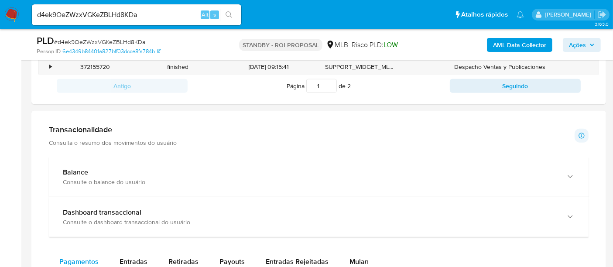
scroll to position [626, 0]
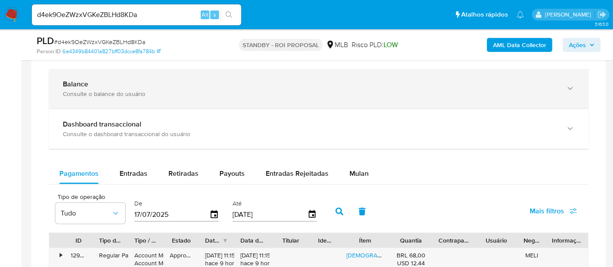
click at [114, 90] on div "Consulte o balance do usuário" at bounding box center [310, 94] width 495 height 8
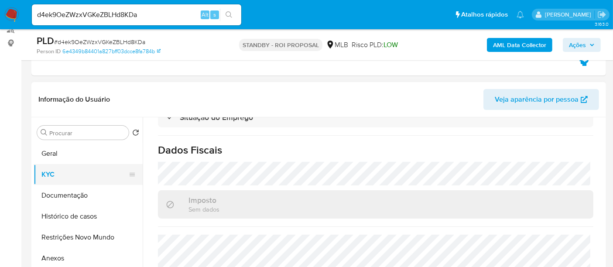
scroll to position [145, 0]
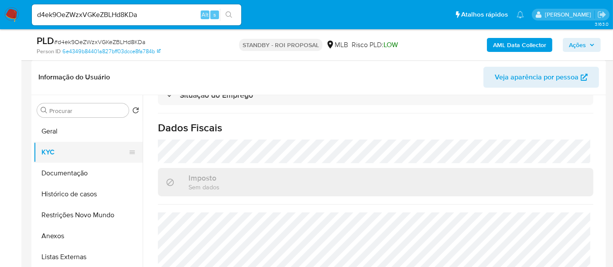
click at [58, 151] on button "KYC" at bounding box center [85, 152] width 102 height 21
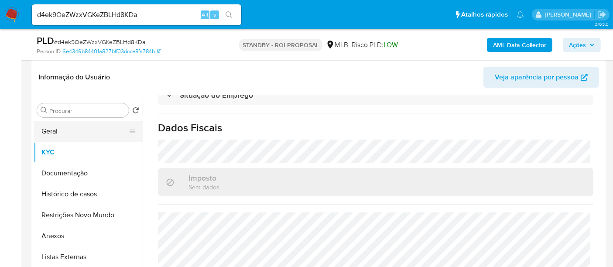
drag, startPoint x: 63, startPoint y: 127, endPoint x: 69, endPoint y: 127, distance: 6.5
click at [63, 127] on button "Geral" at bounding box center [85, 131] width 102 height 21
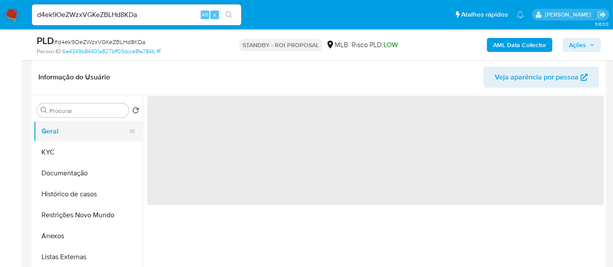
scroll to position [0, 0]
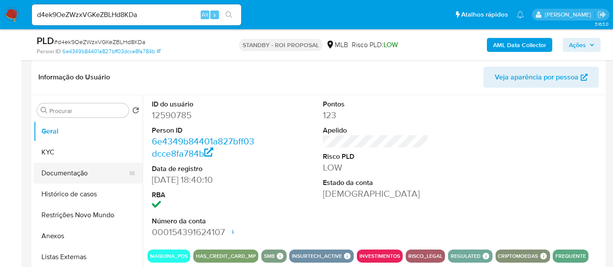
click at [74, 170] on button "Documentação" at bounding box center [85, 173] width 102 height 21
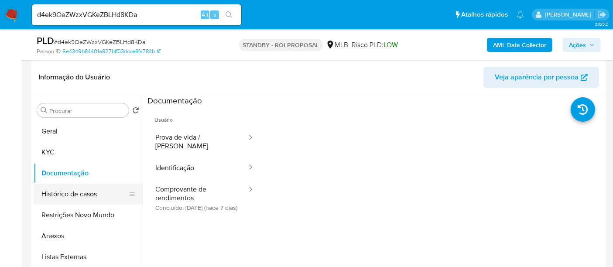
click at [76, 195] on button "Histórico de casos" at bounding box center [85, 194] width 102 height 21
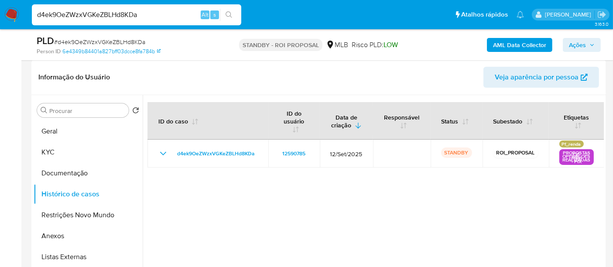
click at [0, 11] on nav "Pausado Ver notificaciones d4ek9OeZWzxVGKeZBLHd8KDa Alt s Atalhos rápidos Presi…" at bounding box center [306, 14] width 613 height 29
paste input "FjlVsP1p9vMsLv8mT47MYa9q"
type input "FjlVsP1p9vMsLv8mT47MYa9q"
click at [228, 10] on button "search-icon" at bounding box center [229, 15] width 18 height 12
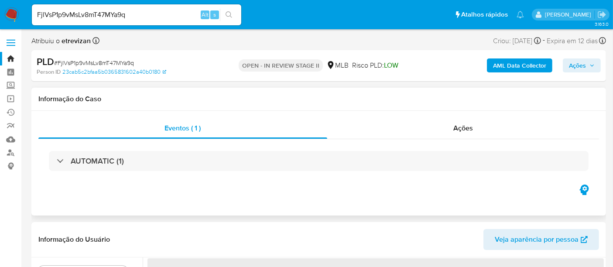
select select "10"
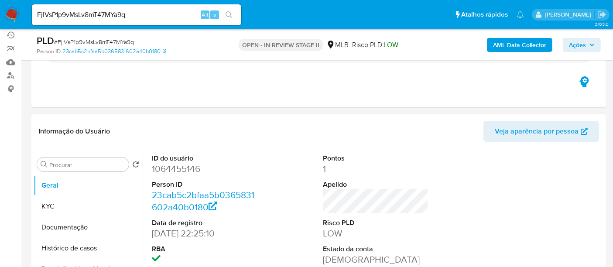
scroll to position [97, 0]
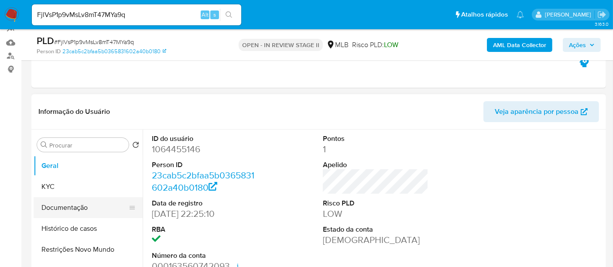
click at [58, 210] on button "Documentação" at bounding box center [85, 207] width 102 height 21
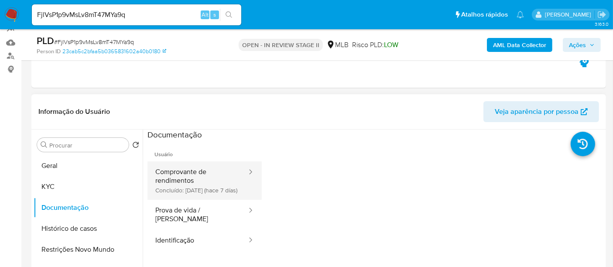
click at [200, 174] on button "Comprovante de rendimentos Concluído: 07/10/2025 (hace 7 días)" at bounding box center [198, 181] width 100 height 38
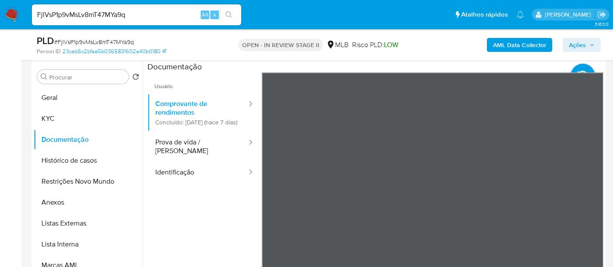
scroll to position [220, 0]
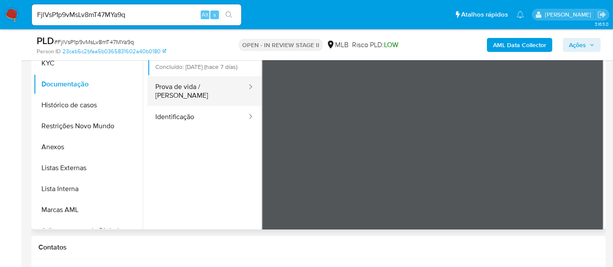
click at [182, 94] on button "Prova de vida / Selfie" at bounding box center [198, 91] width 100 height 30
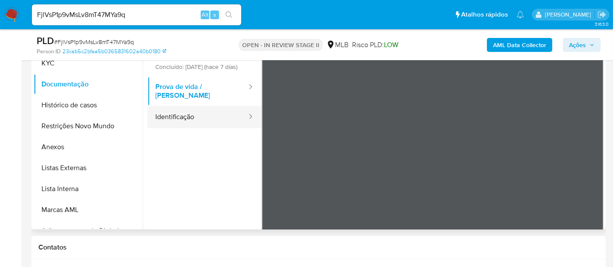
drag, startPoint x: 177, startPoint y: 117, endPoint x: 186, endPoint y: 117, distance: 9.6
click at [177, 117] on button "Identificação" at bounding box center [198, 117] width 100 height 22
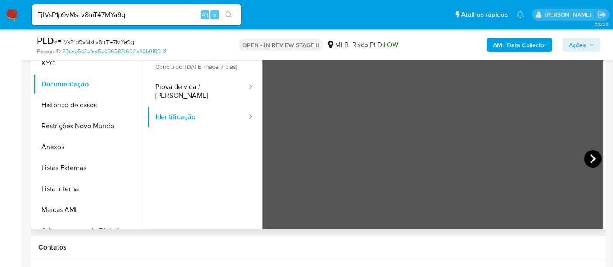
click at [593, 157] on icon at bounding box center [593, 158] width 17 height 17
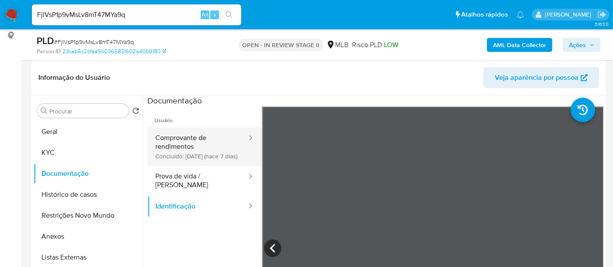
scroll to position [123, 0]
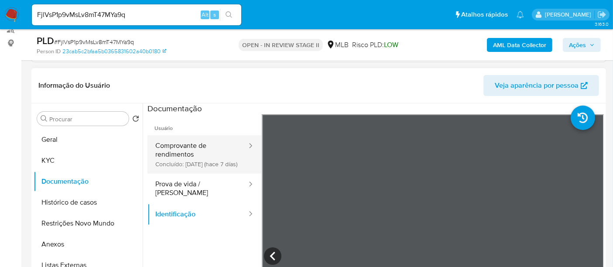
click at [186, 151] on button "Comprovante de rendimentos Concluído: 07/10/2025 (hace 7 días)" at bounding box center [198, 154] width 100 height 38
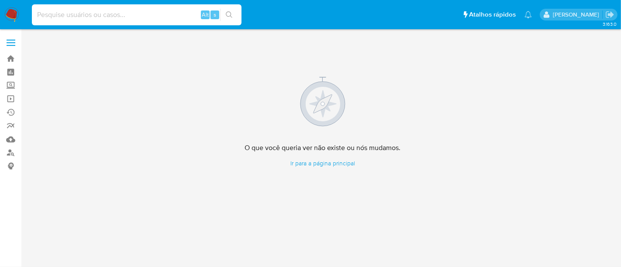
click at [48, 18] on input at bounding box center [137, 14] width 210 height 11
paste input "2078551155"
type input "2078551155"
click at [230, 15] on icon "search-icon" at bounding box center [229, 14] width 7 height 7
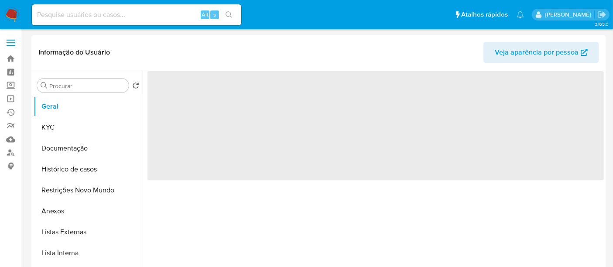
select select "10"
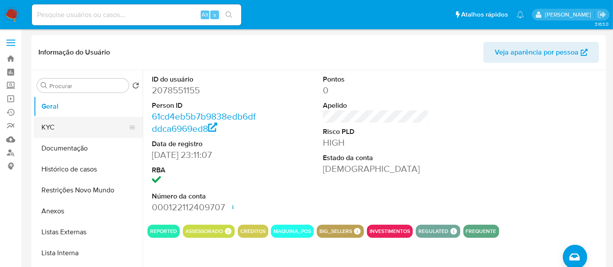
drag, startPoint x: 53, startPoint y: 126, endPoint x: 59, endPoint y: 125, distance: 6.1
click at [53, 125] on button "KYC" at bounding box center [85, 127] width 102 height 21
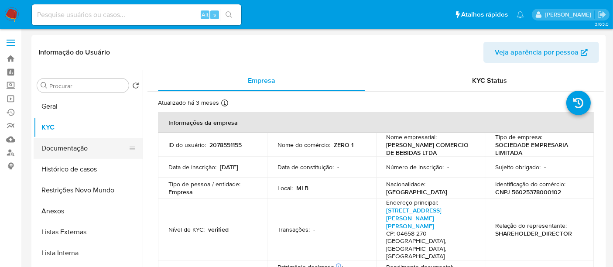
click at [60, 148] on button "Documentação" at bounding box center [85, 148] width 102 height 21
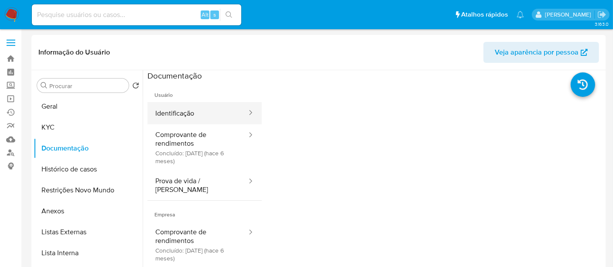
drag, startPoint x: 183, startPoint y: 109, endPoint x: 214, endPoint y: 106, distance: 31.6
click at [184, 108] on button "Identificação" at bounding box center [198, 113] width 100 height 22
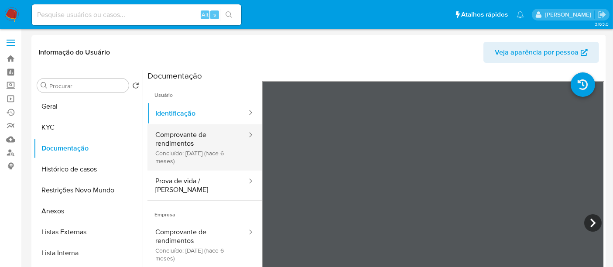
click at [185, 140] on button "Comprovante de rendimentos Concluído: 22/04/2025 (hace 6 meses)" at bounding box center [198, 147] width 100 height 46
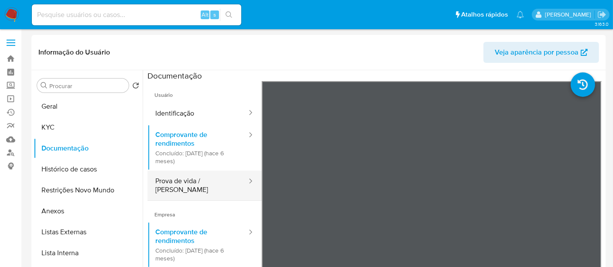
click at [175, 181] on button "Prova de vida / Selfie" at bounding box center [198, 186] width 100 height 30
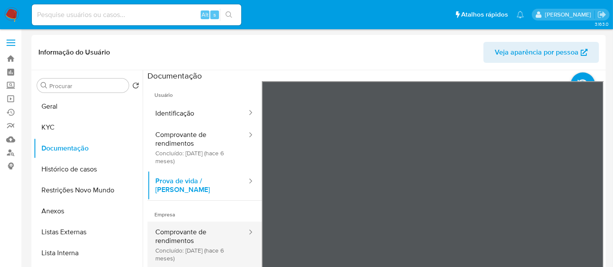
click at [187, 230] on button "Comprovante de rendimentos Concluído: 22/04/2025 (hace 6 meses)" at bounding box center [198, 245] width 100 height 46
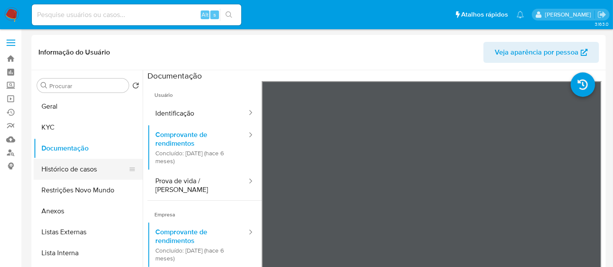
click at [88, 169] on button "Histórico de casos" at bounding box center [85, 169] width 102 height 21
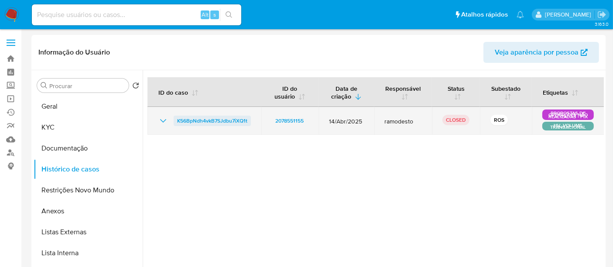
click at [206, 122] on span "K56BpNdh4vkB7SJdbu7iXQ1t" at bounding box center [212, 121] width 70 height 10
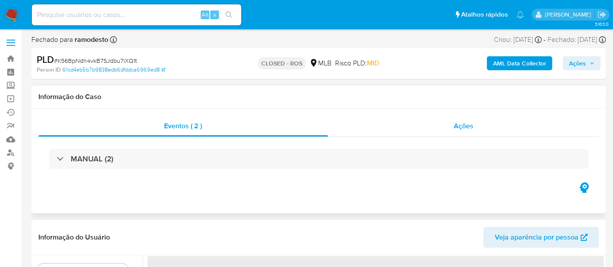
click at [470, 130] on span "Ações" at bounding box center [464, 126] width 20 height 10
select select "10"
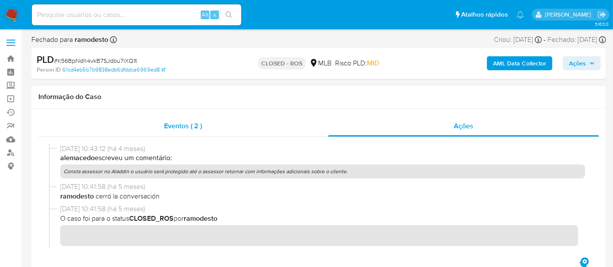
click at [178, 127] on span "Eventos ( 2 )" at bounding box center [183, 126] width 38 height 10
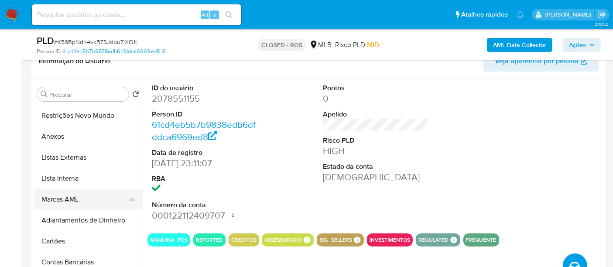
scroll to position [97, 0]
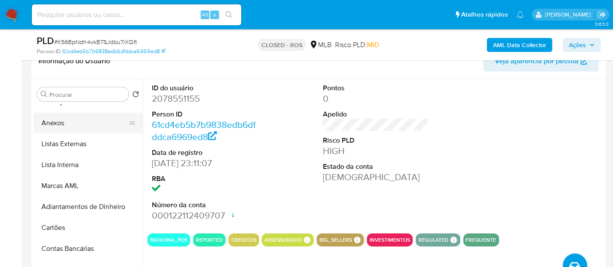
click at [52, 120] on button "Anexos" at bounding box center [85, 123] width 102 height 21
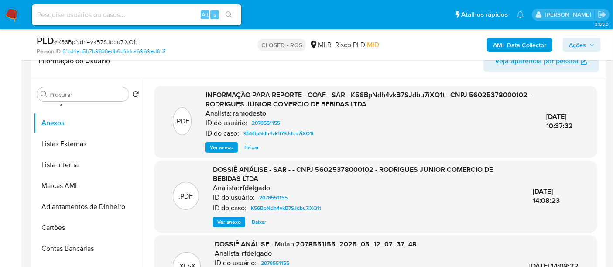
click at [219, 145] on span "Ver anexo" at bounding box center [222, 147] width 24 height 9
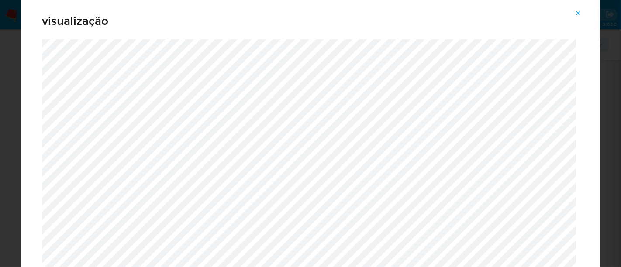
click at [578, 10] on icon "Attachment preview" at bounding box center [578, 13] width 7 height 7
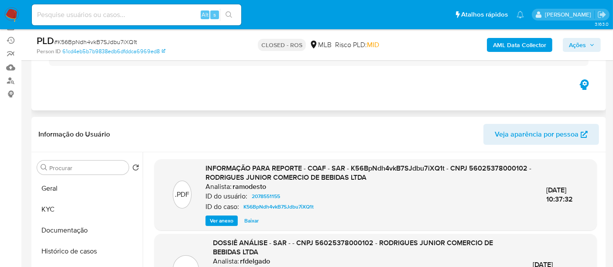
scroll to position [145, 0]
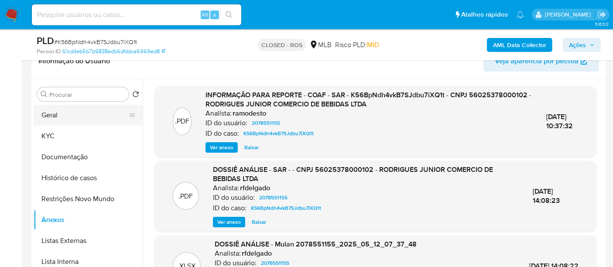
click at [57, 114] on button "Geral" at bounding box center [85, 115] width 102 height 21
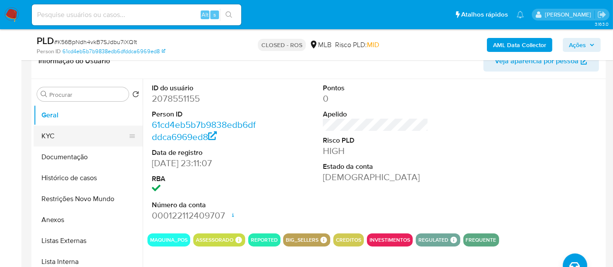
click at [55, 132] on button "KYC" at bounding box center [85, 136] width 102 height 21
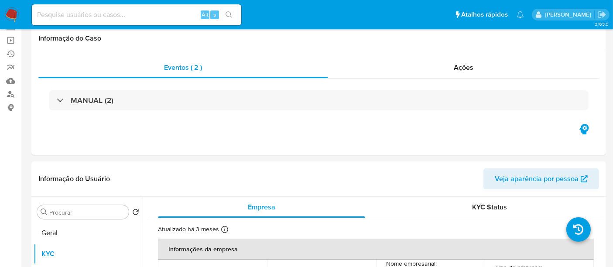
scroll to position [0, 0]
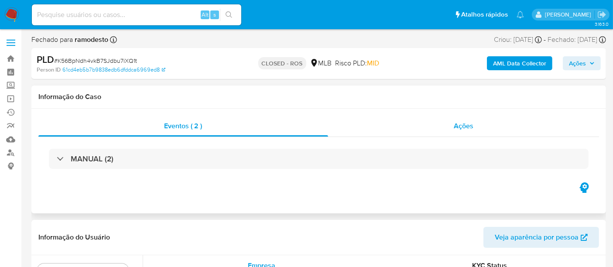
click at [466, 124] on span "Ações" at bounding box center [464, 126] width 20 height 10
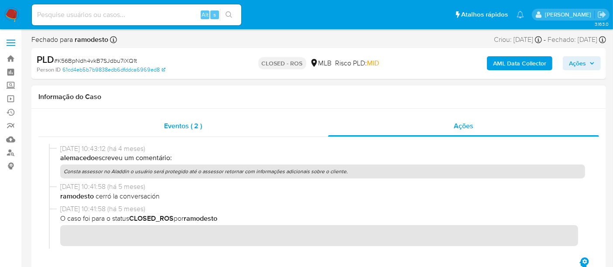
click at [175, 127] on span "Eventos ( 2 )" at bounding box center [183, 126] width 38 height 10
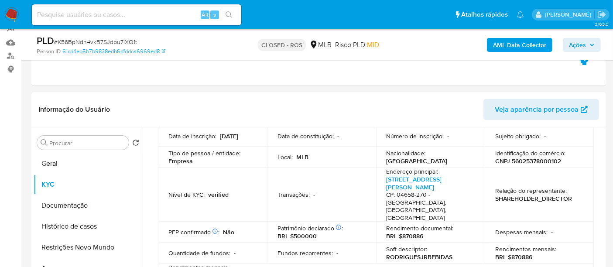
scroll to position [97, 0]
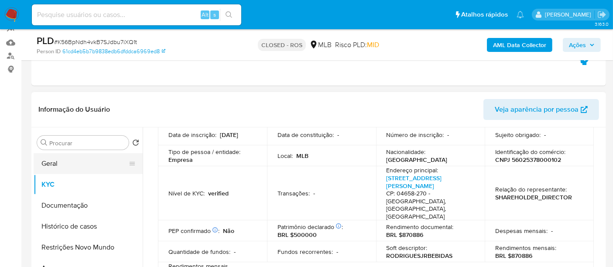
click at [56, 160] on button "Geral" at bounding box center [85, 163] width 102 height 21
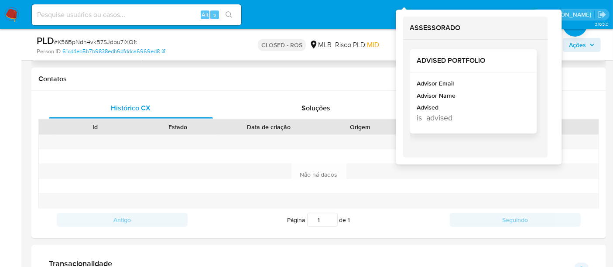
scroll to position [388, 0]
